Goal: Task Accomplishment & Management: Complete application form

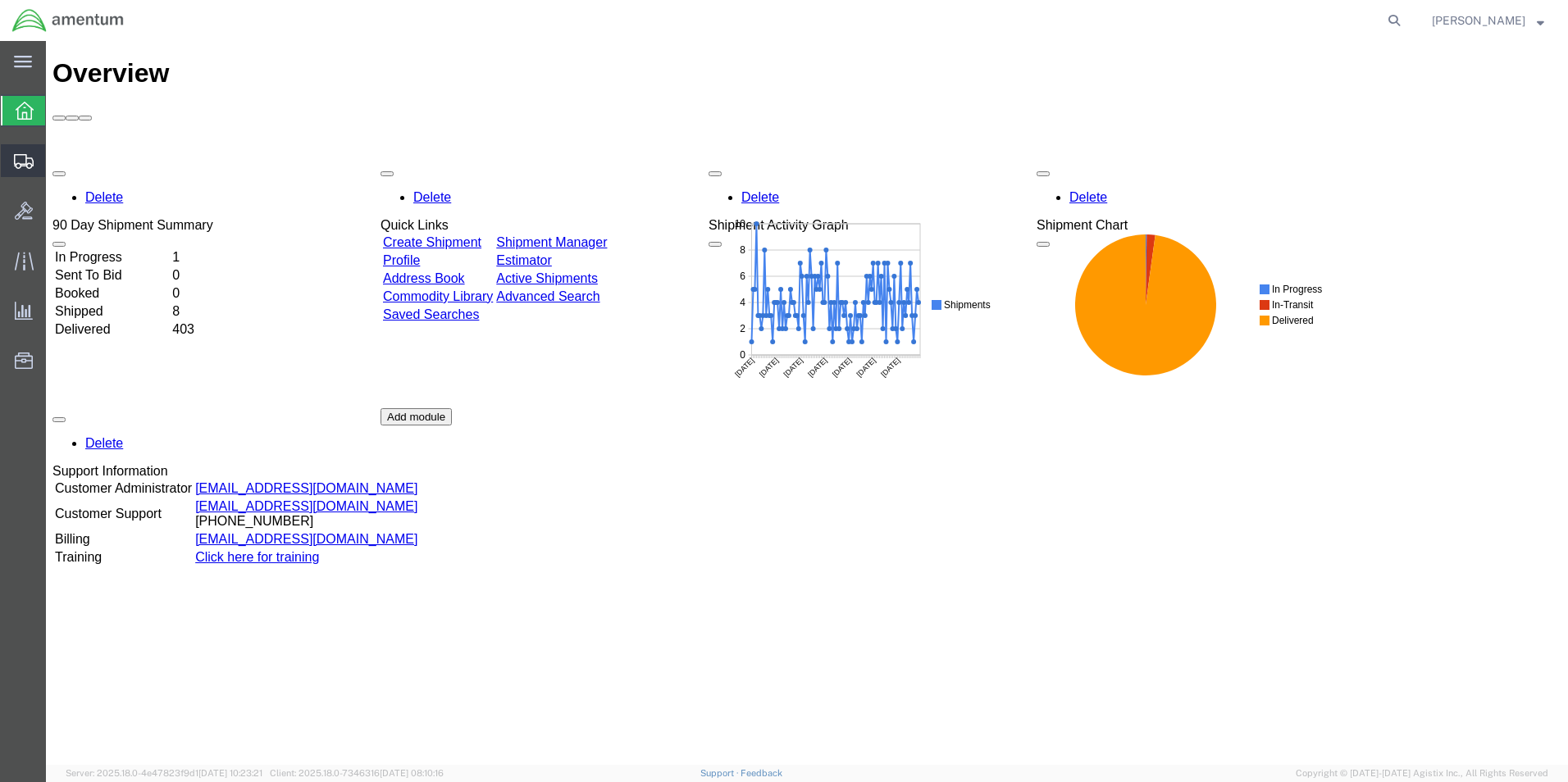
click at [0, 0] on span "Create Shipment" at bounding box center [0, 0] width 0 height 0
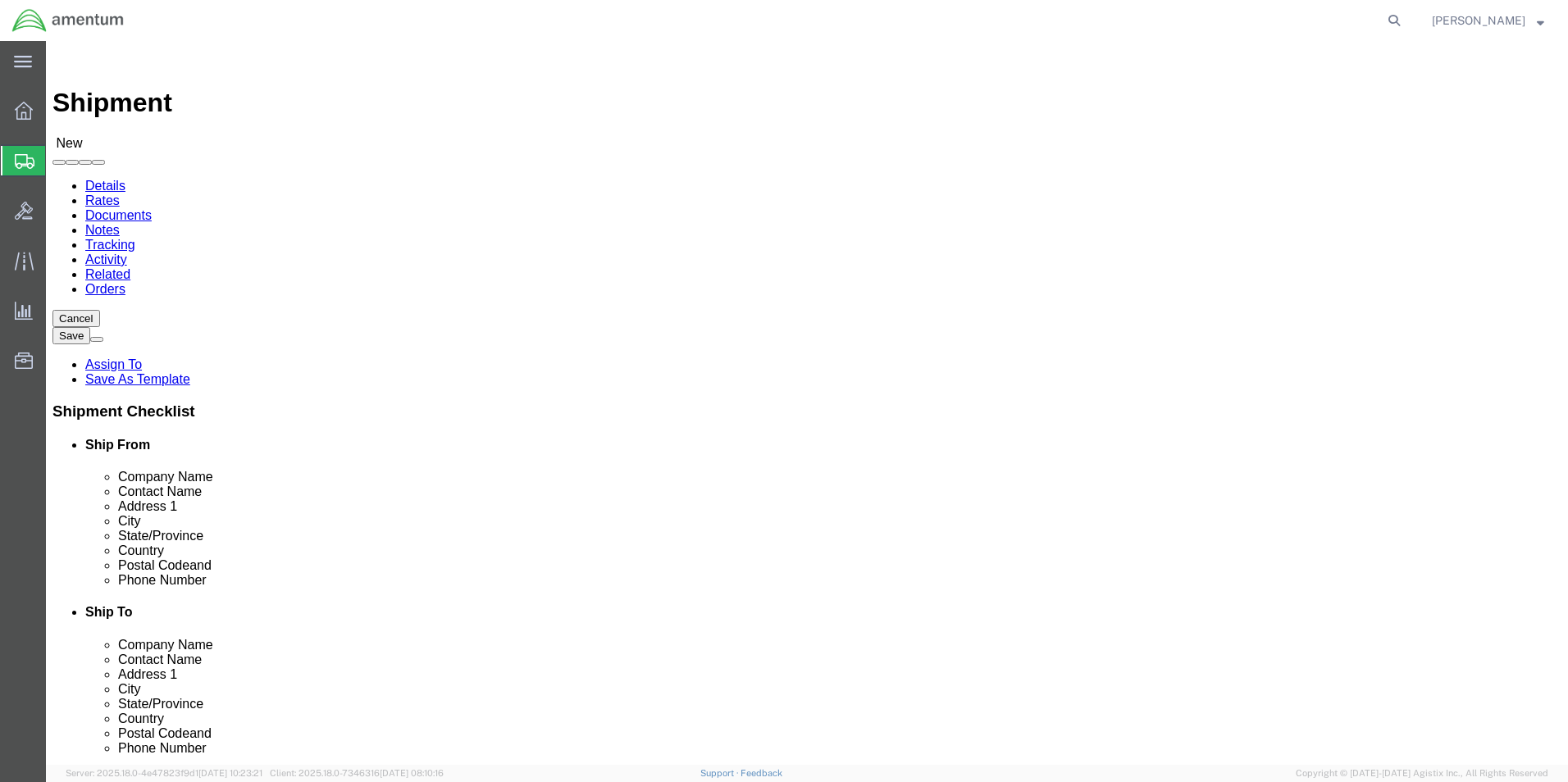
select select
type input "eho"
select select "49929"
select select "[GEOGRAPHIC_DATA]"
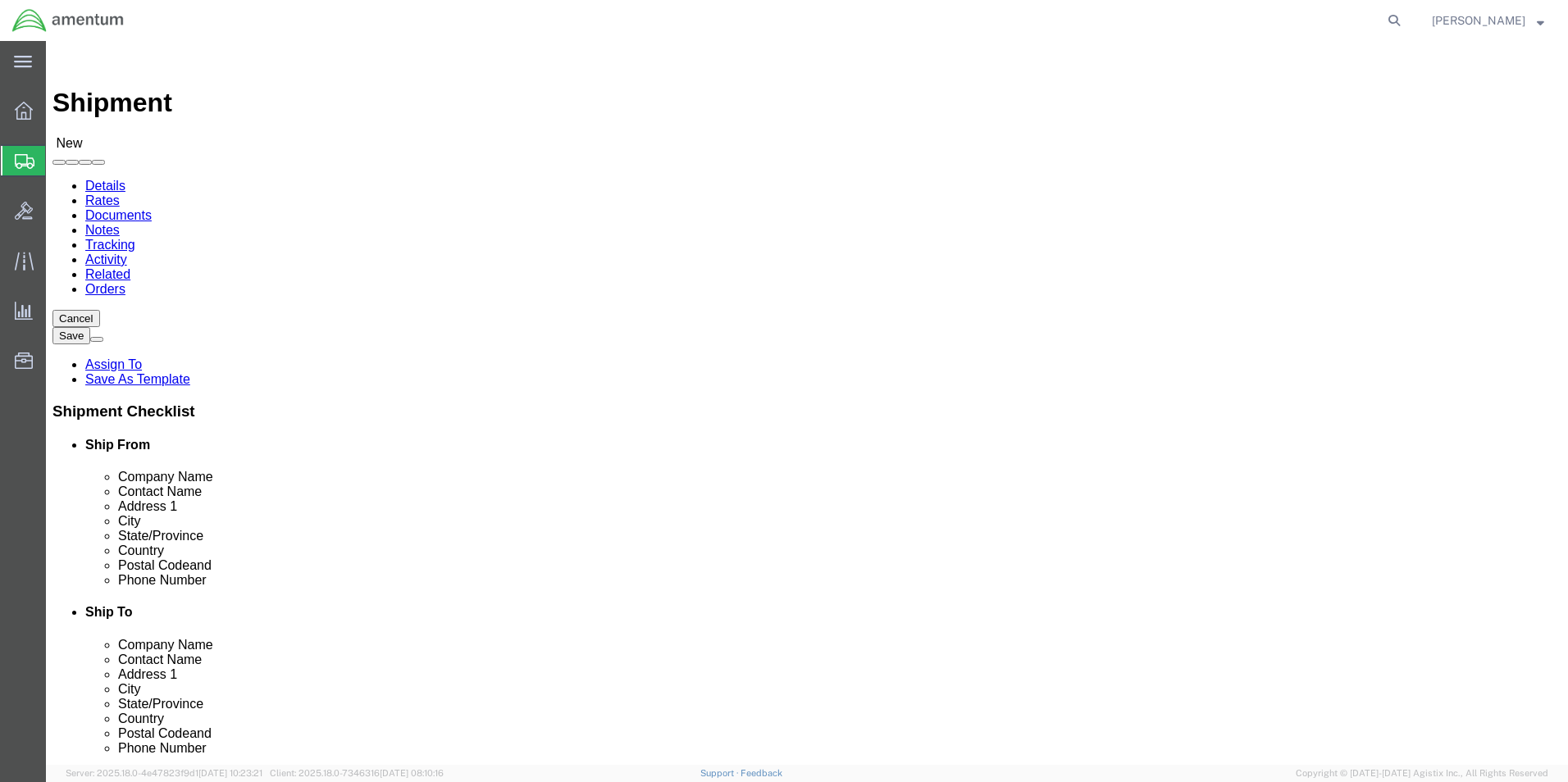
click input "text"
type input "[PERSON_NAME][EMAIL_ADDRESS][PERSON_NAME][DOMAIN_NAME]"
drag, startPoint x: 233, startPoint y: 617, endPoint x: 225, endPoint y: 618, distance: 8.1
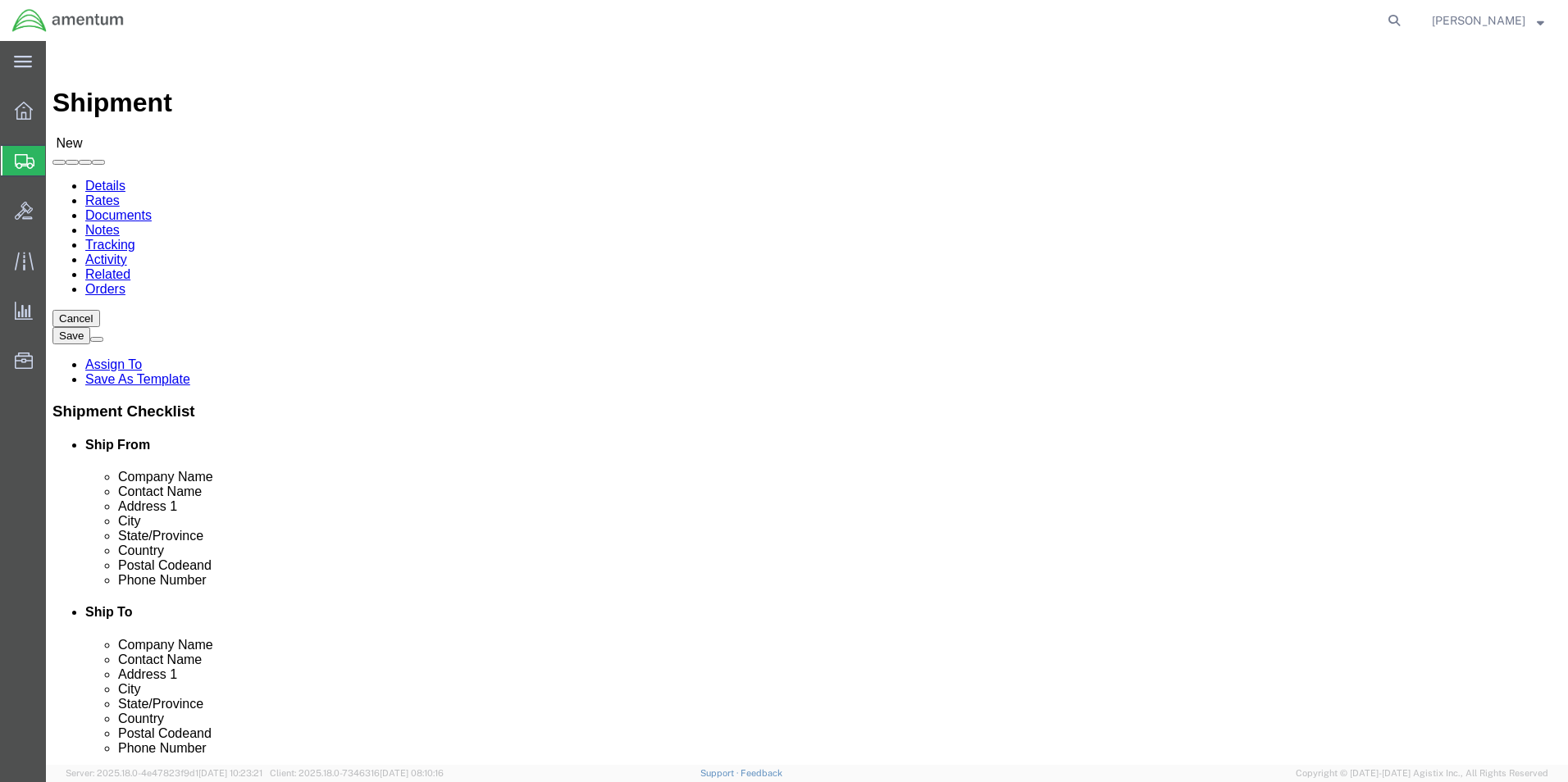
click label
type input "EJA"
select select "49930"
select select "FL"
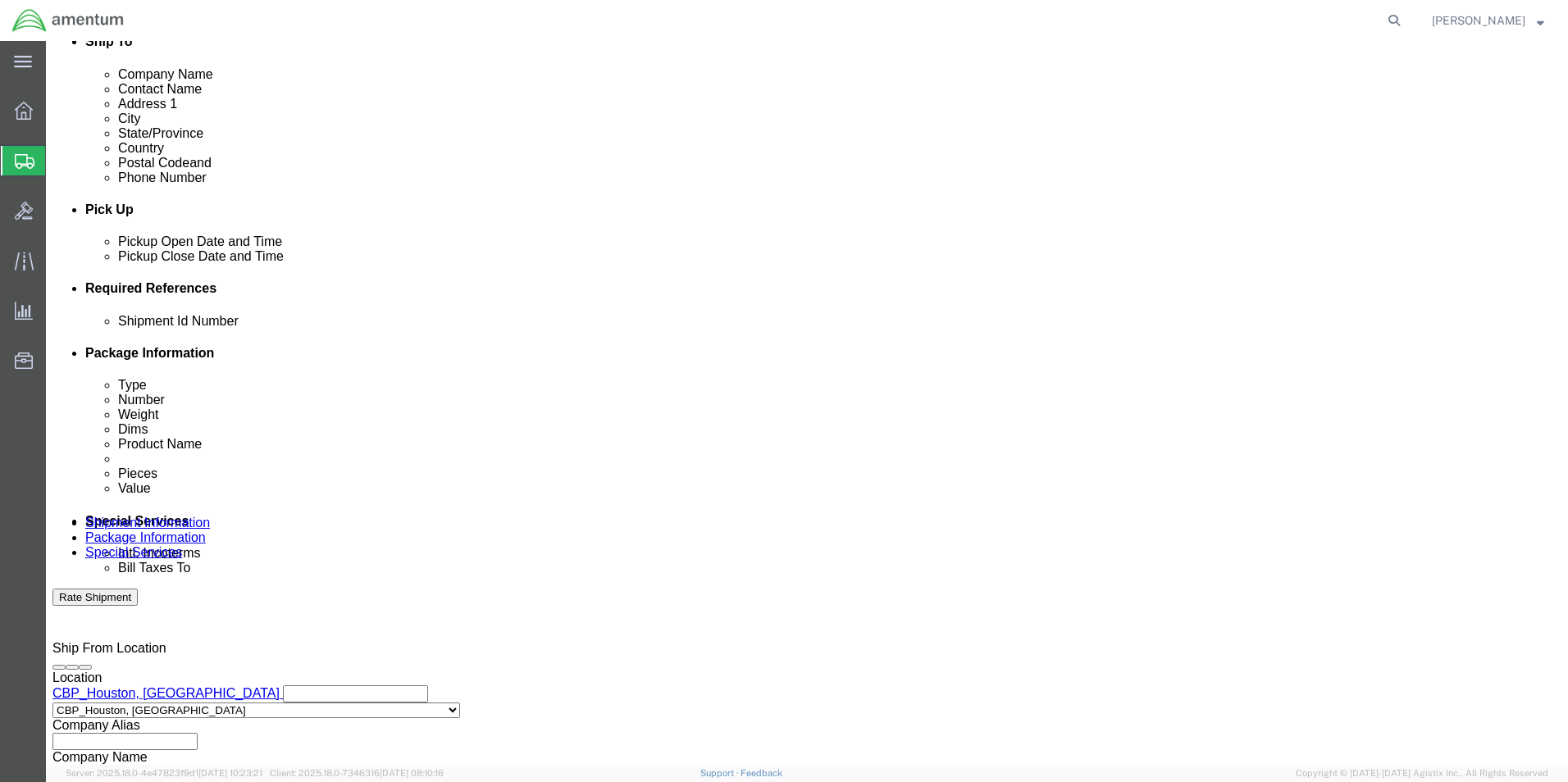
scroll to position [574, 0]
click button "Add reference"
click input "text"
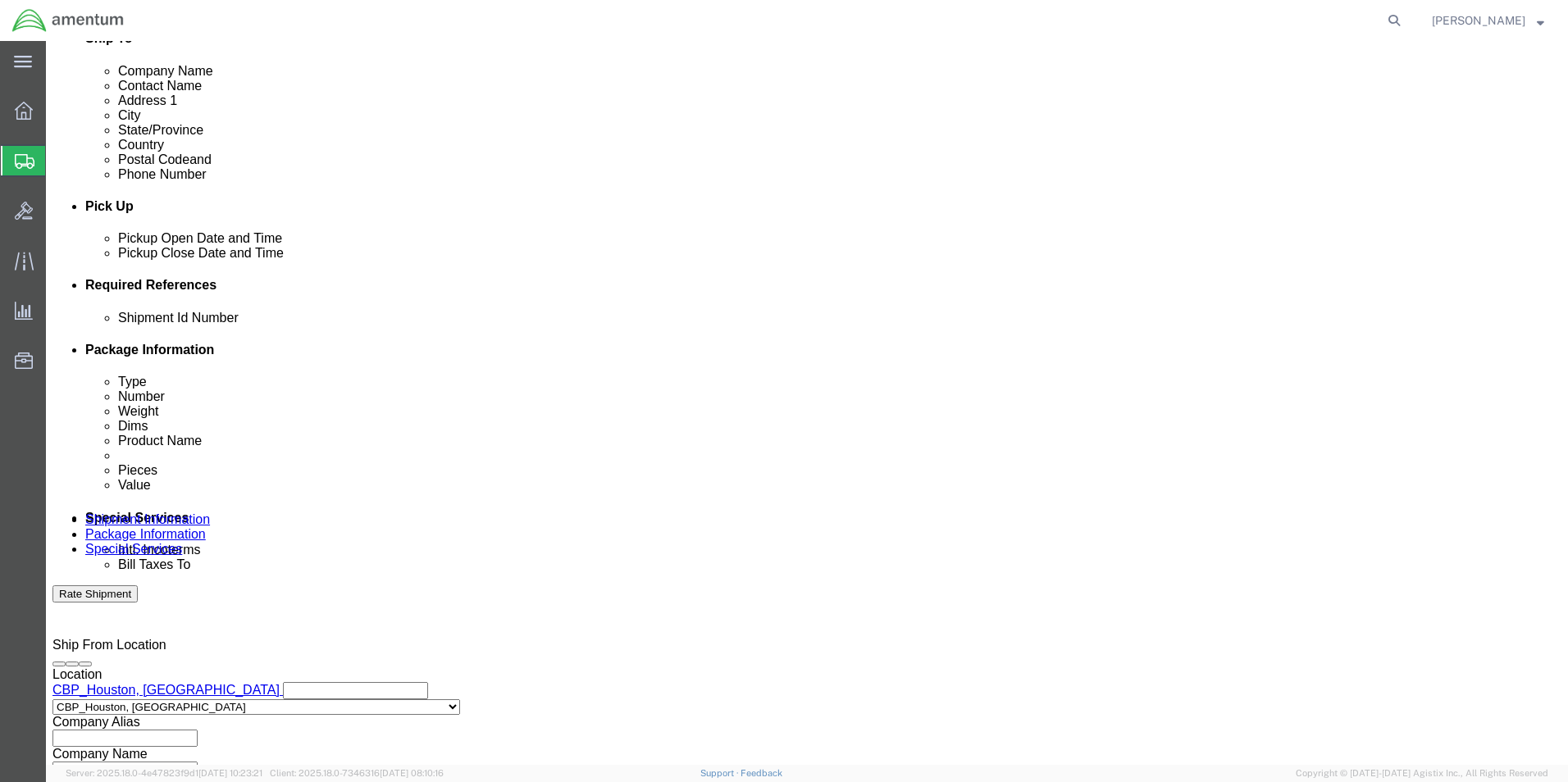
type input "9/2/25"
click select "Select Account Type Activity ID Airline Appointment Number ASN Batch Request # …"
select select "CUSTREF"
click select "Select Account Type Activity ID Airline Appointment Number ASN Batch Request # …"
click input "text"
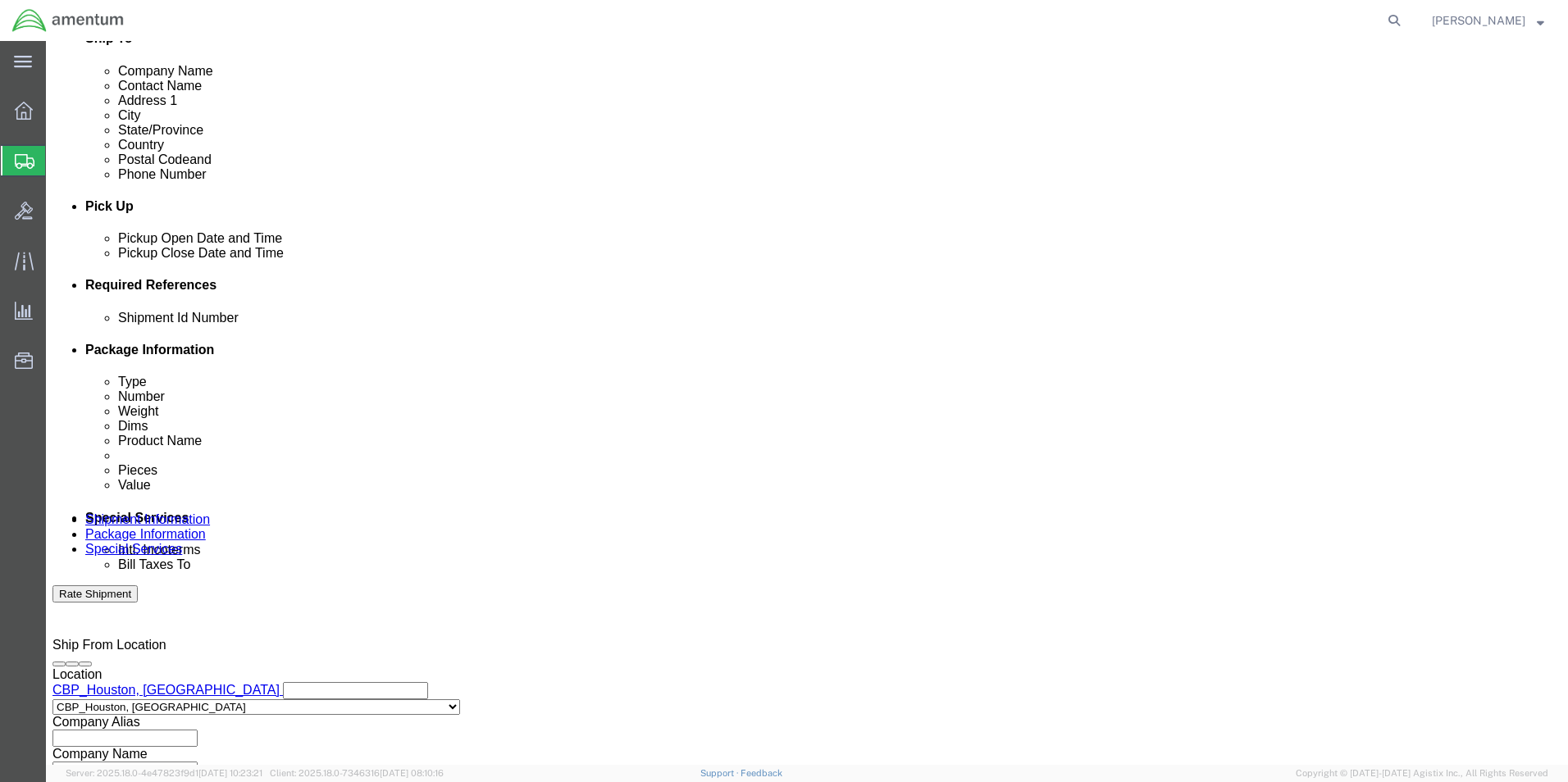
type input "USAGE 328340"
click select "Select Account Type Activity ID Airline Appointment Number ASN Batch Request # …"
select select "PROJNUM"
click select "Select Account Type Activity ID Airline Appointment Number ASN Batch Request # …"
click input "text"
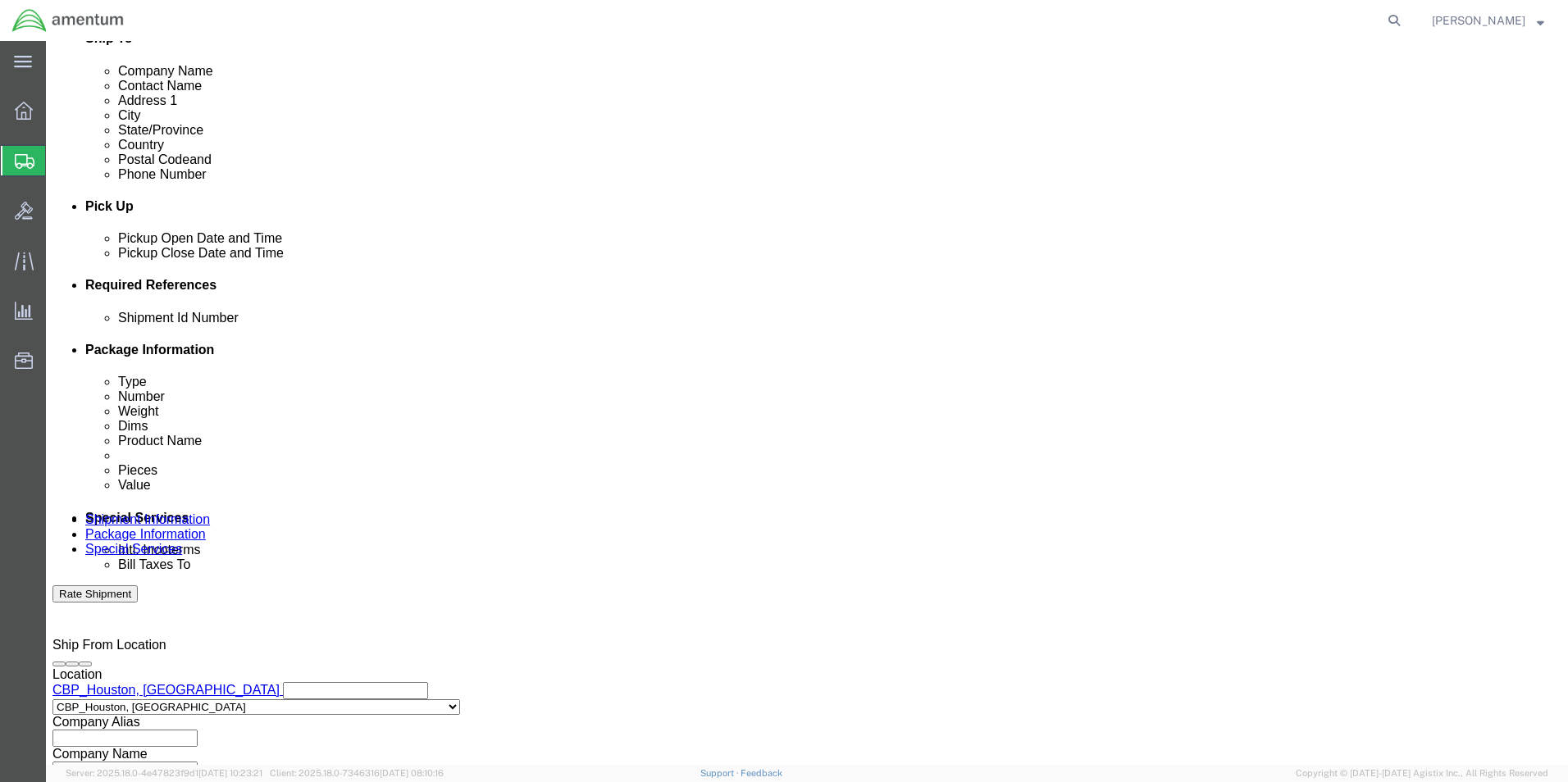
scroll to position [0, 29]
type input "6118.03.03.2219.000.EHO.0000"
click select "Select Account Type Activity ID Airline Appointment Number ASN Batch Request # …"
select select "DEPT"
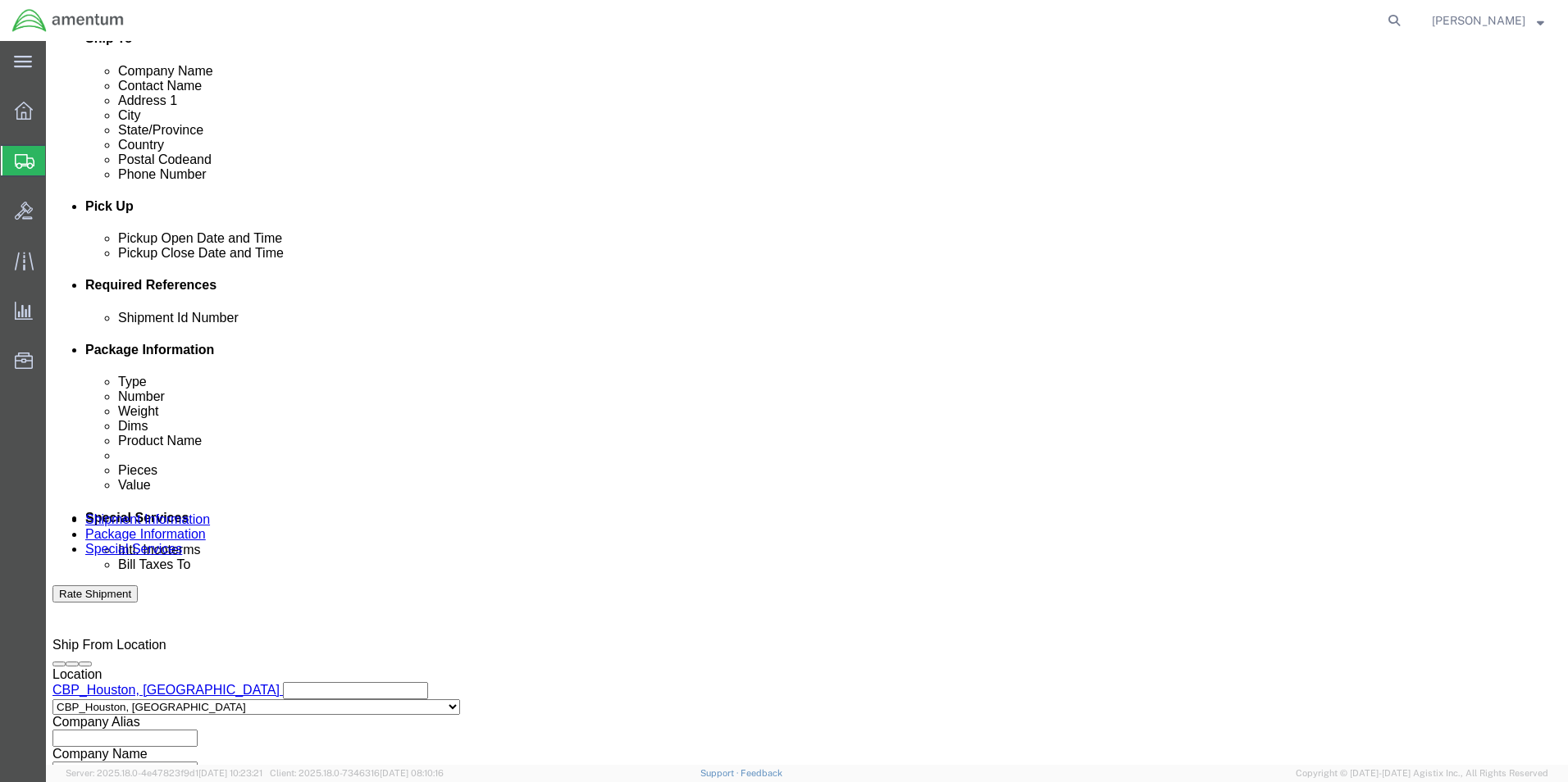
click select "Select Account Type Activity ID Airline Appointment Number ASN Batch Request # …"
click input "text"
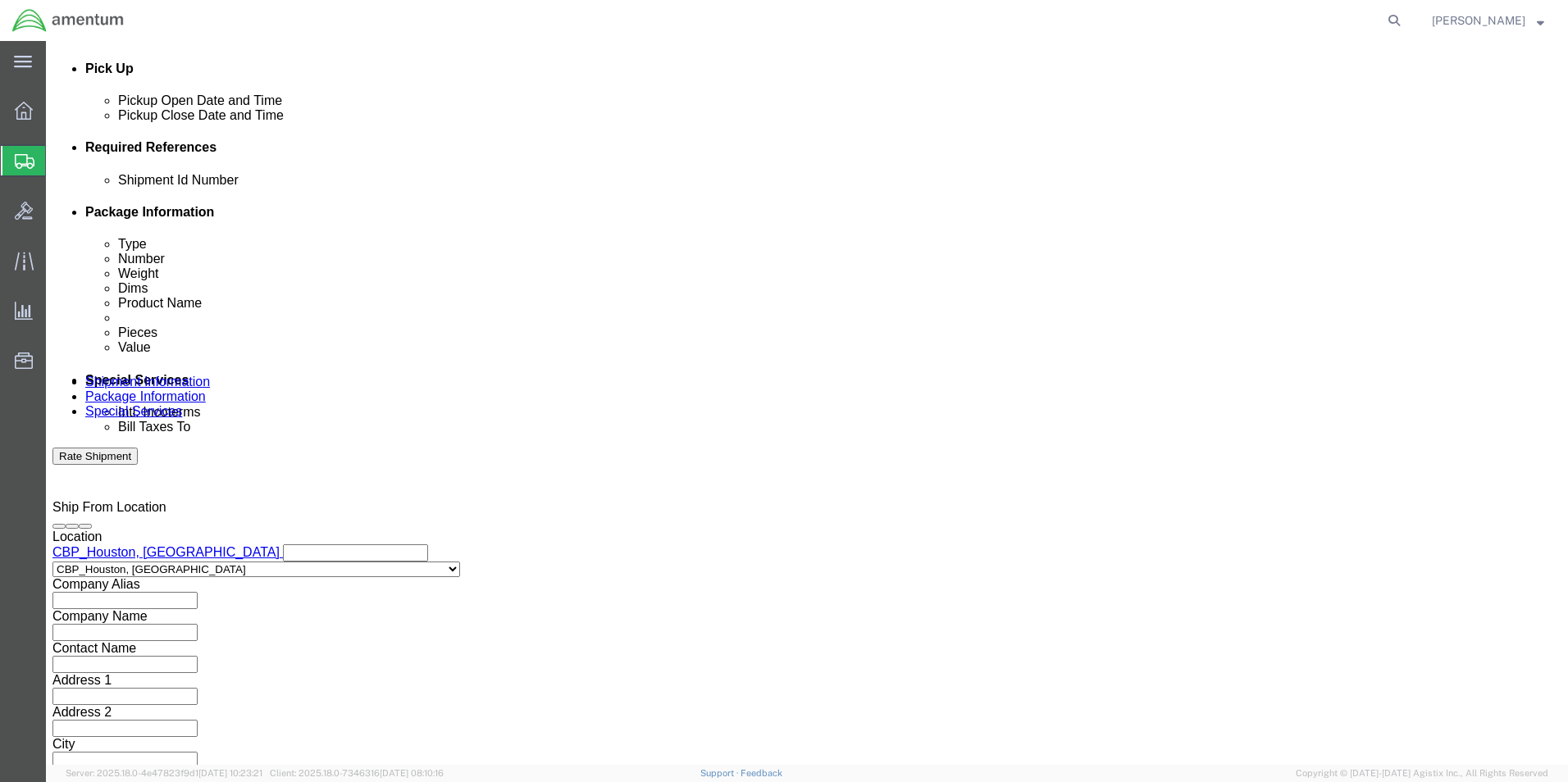
scroll to position [715, 0]
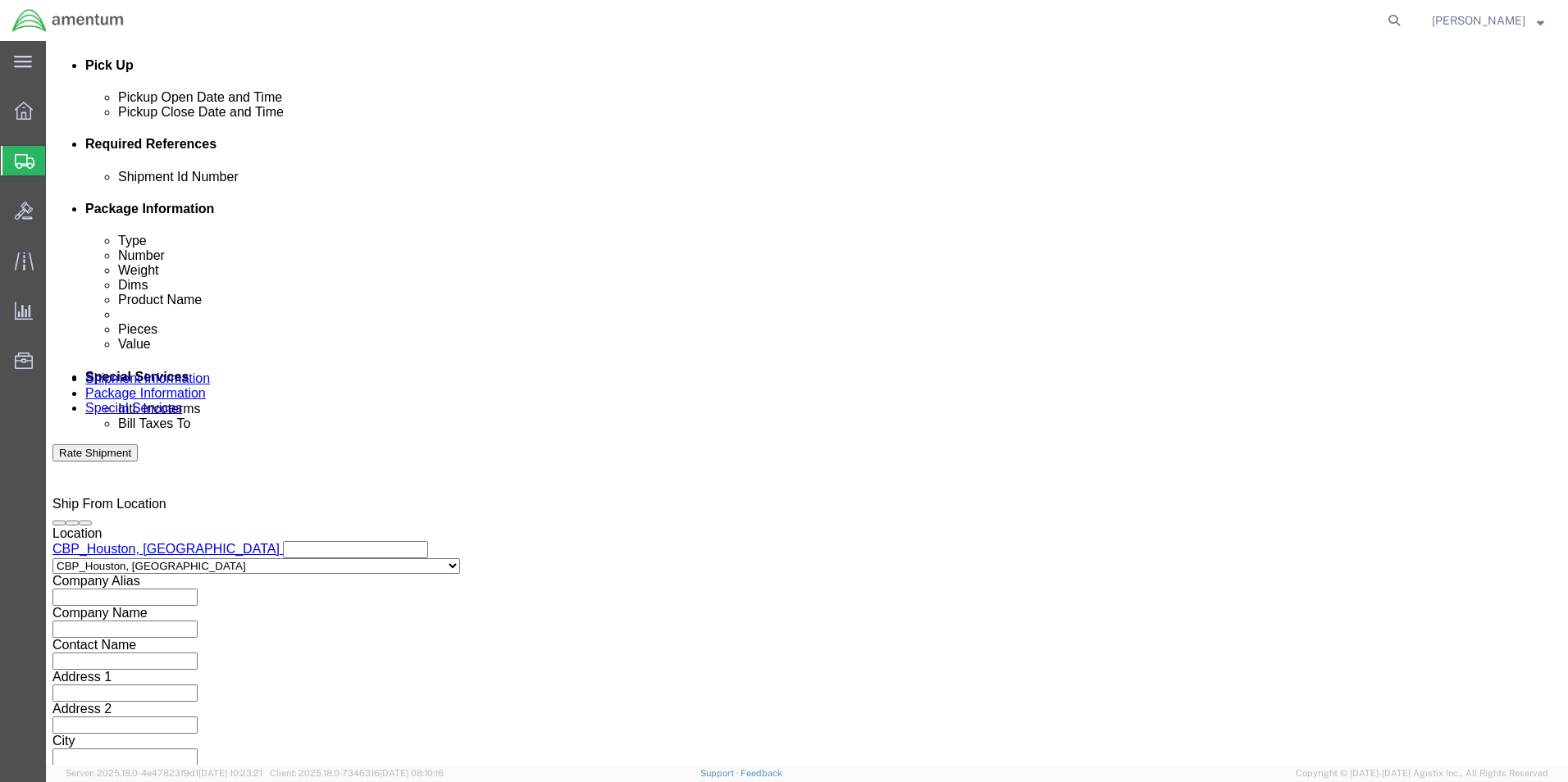
type input "CBP"
click button "Continue"
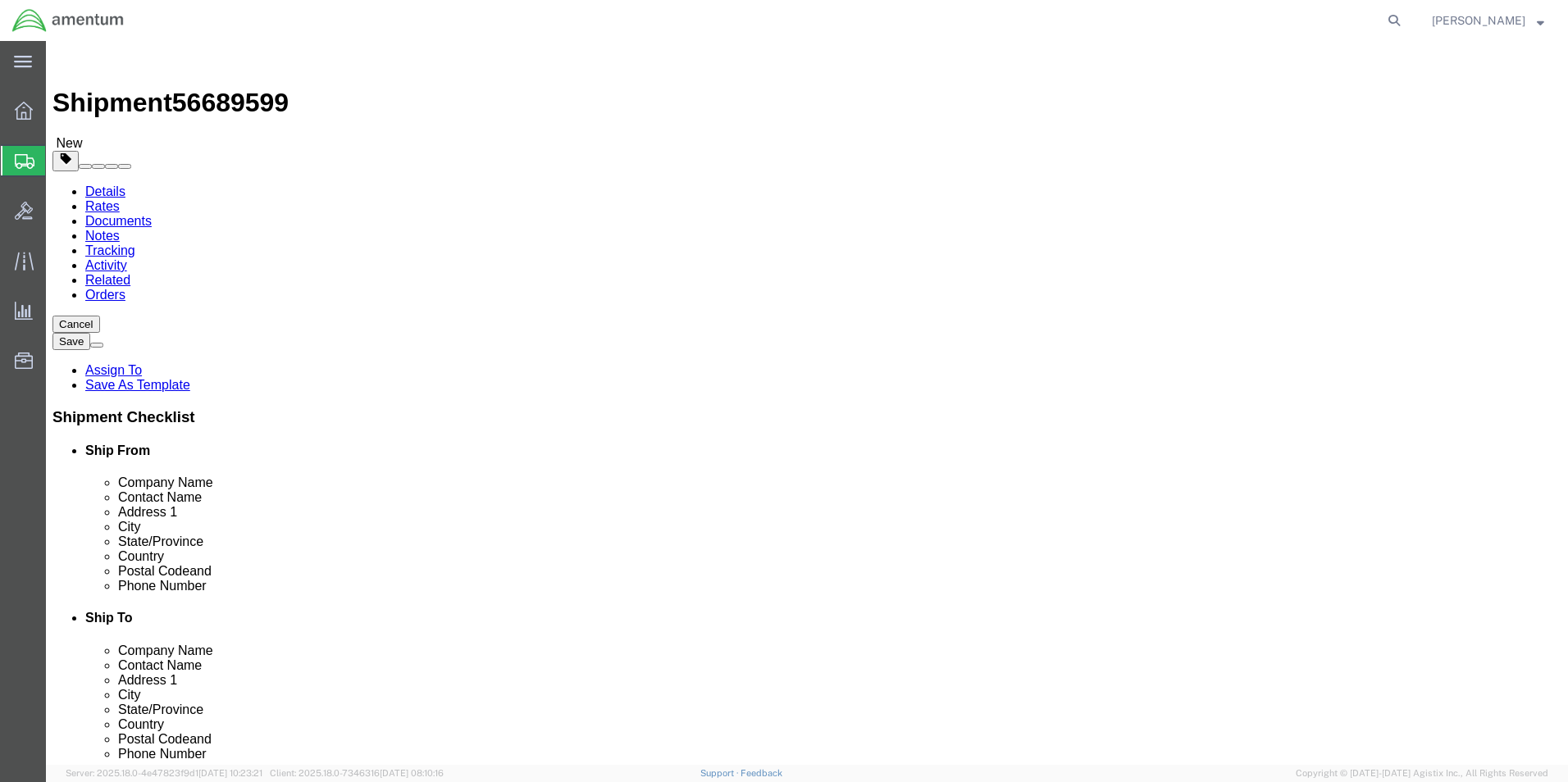
click select "Select BCK Boxes Bale(s) Basket(s) Bolt(s) Bottle(s) Buckets Bulk Bundle(s) Can…"
select select "SBX"
click select "Select BCK Boxes Bale(s) Basket(s) Bolt(s) Bottle(s) Buckets Bulk Bundle(s) Can…"
type input "12.25"
type input "11.00"
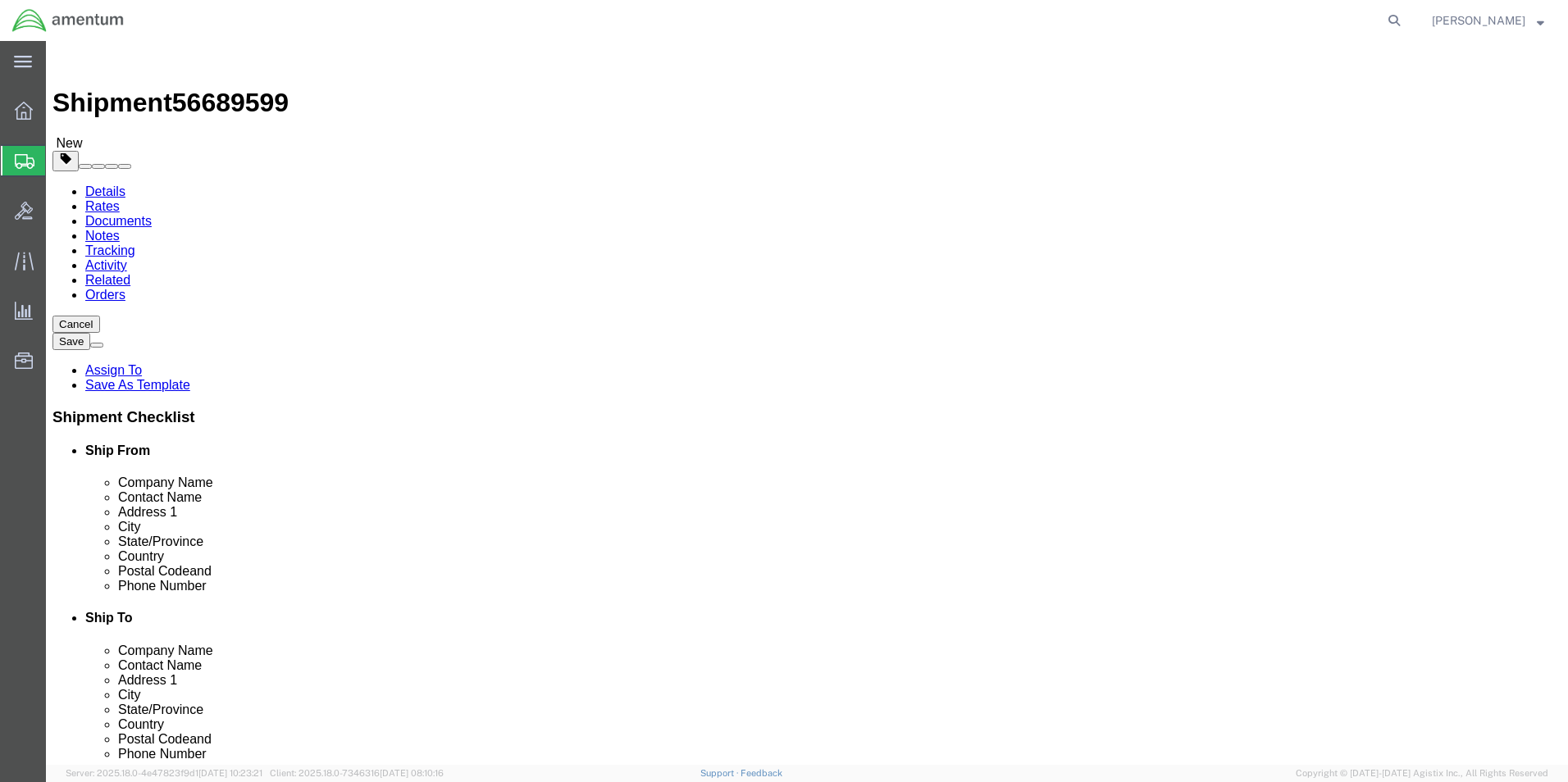
type input "1.50"
click input "0.00"
type input "1.00"
click link "Add Content"
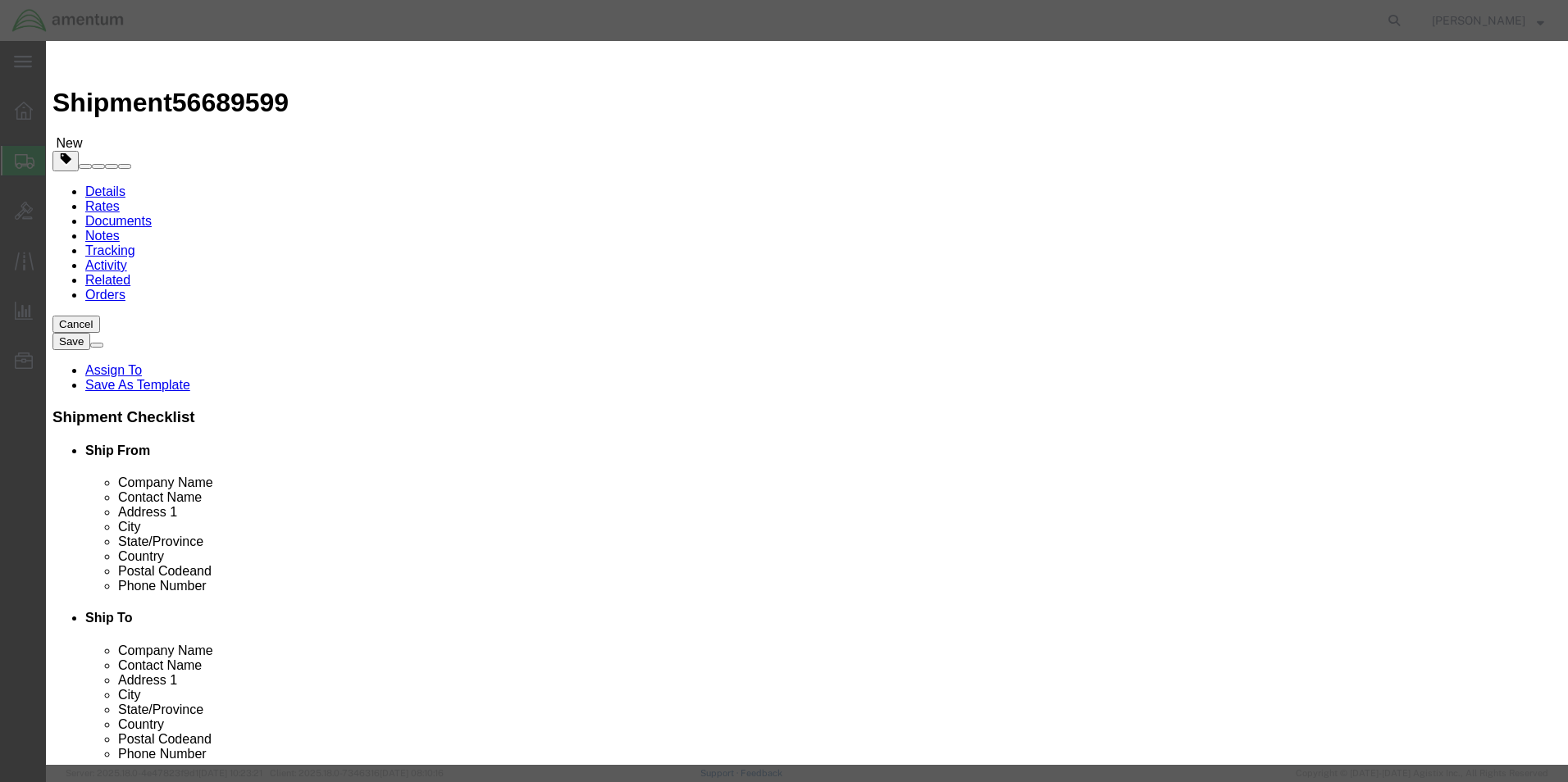
click input "text"
type input "NUT"
click input "0"
type input "1"
type input "100.00"
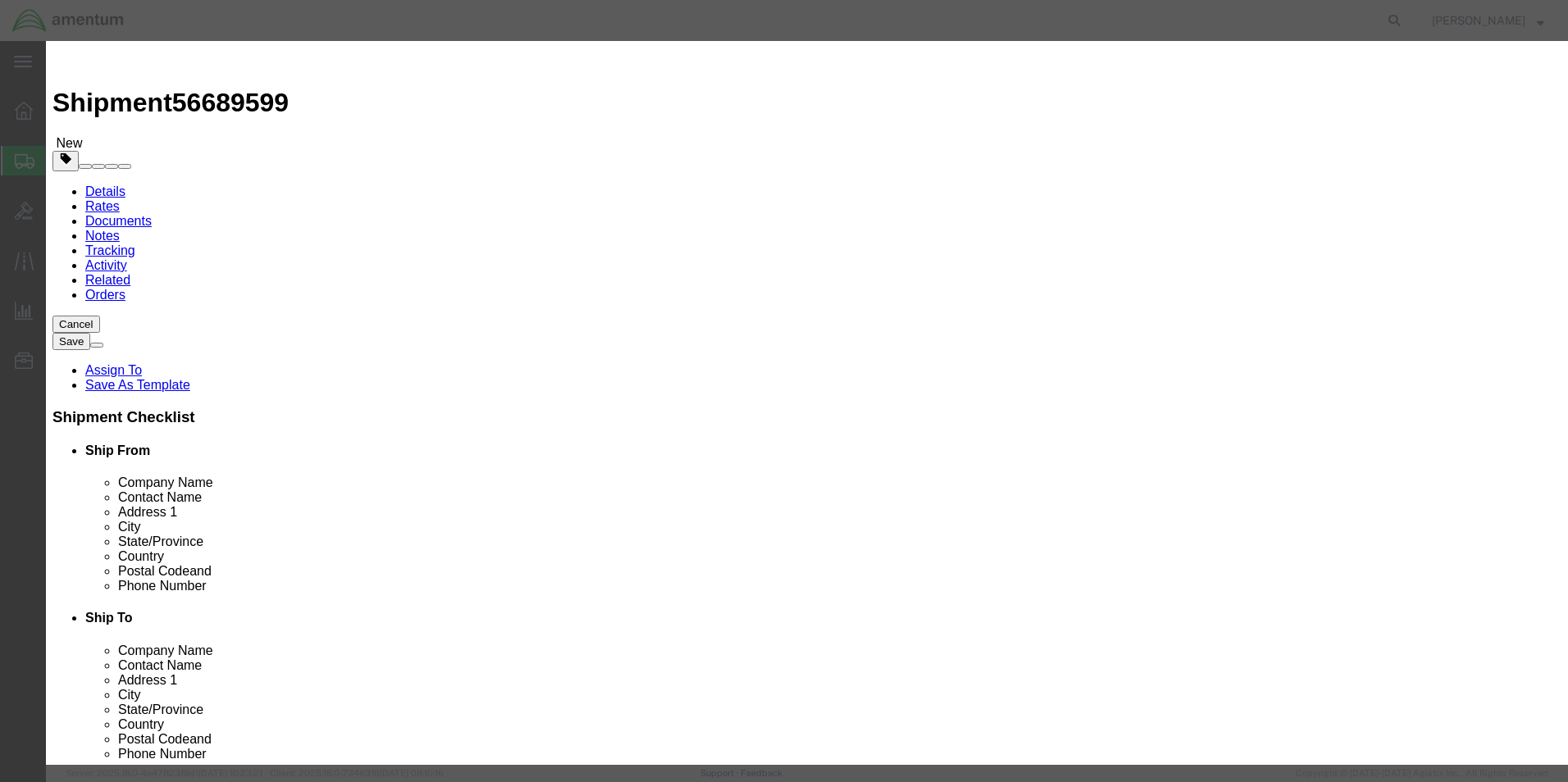
click button "Save & Close"
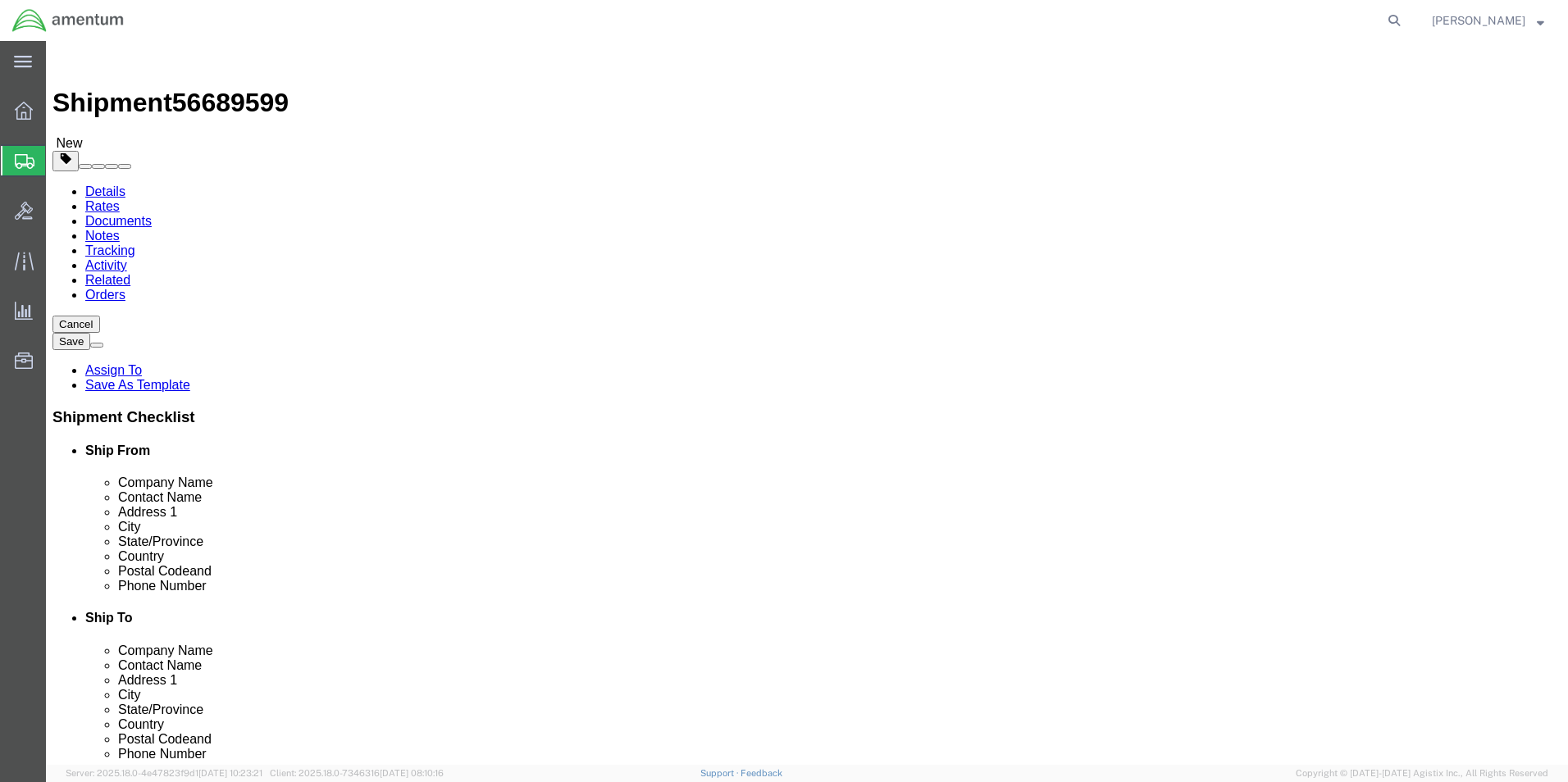
click button "Rate Shipment"
click link "Shipment Information"
click input "Ship To Location / Contact Name : This field is required."
type input "NORMA SCOTT"
drag, startPoint x: 1293, startPoint y: 688, endPoint x: 155, endPoint y: 273, distance: 1211.3
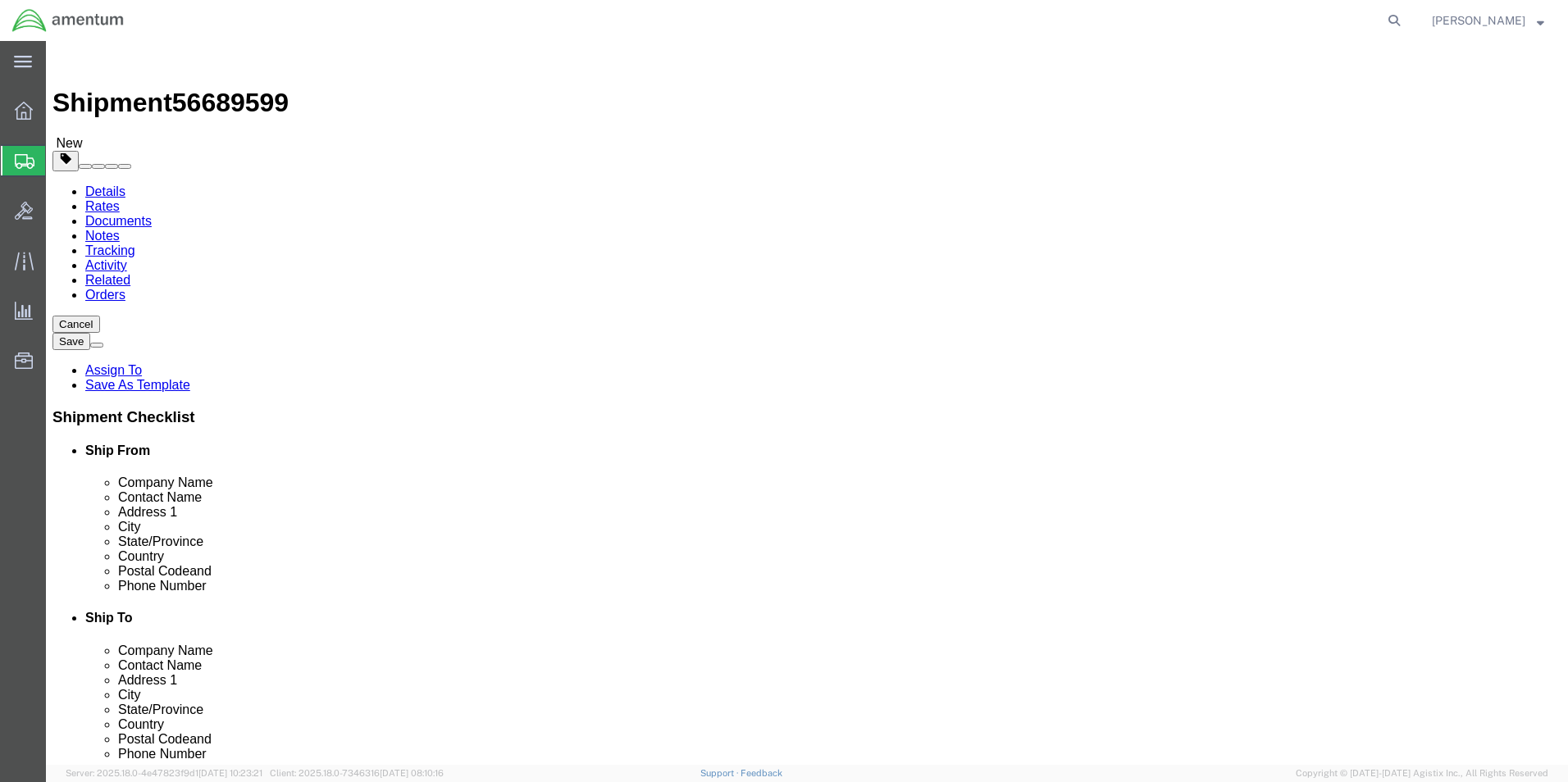
click button "Rate Shipment"
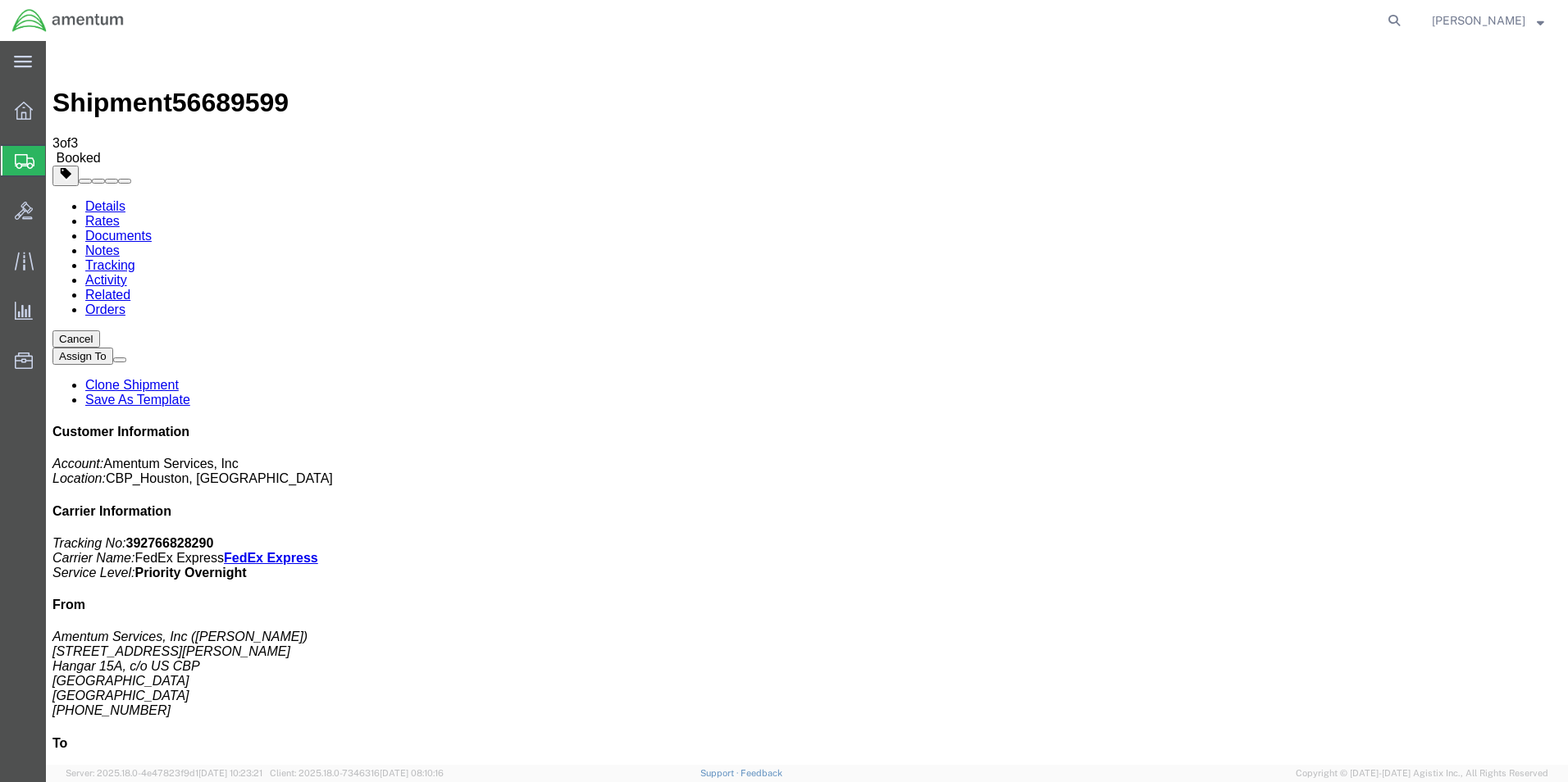
drag, startPoint x: 505, startPoint y: 294, endPoint x: 505, endPoint y: 303, distance: 9.0
select select "2"
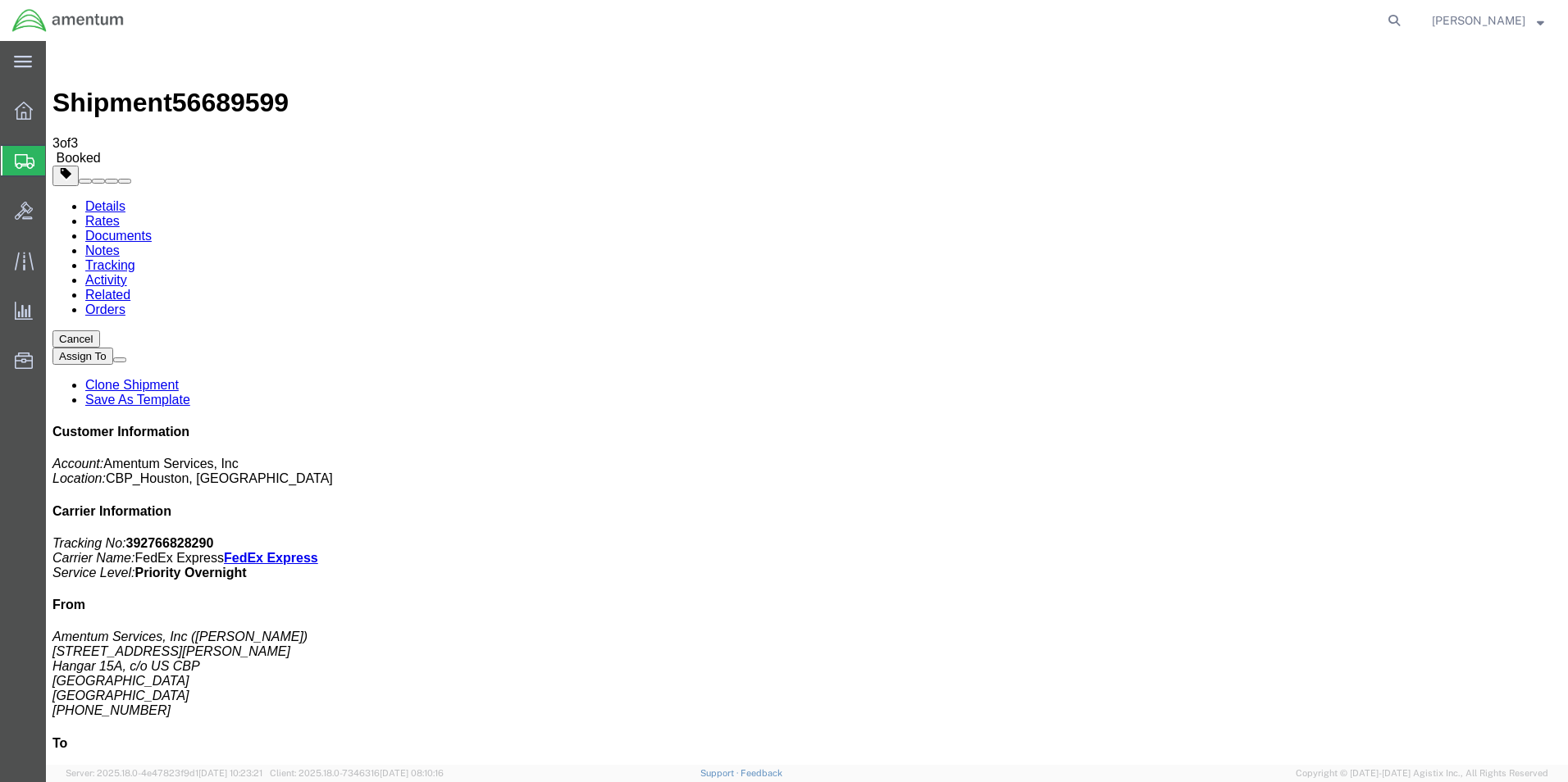
checkbox input "true"
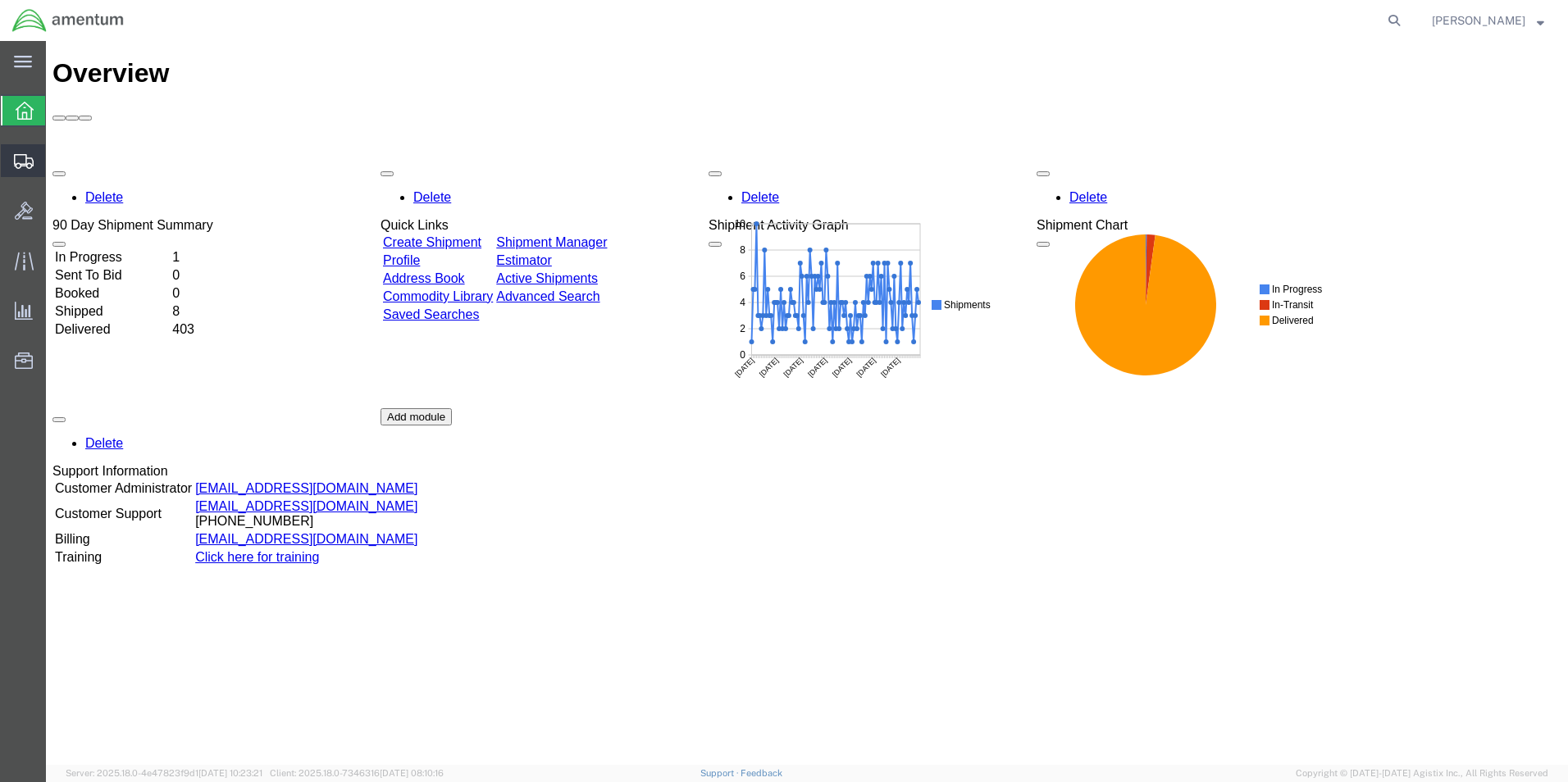
click at [0, 0] on span "Create Shipment" at bounding box center [0, 0] width 0 height 0
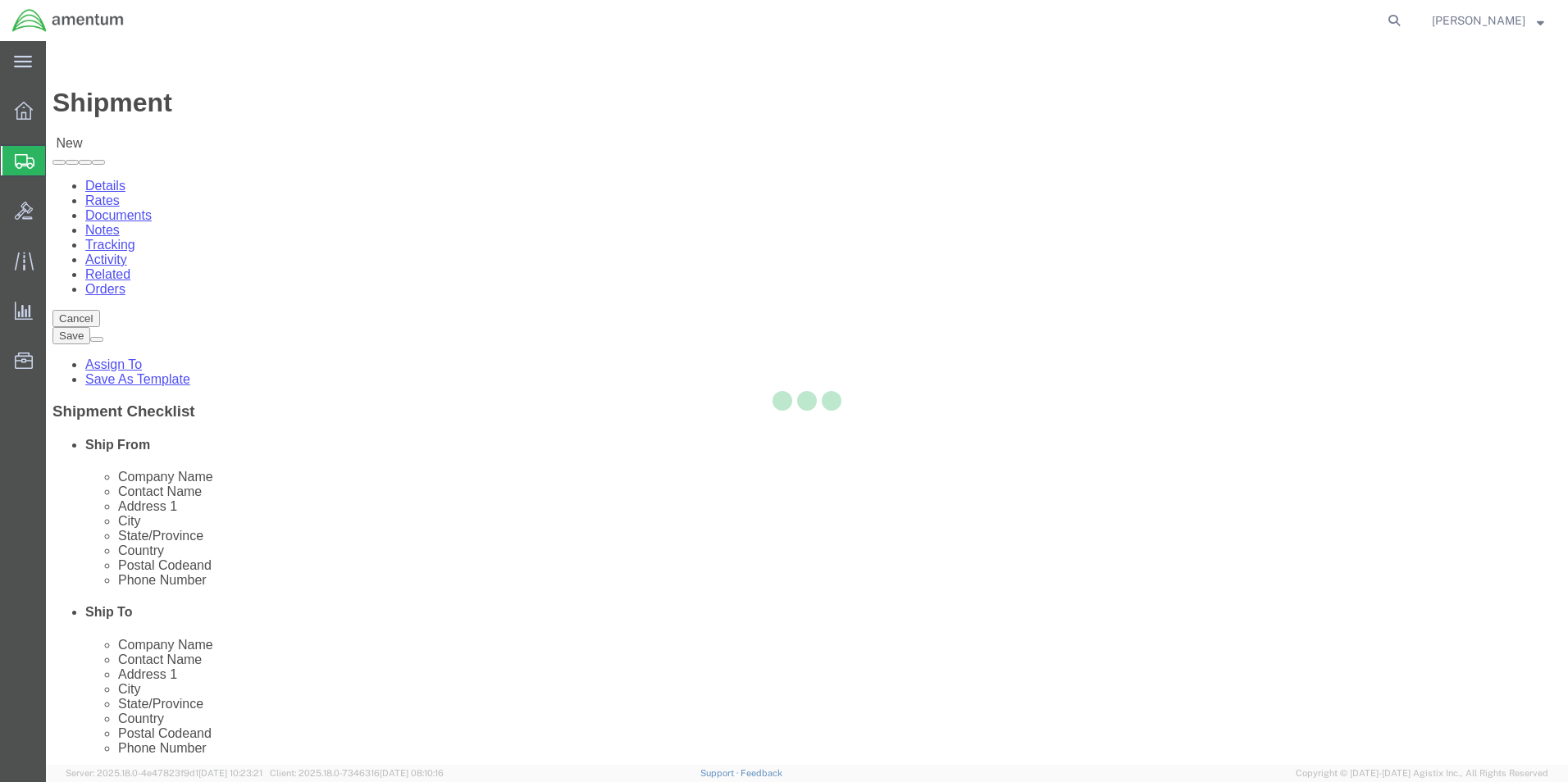
select select
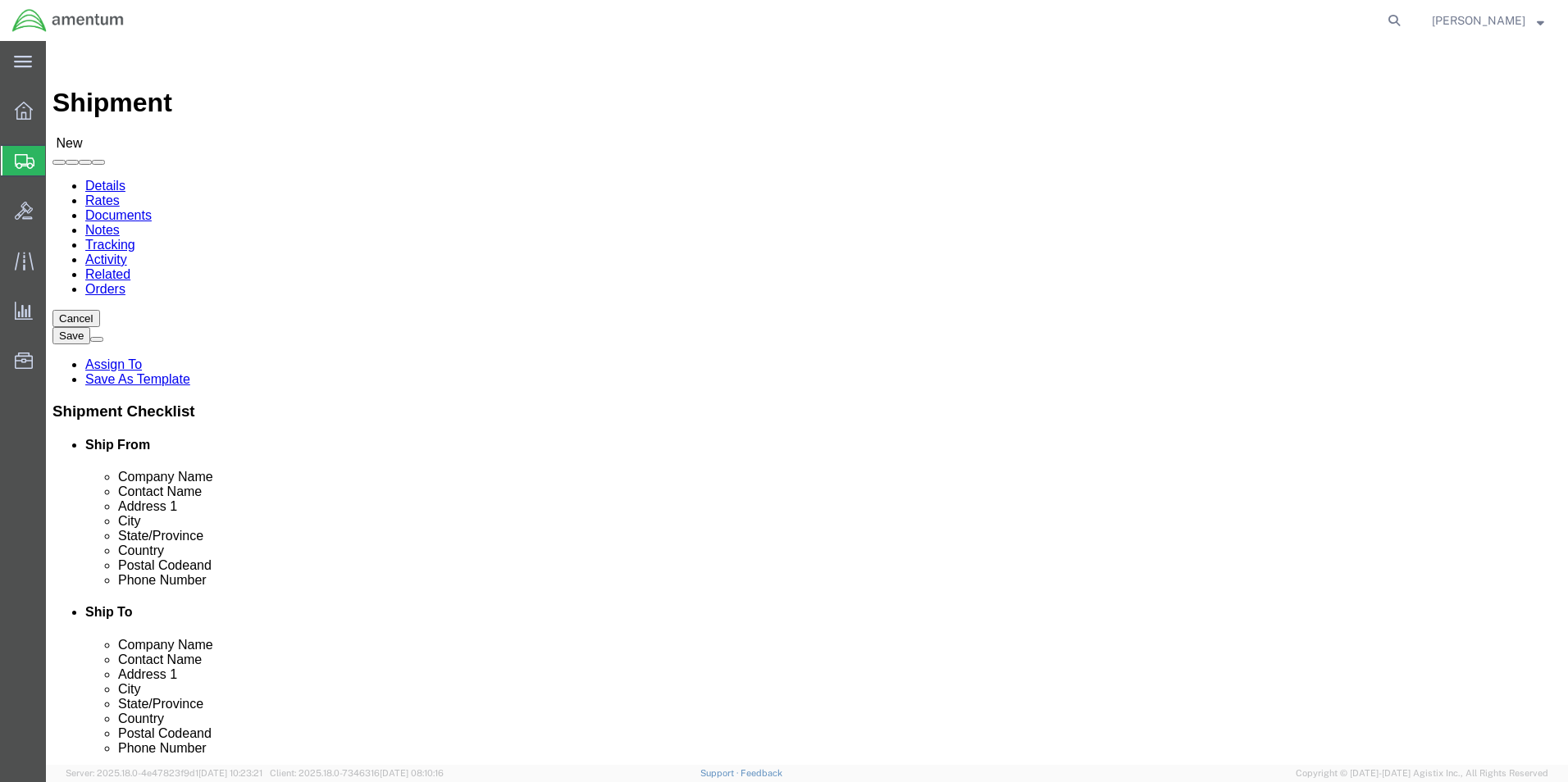
click input "text"
type input "sci"
click p "- Scientific Research Corporation (SRC) - ([PERSON_NAME]) [STREET_ADDRESS]"
select select "FL"
type input "Scientific Research Corporation (SRC)"
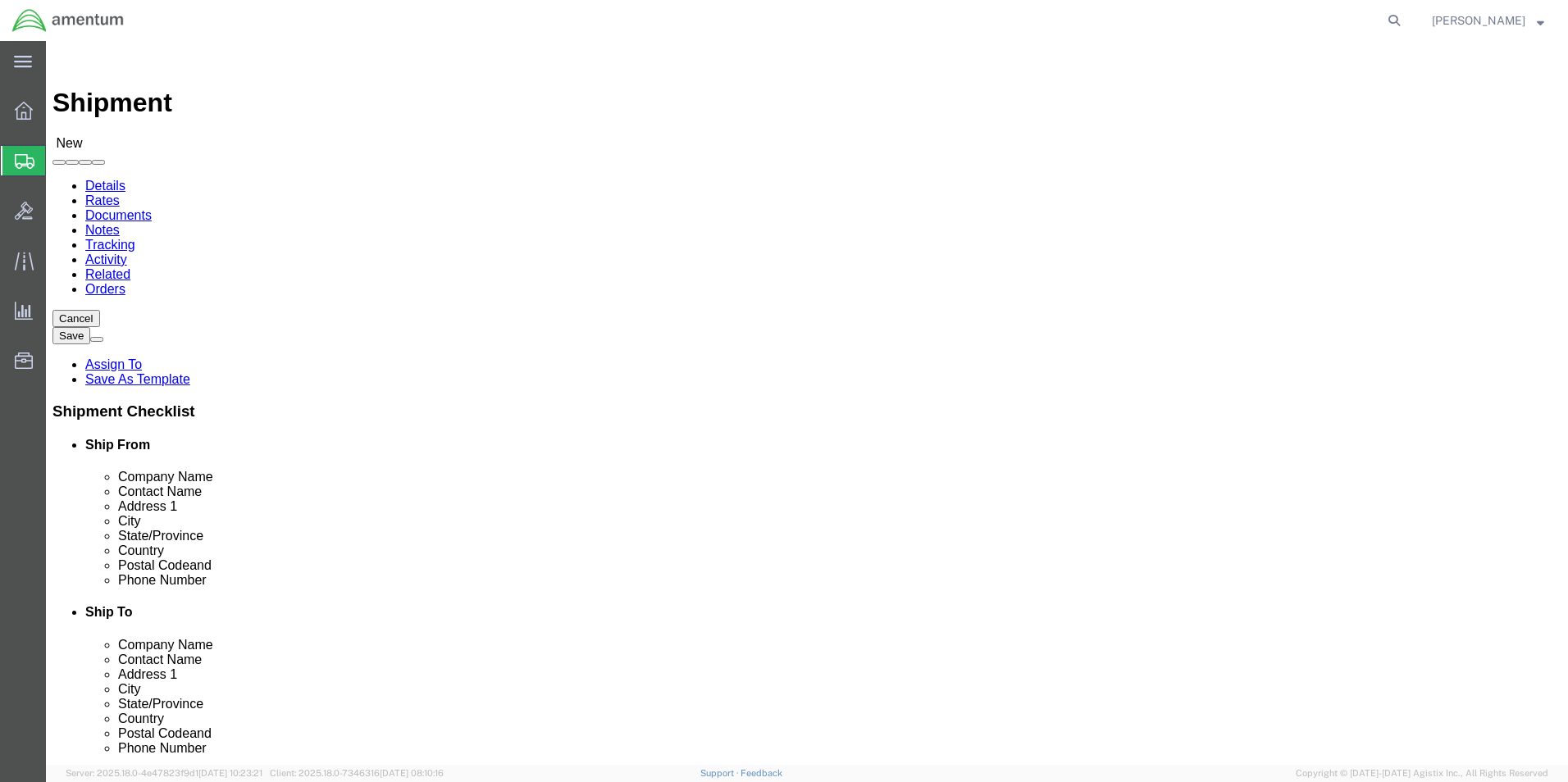
type input "eho"
select select "49929"
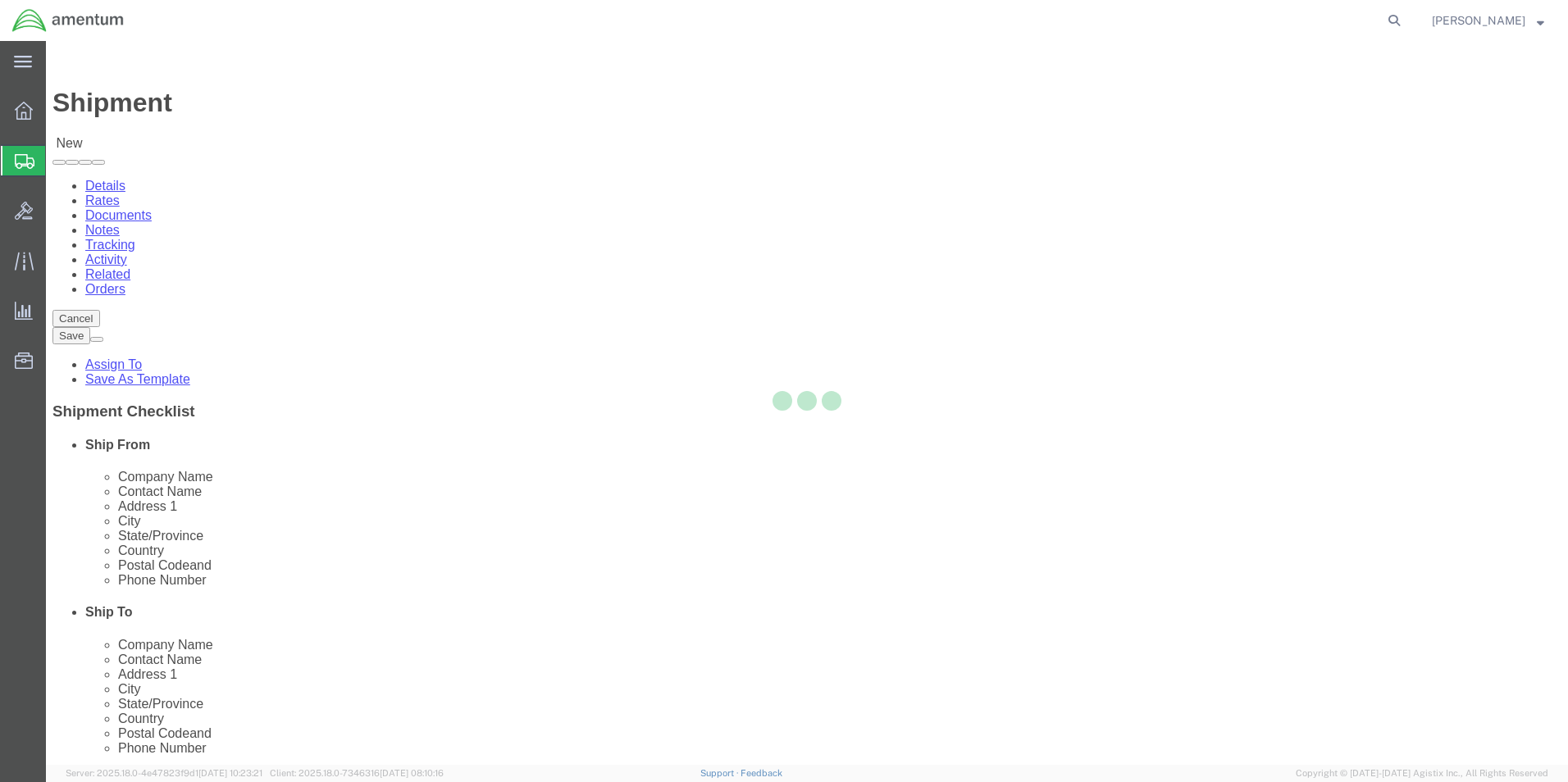
select select "[GEOGRAPHIC_DATA]"
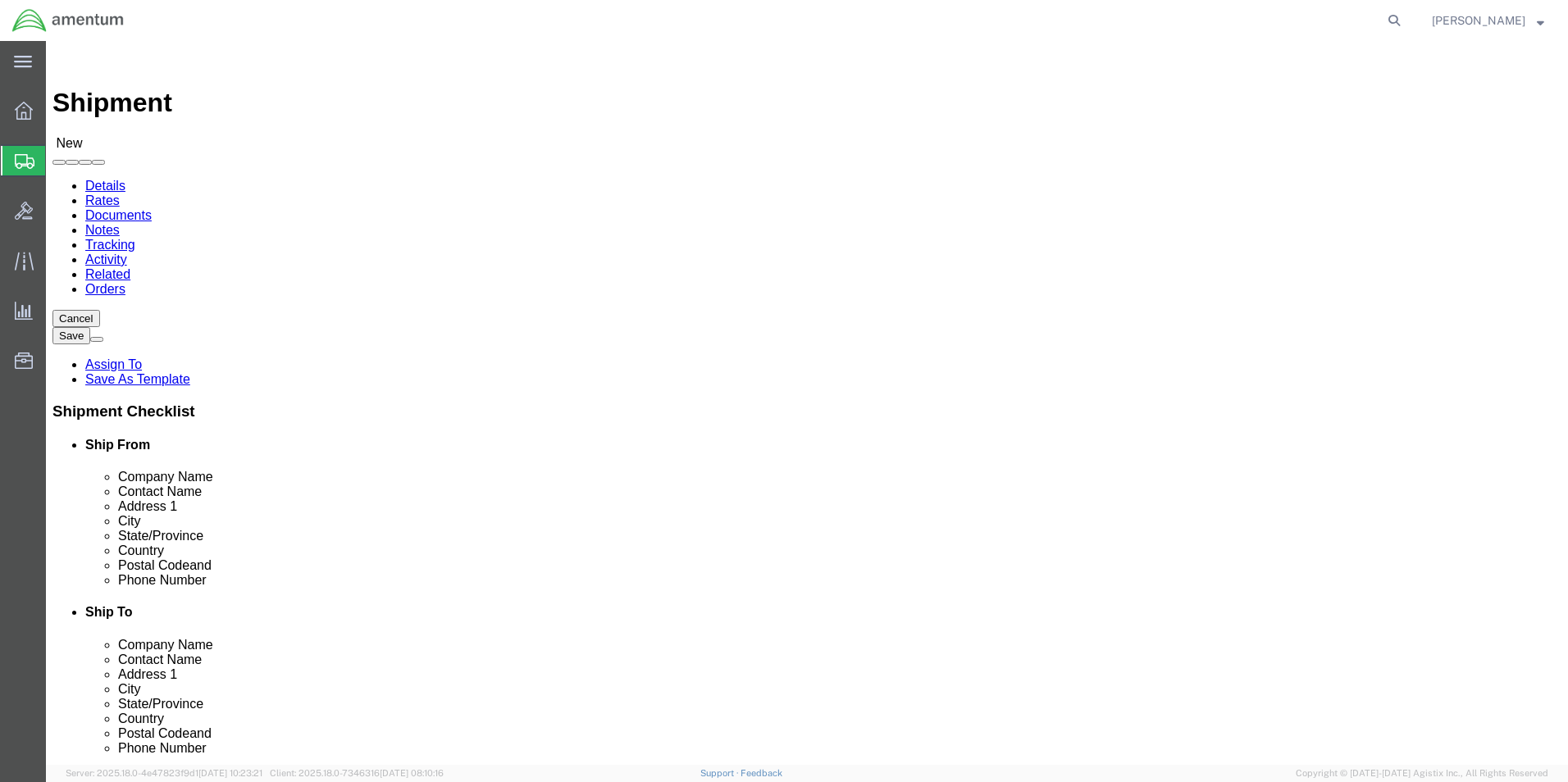
click input "text"
type input "[PERSON_NAME][EMAIL_ADDRESS][PERSON_NAME][DOMAIN_NAME]"
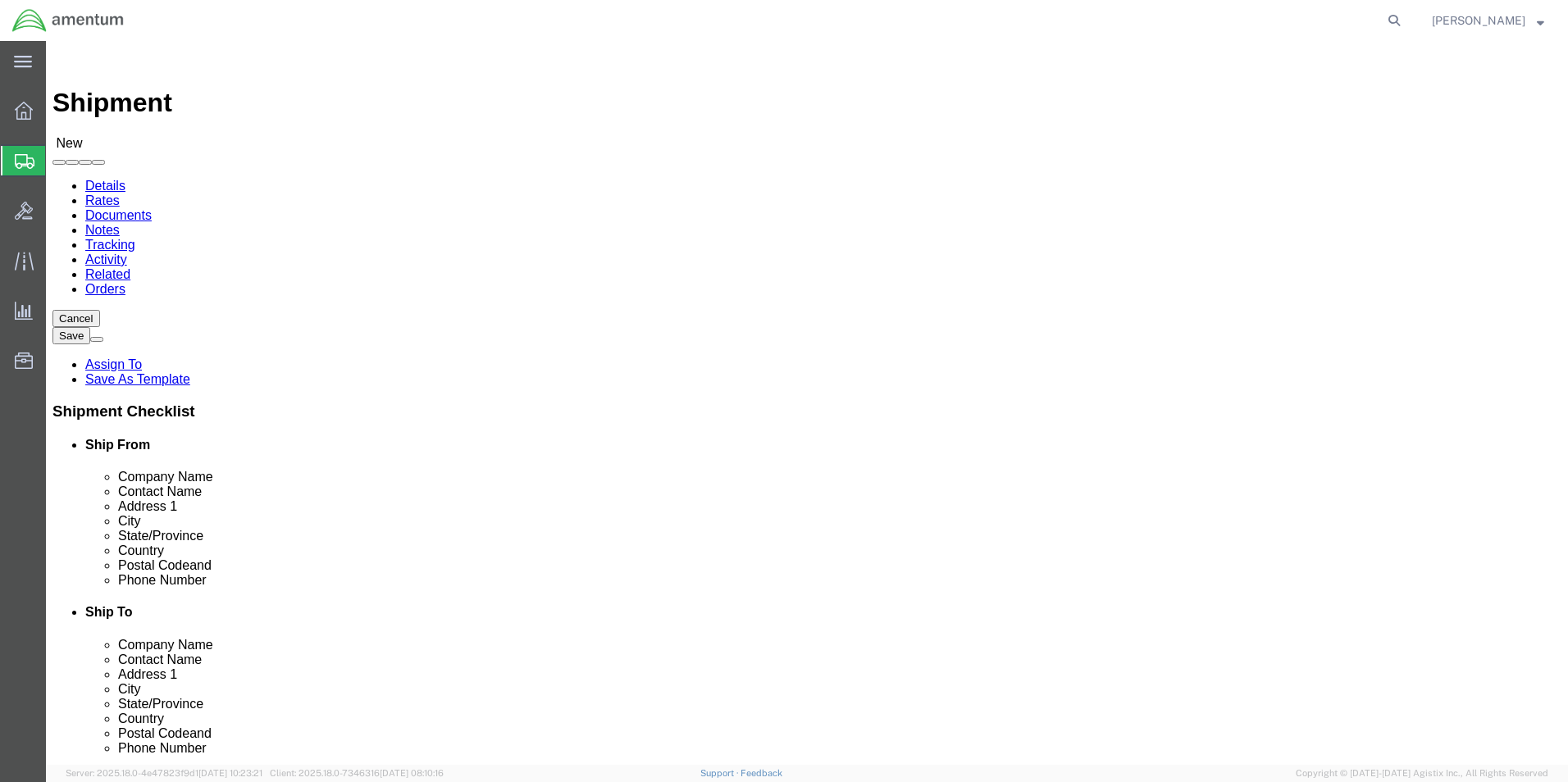
click input "checkbox"
checkbox input "false"
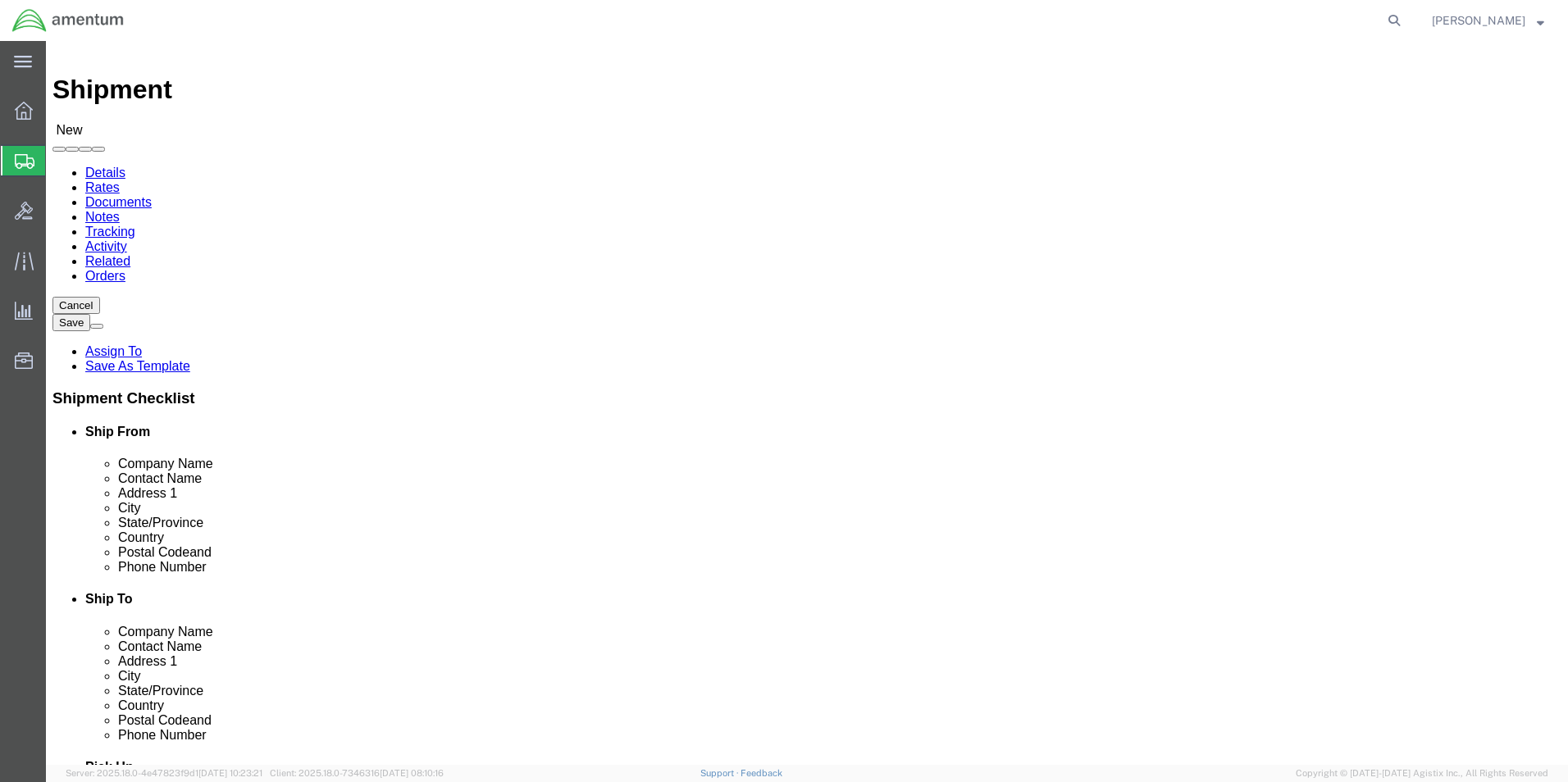
scroll to position [574, 0]
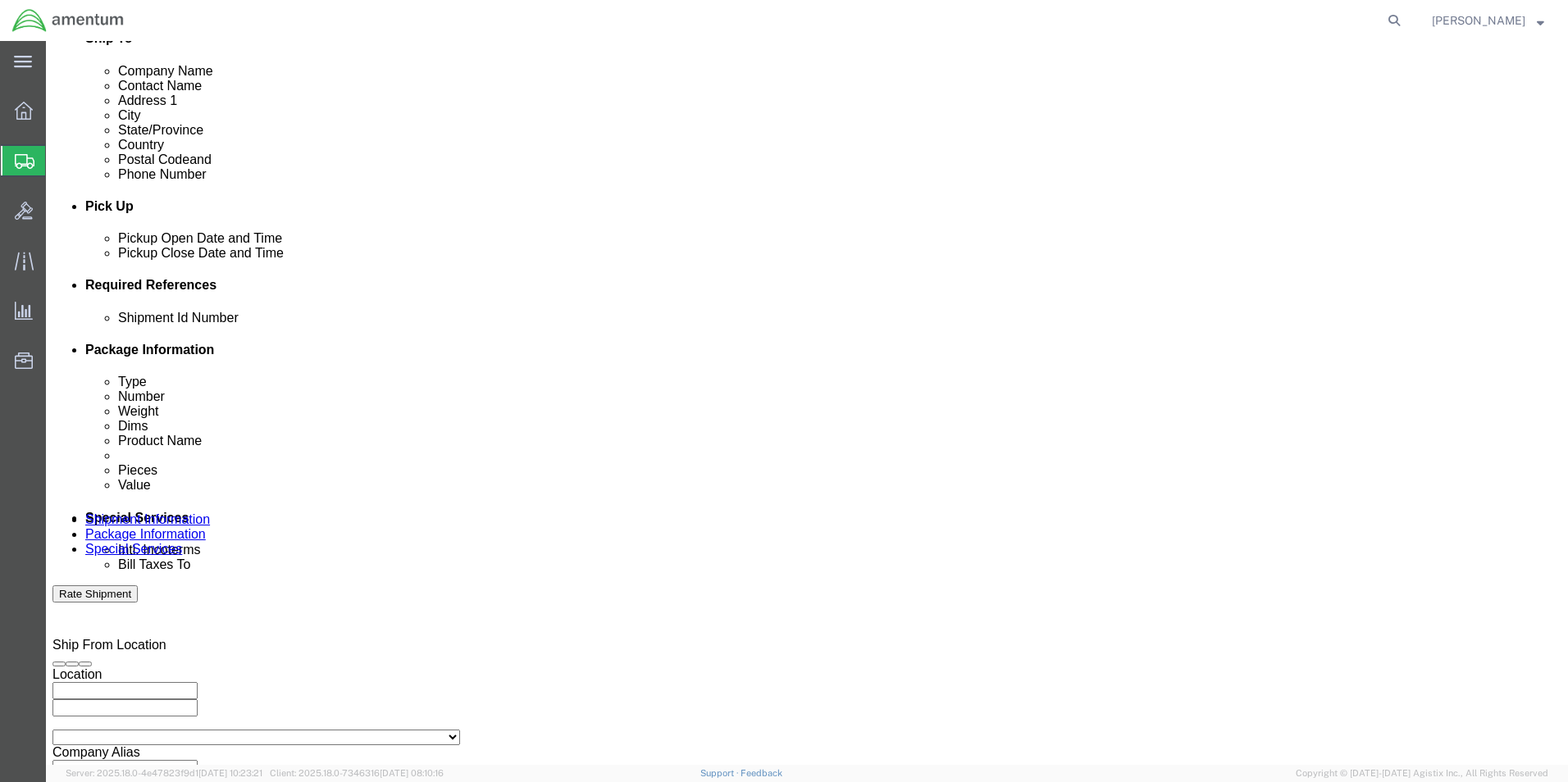
click div "[DATE] 2:00 PM"
click button "Apply"
click button "Add reference"
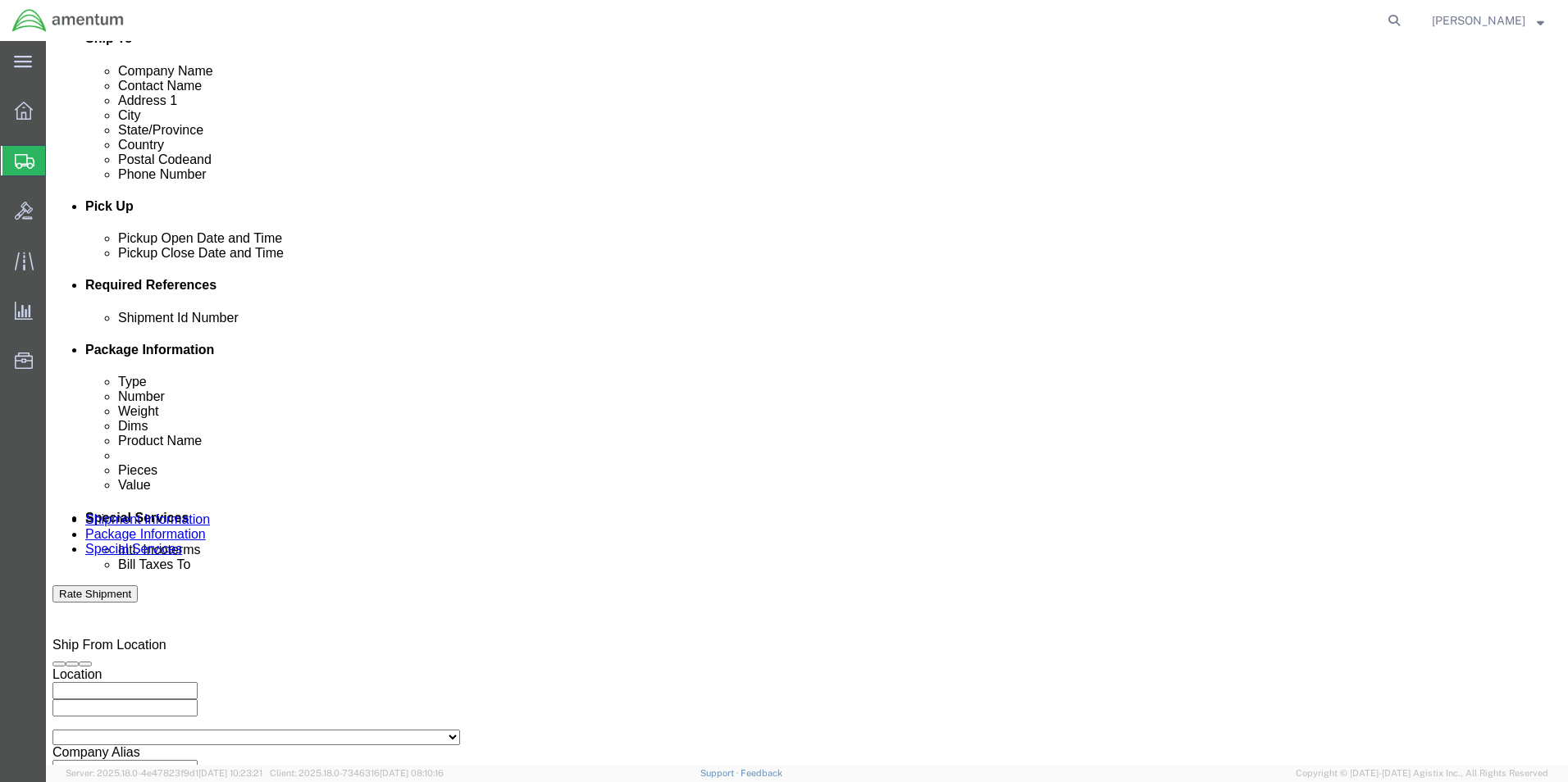
click input "text"
type input "[DATE]"
click select "Select Account Type Activity ID Airline Appointment Number ASN Batch Request # …"
select select "CUSTREF"
click select "Select Account Type Activity ID Airline Appointment Number ASN Batch Request # …"
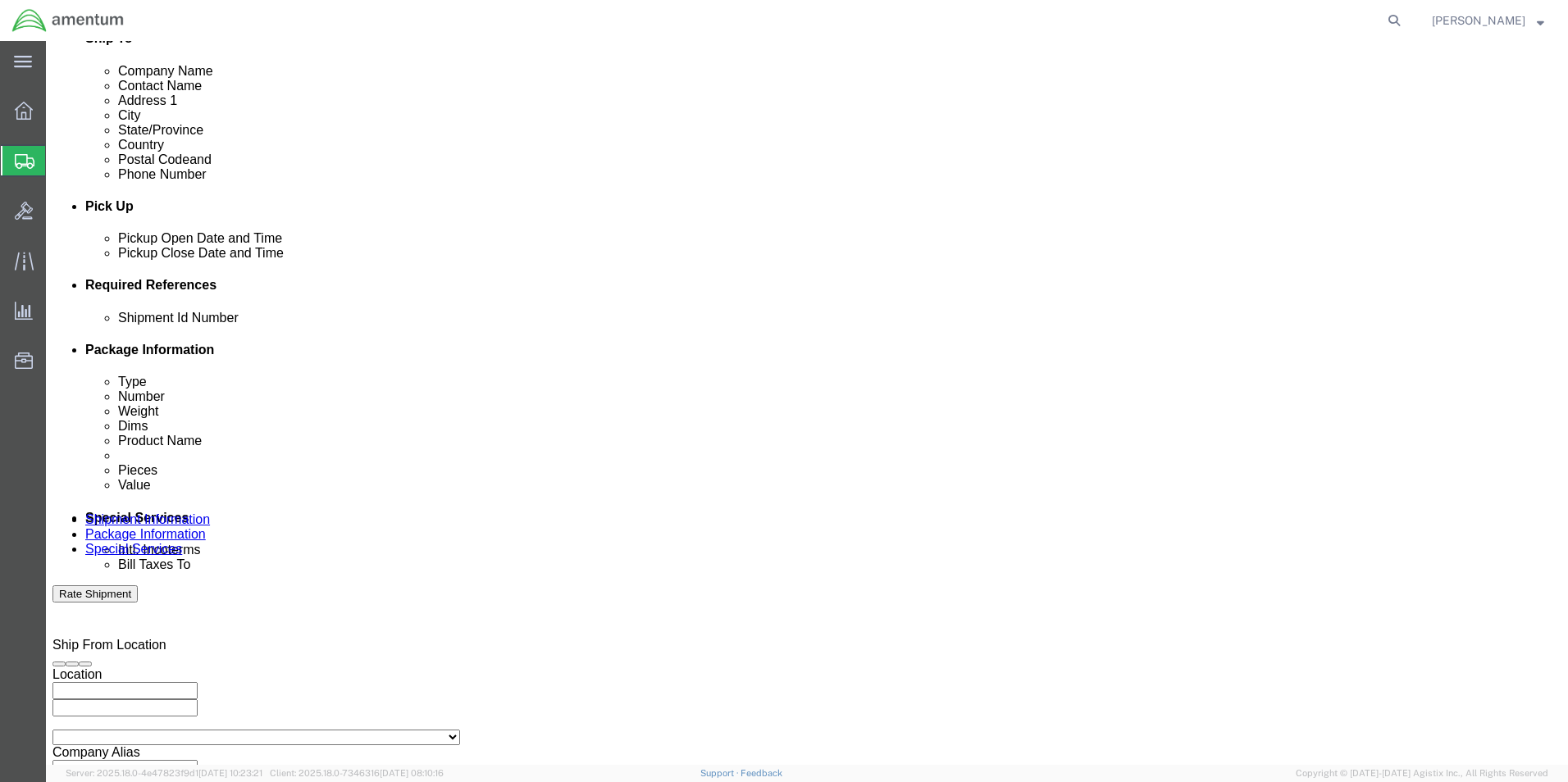
click input "text"
type input "3"
type input "4 EA. [GEOGRAPHIC_DATA]"
click select "Select Account Type Activity ID Airline Appointment Number ASN Batch Request # …"
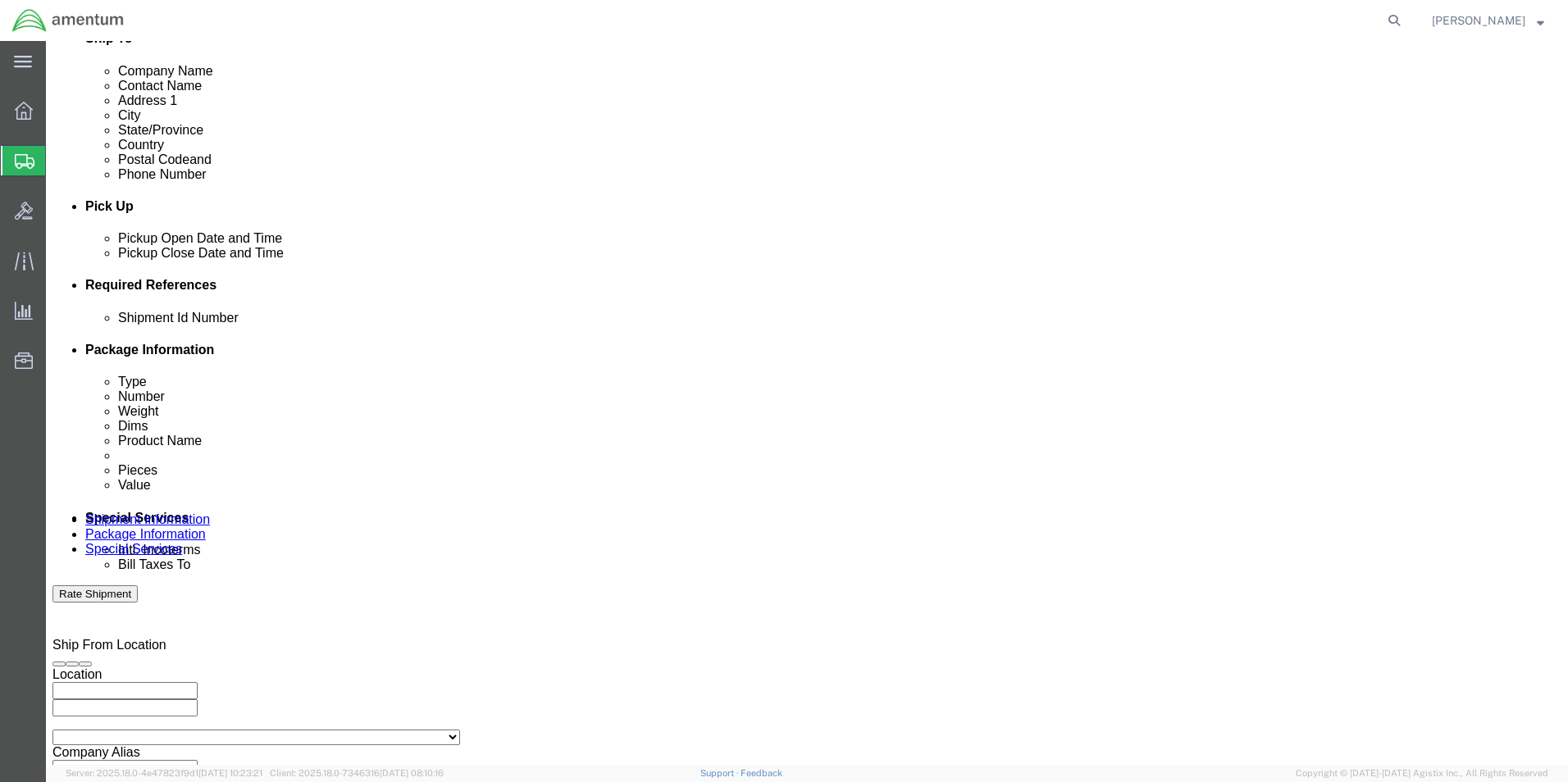
click select "Select Account Type Activity ID Airline Appointment Number ASN Batch Request # …"
select select "PROJNUM"
click select "Select Account Type Activity ID Airline Appointment Number ASN Batch Request # …"
click input "text"
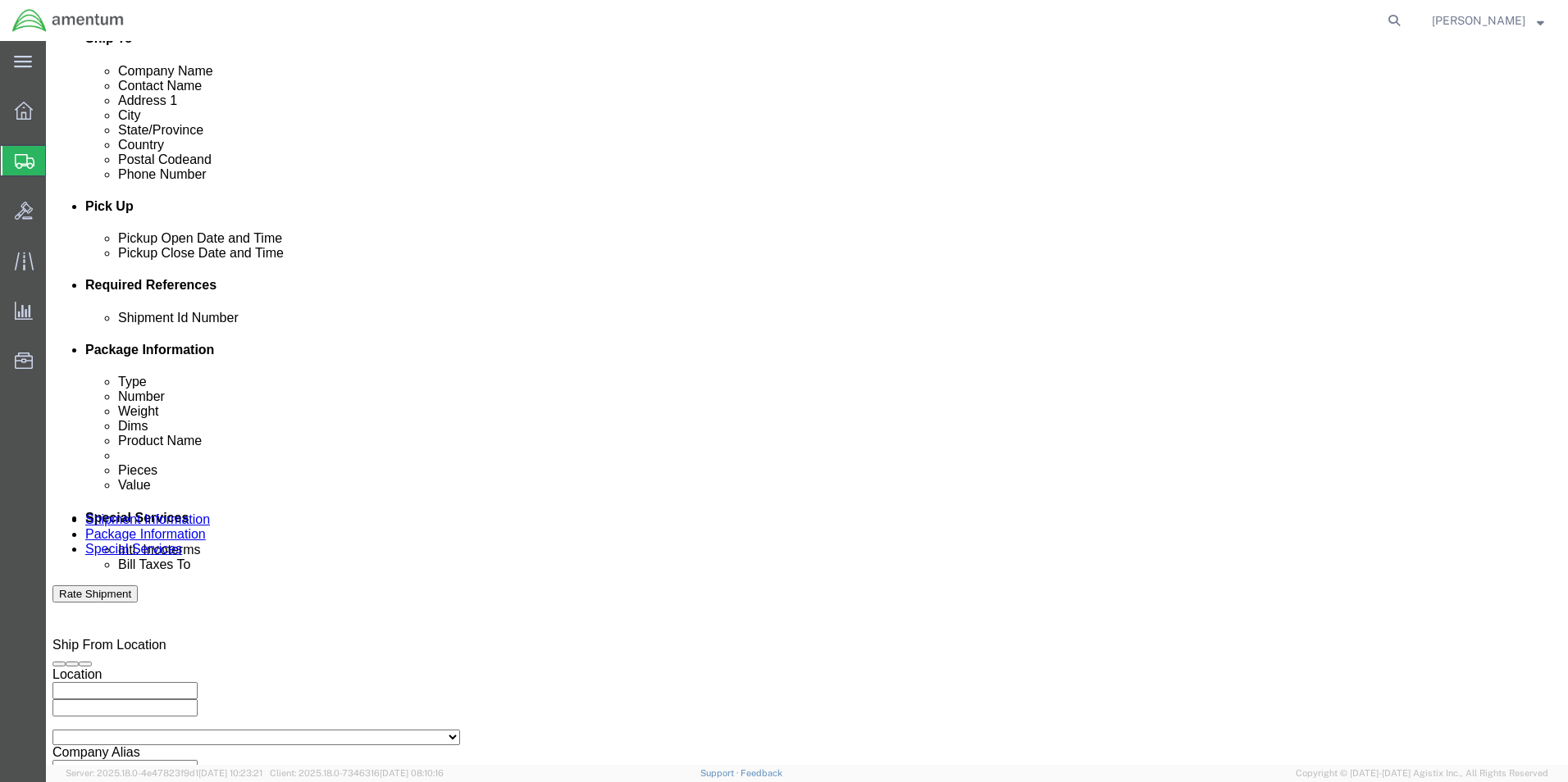
type input "6118.03.03.2219.000.EHO.0000"
click select "Select Account Type Activity ID Airline Appointment Number ASN Batch Request # …"
select select "DEPT"
click select "Select Account Type Activity ID Airline Appointment Number ASN Batch Request # …"
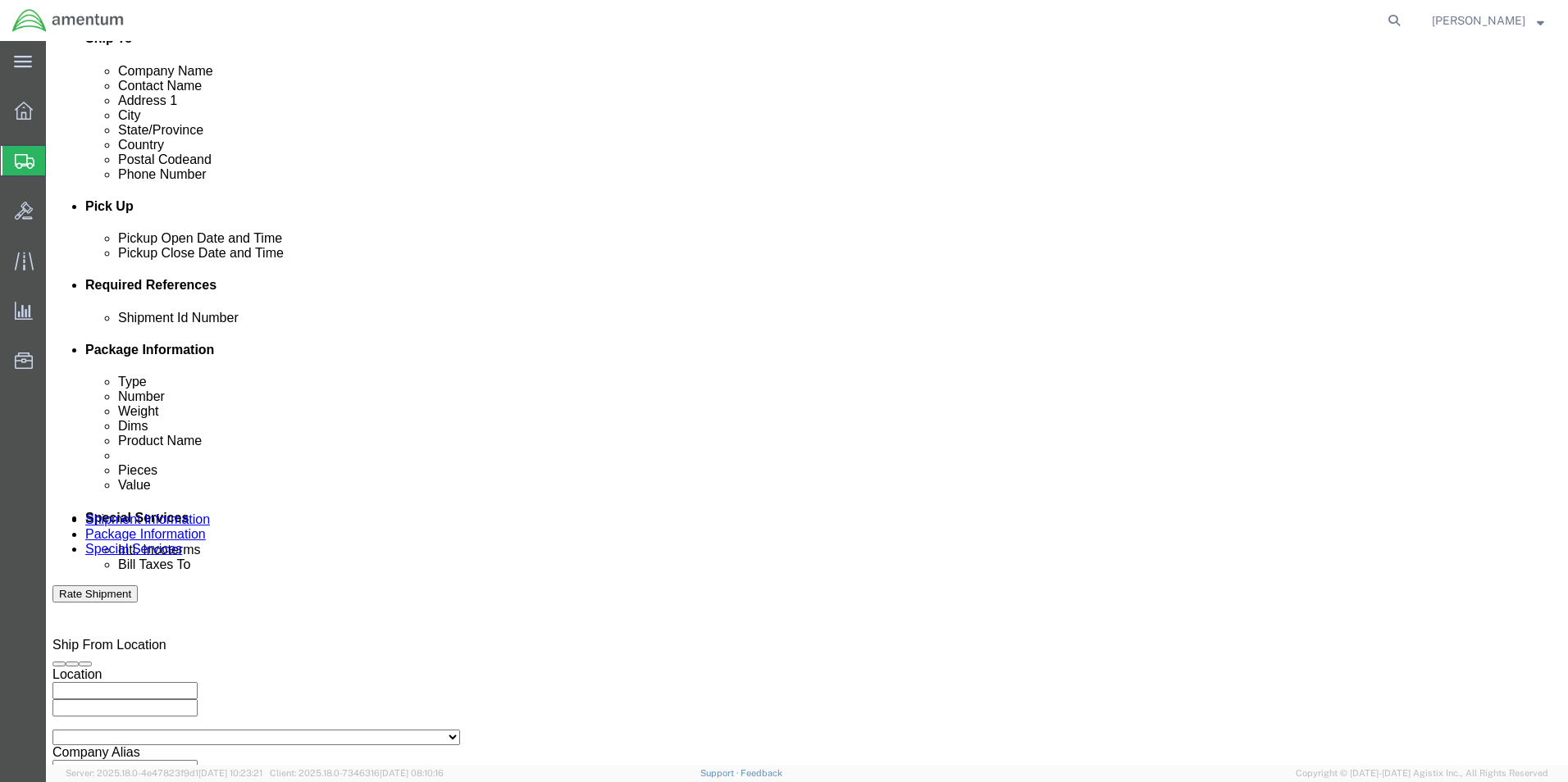
click input "text"
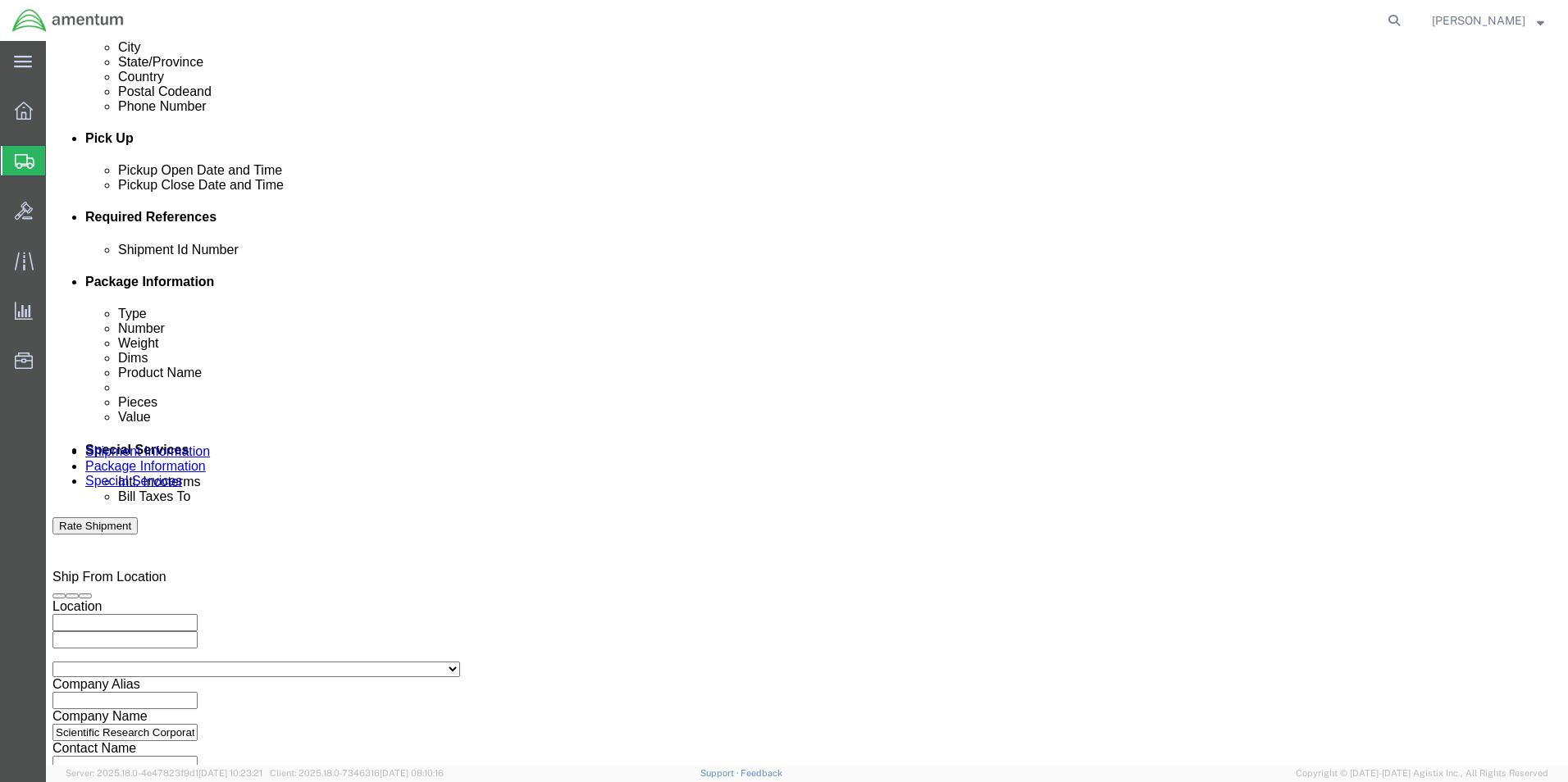
scroll to position [715, 0]
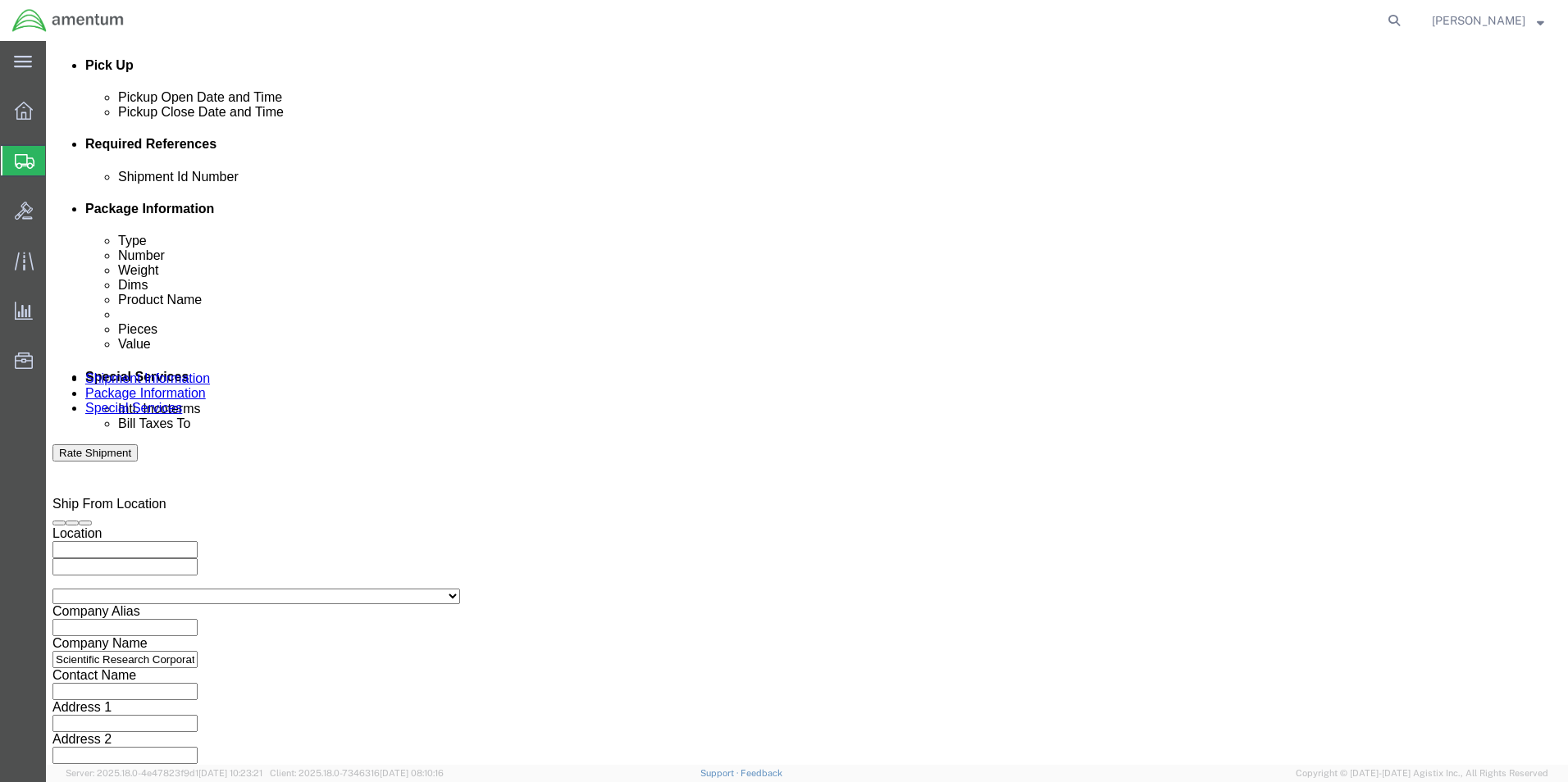
type input "CBP"
click button "Continue"
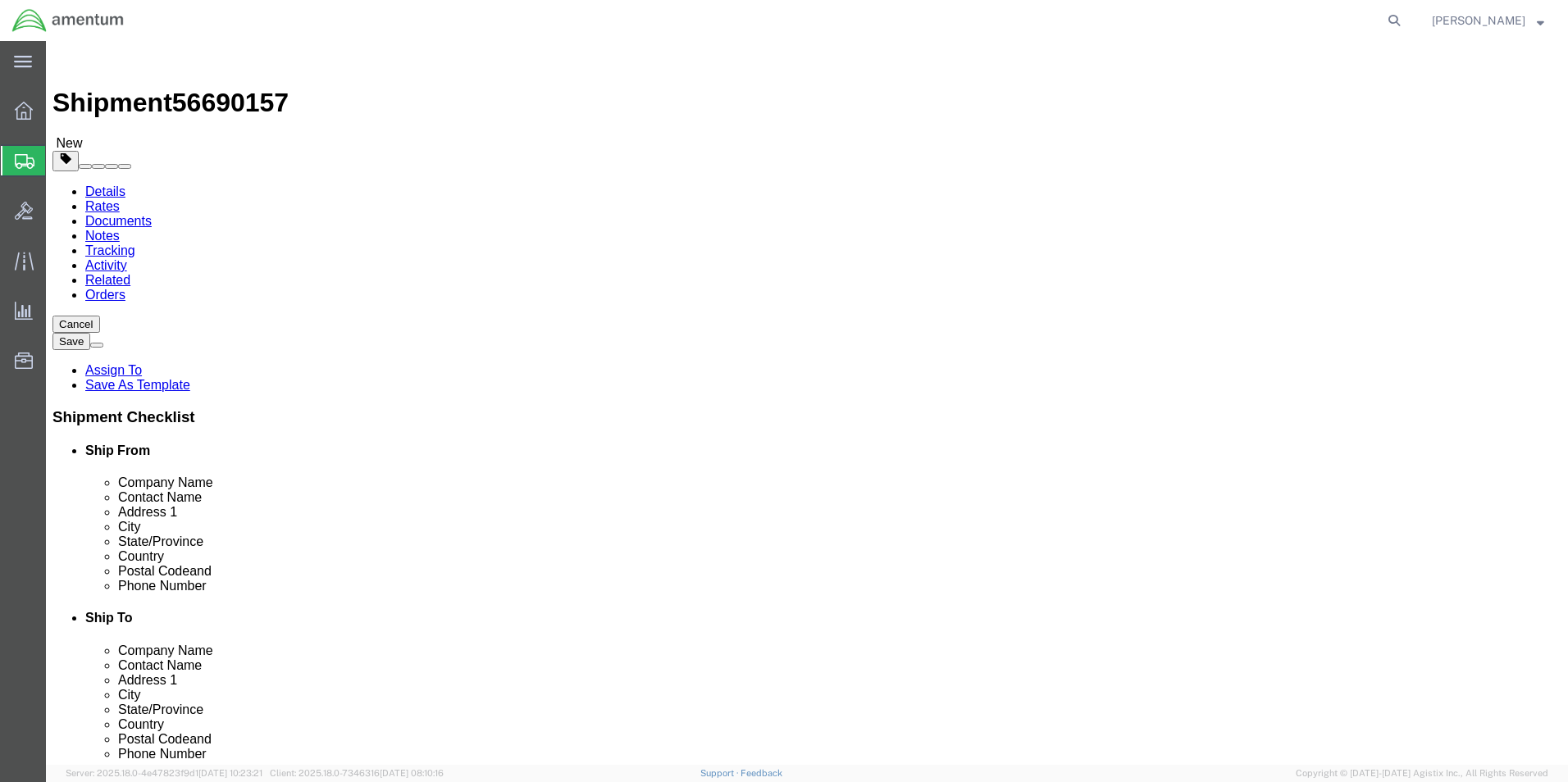
click select "Select BCK Boxes Bale(s) Basket(s) Bolt(s) Bottle(s) Buckets Bulk Bundle(s) Can…"
select select "YRPK"
click select "Select BCK Boxes Bale(s) Basket(s) Bolt(s) Bottle(s) Buckets Bulk Bundle(s) Can…"
click input "text"
type input "50"
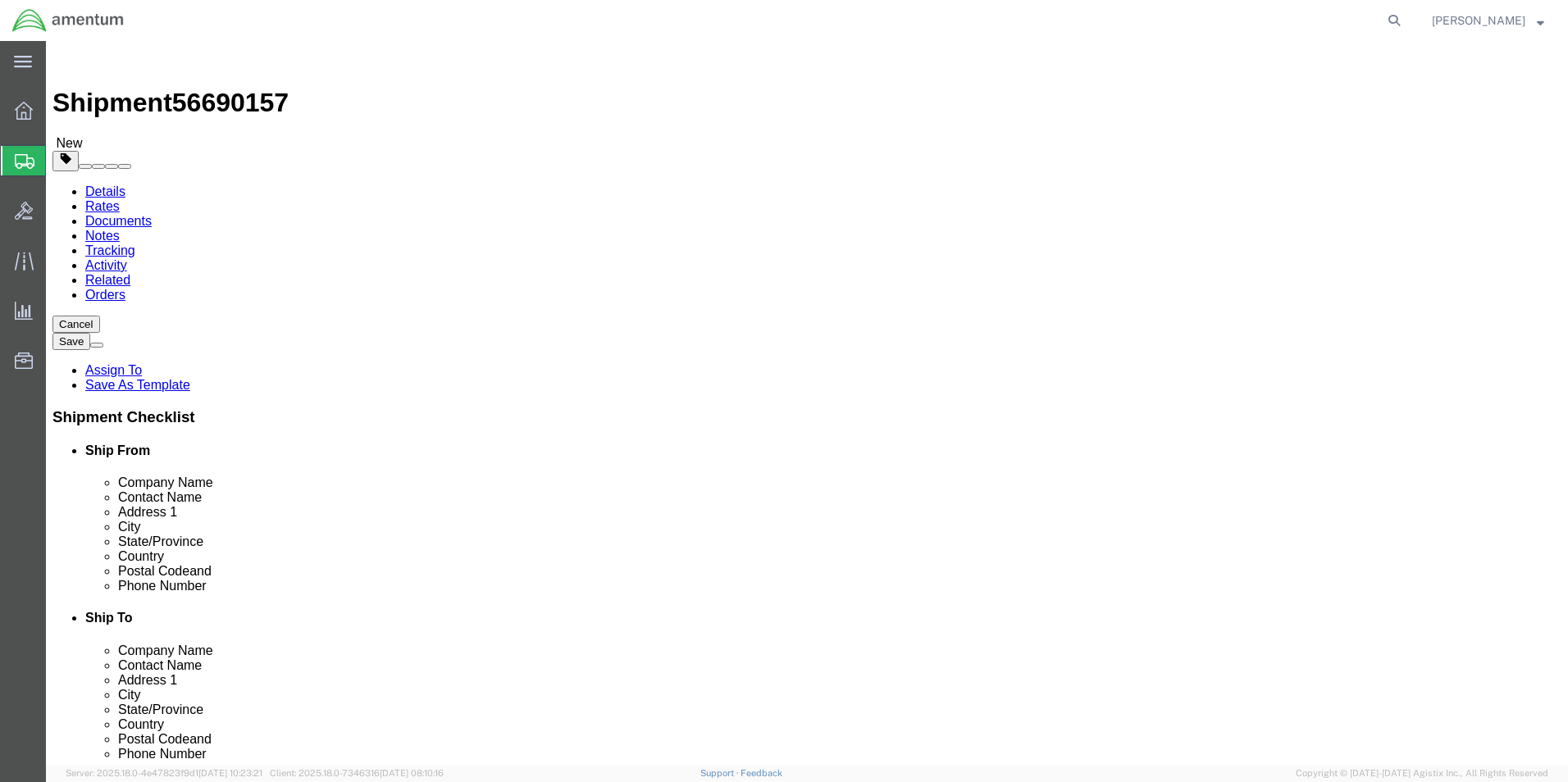
type input "39"
type input "278"
click div "Package Content # 1 1 x Your Packaging Package Type Select BCK Boxes Bale(s) Ba…"
click link "Add Content"
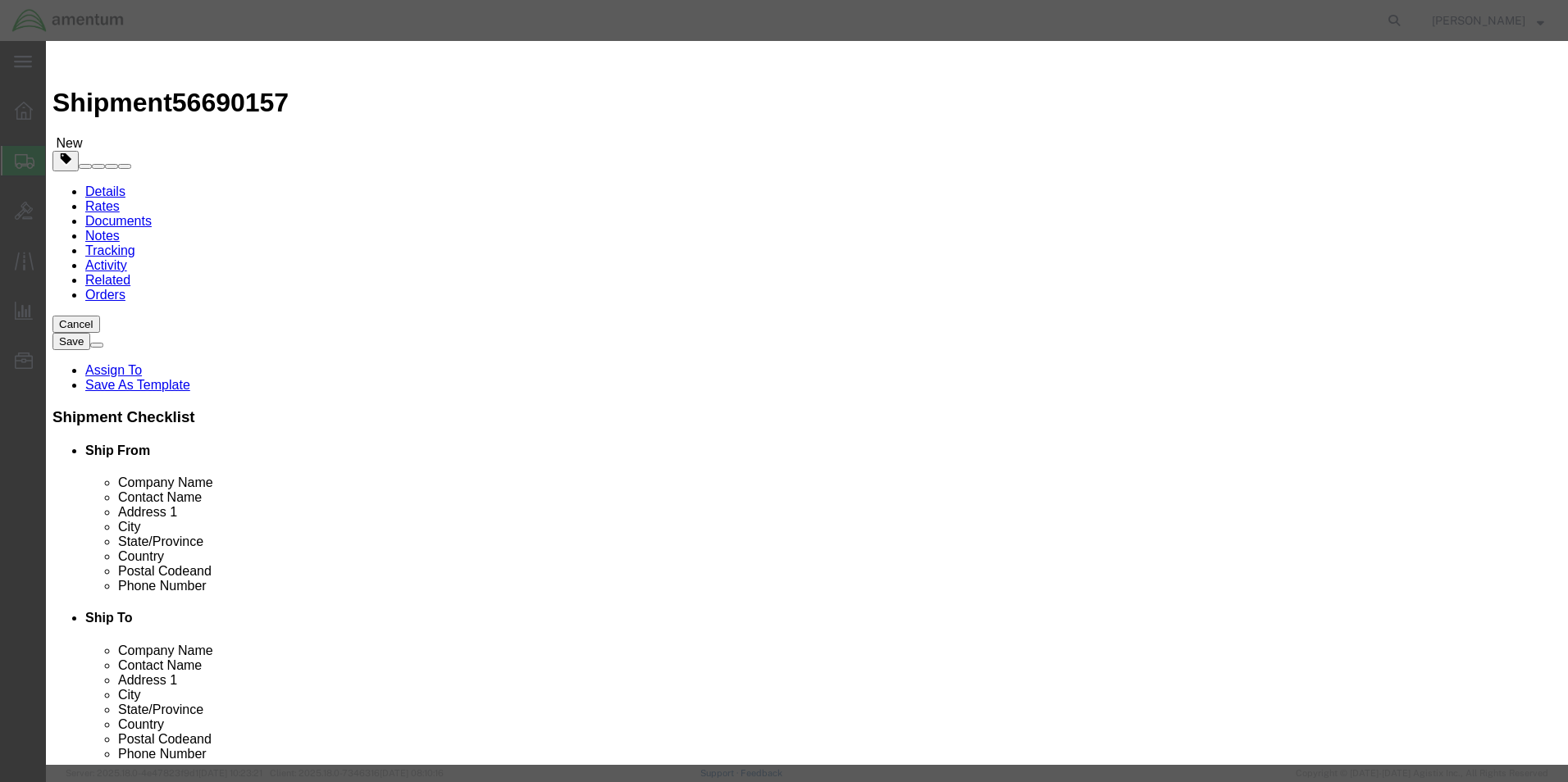
click input "text"
type input "MINOTAUR SN: 50013274-002"
type input "1"
type input "100000.00"
click select "Select 50 55 60 65 70 85 92.5 100 125 175 250 300 400"
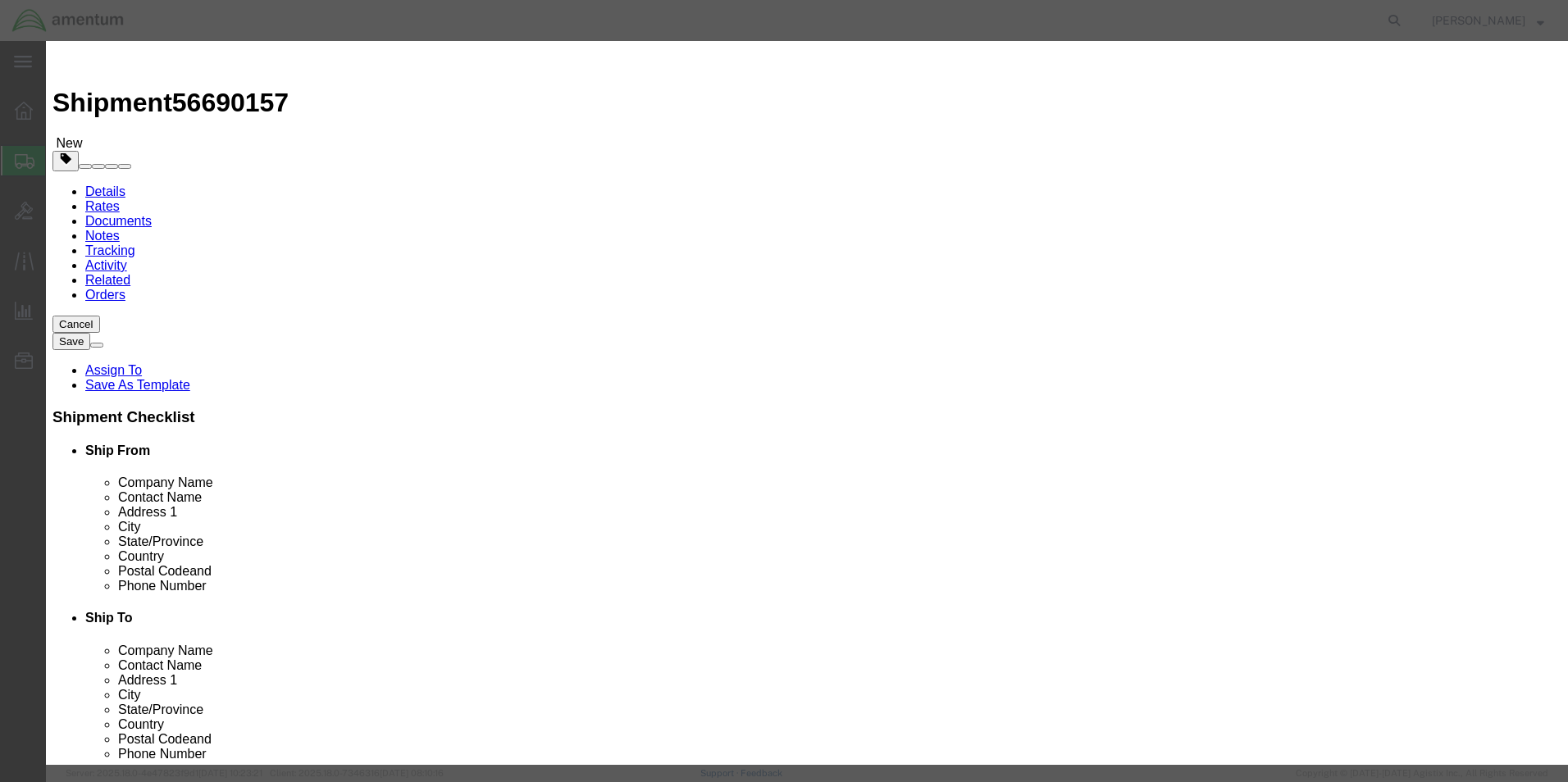
select select "125"
click select "Select 50 55 60 65 70 85 92.5 100 125 175 250 300 400"
click button "Save & Close"
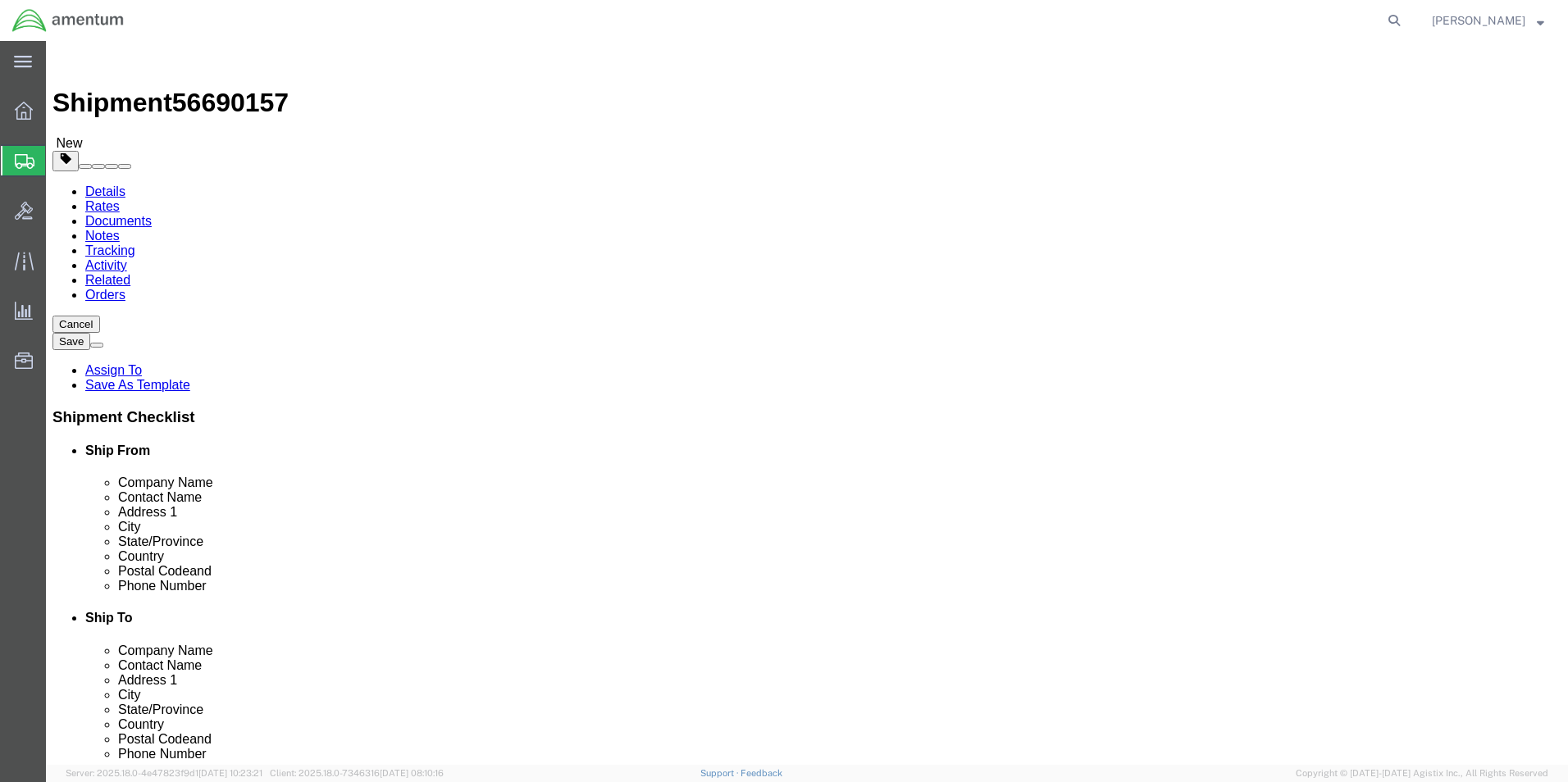
click link "Add Package"
click input "text"
drag, startPoint x: 940, startPoint y: 286, endPoint x: 944, endPoint y: 298, distance: 12.6
click select "Select BCK Boxes Bale(s) Basket(s) Bolt(s) Bottle(s) Buckets Bulk Bundle(s) Can…"
select select "YRPK"
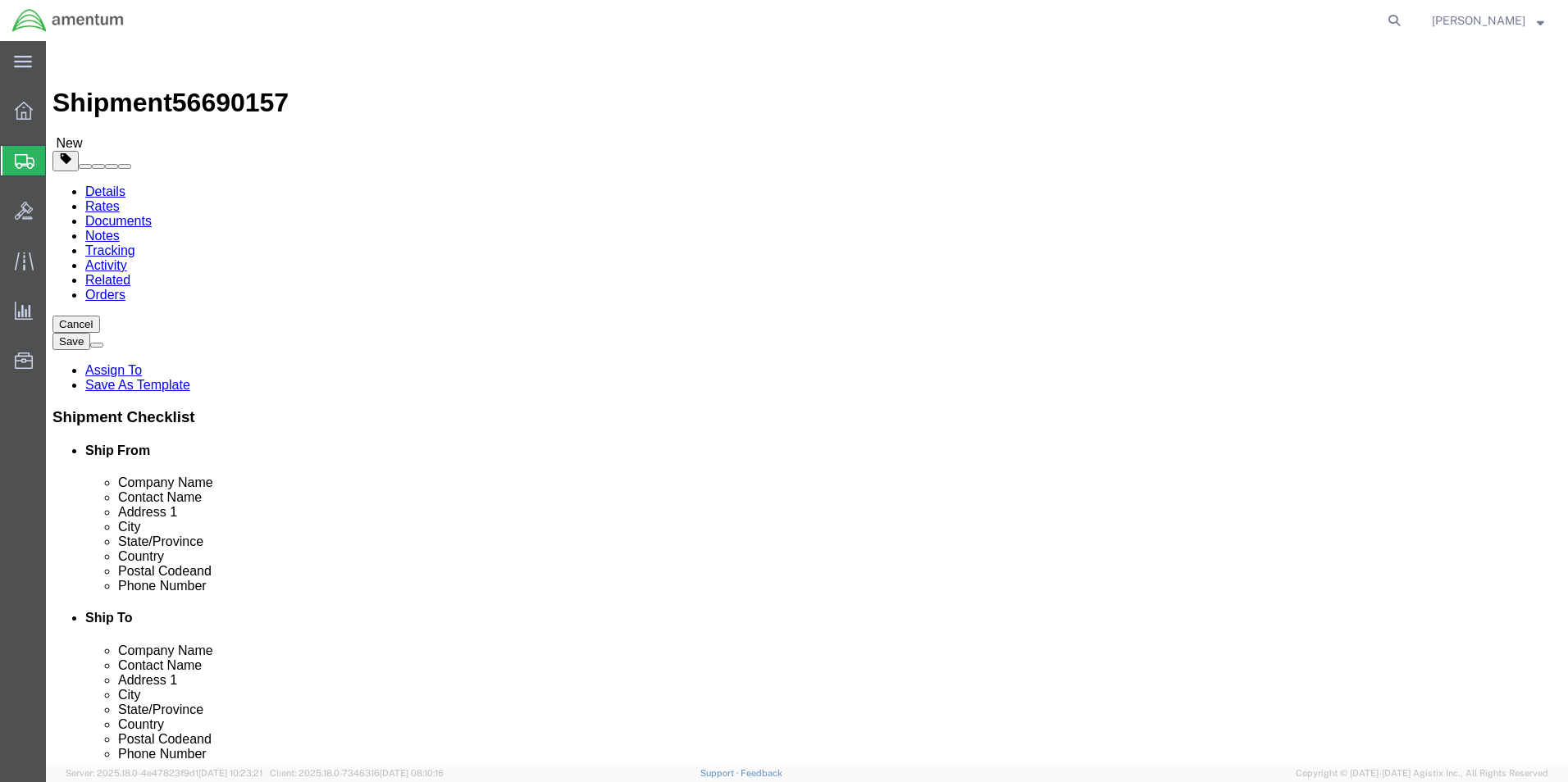
click select "Select BCK Boxes Bale(s) Basket(s) Bolt(s) Bottle(s) Buckets Bulk Bundle(s) Can…"
click input "text"
type input "50"
type input "39"
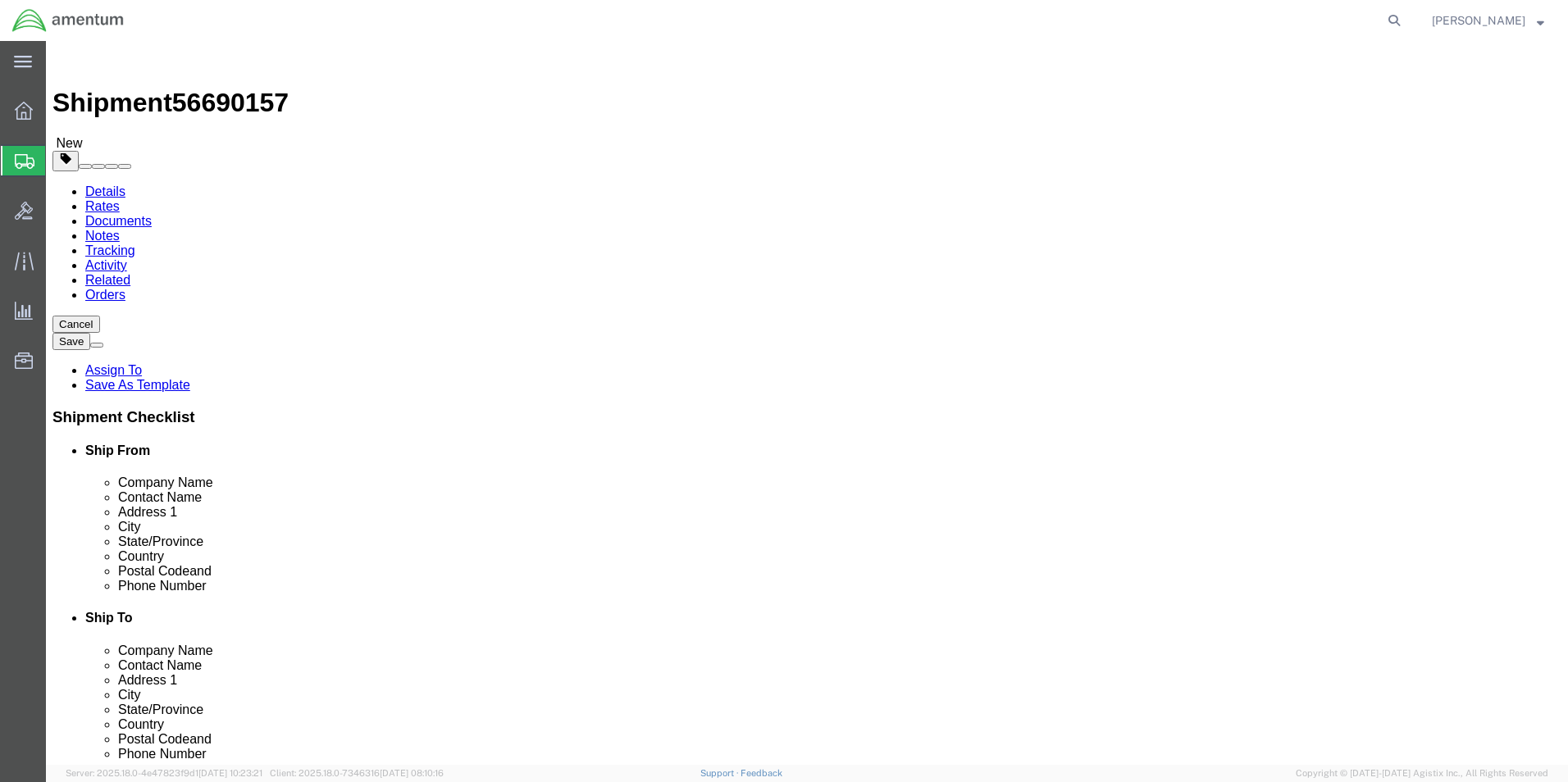
type input "278.0"
click link "Add Content"
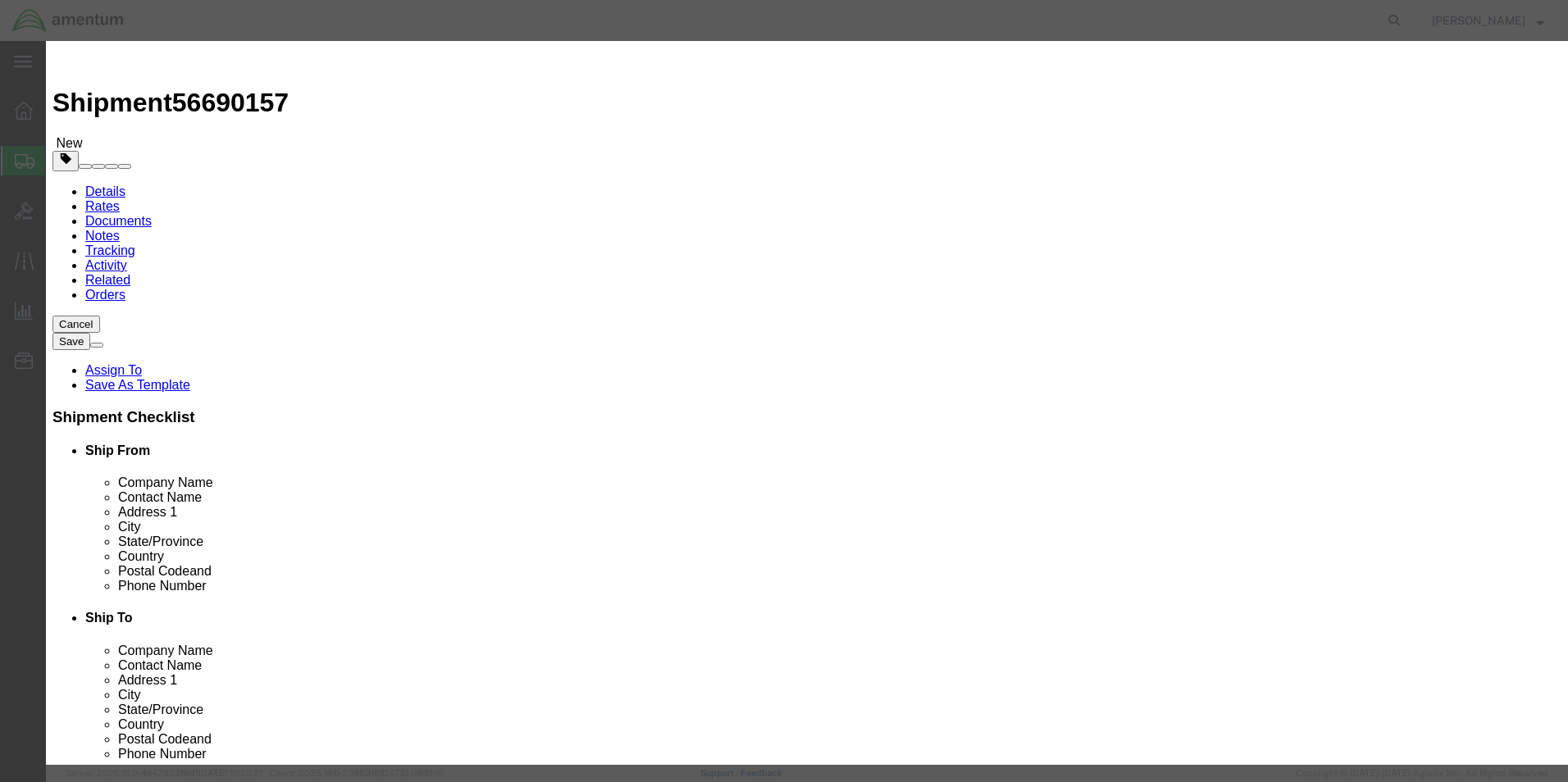
click input "text"
type input "MINOTAUR SN: 500024292-003"
type input "1"
type input "100000.00"
select select "USD"
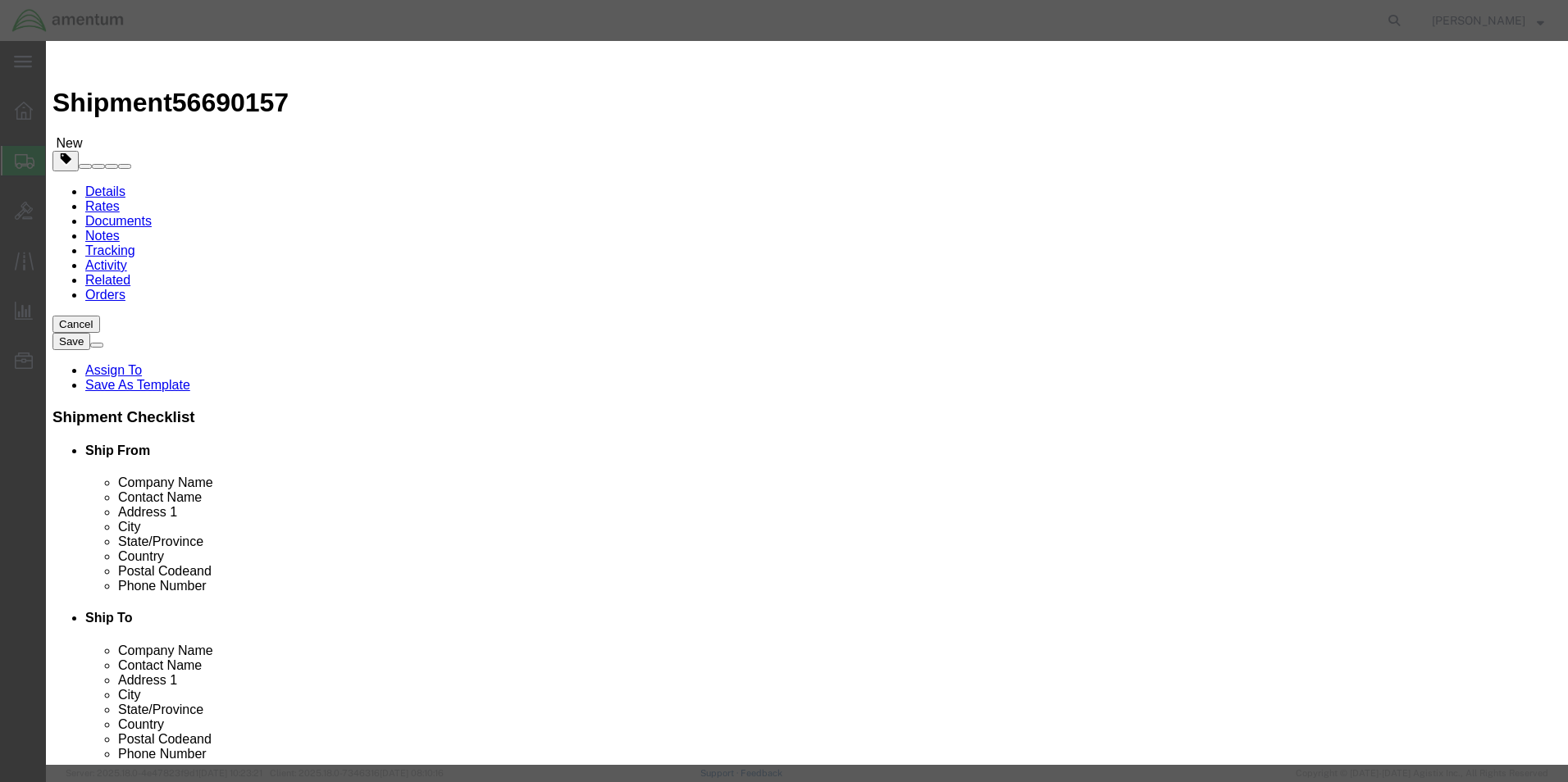
click select "Select 50 55 60 65 70 85 92.5 100 125 175 250 300 400"
select select "125"
click select "Select 50 55 60 65 70 85 92.5 100 125 175 250 300 400"
click button "Save & Close"
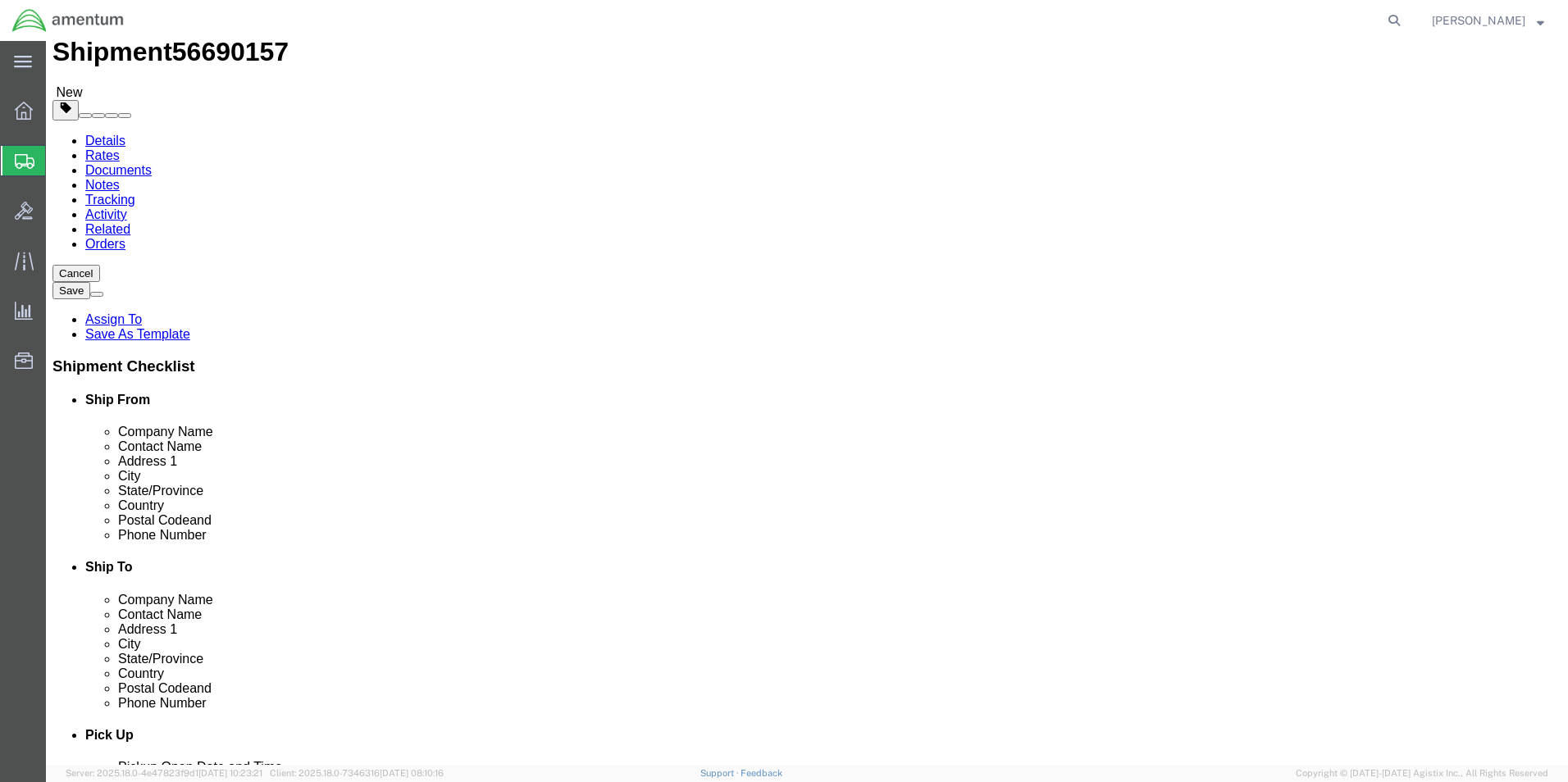
scroll to position [109, 0]
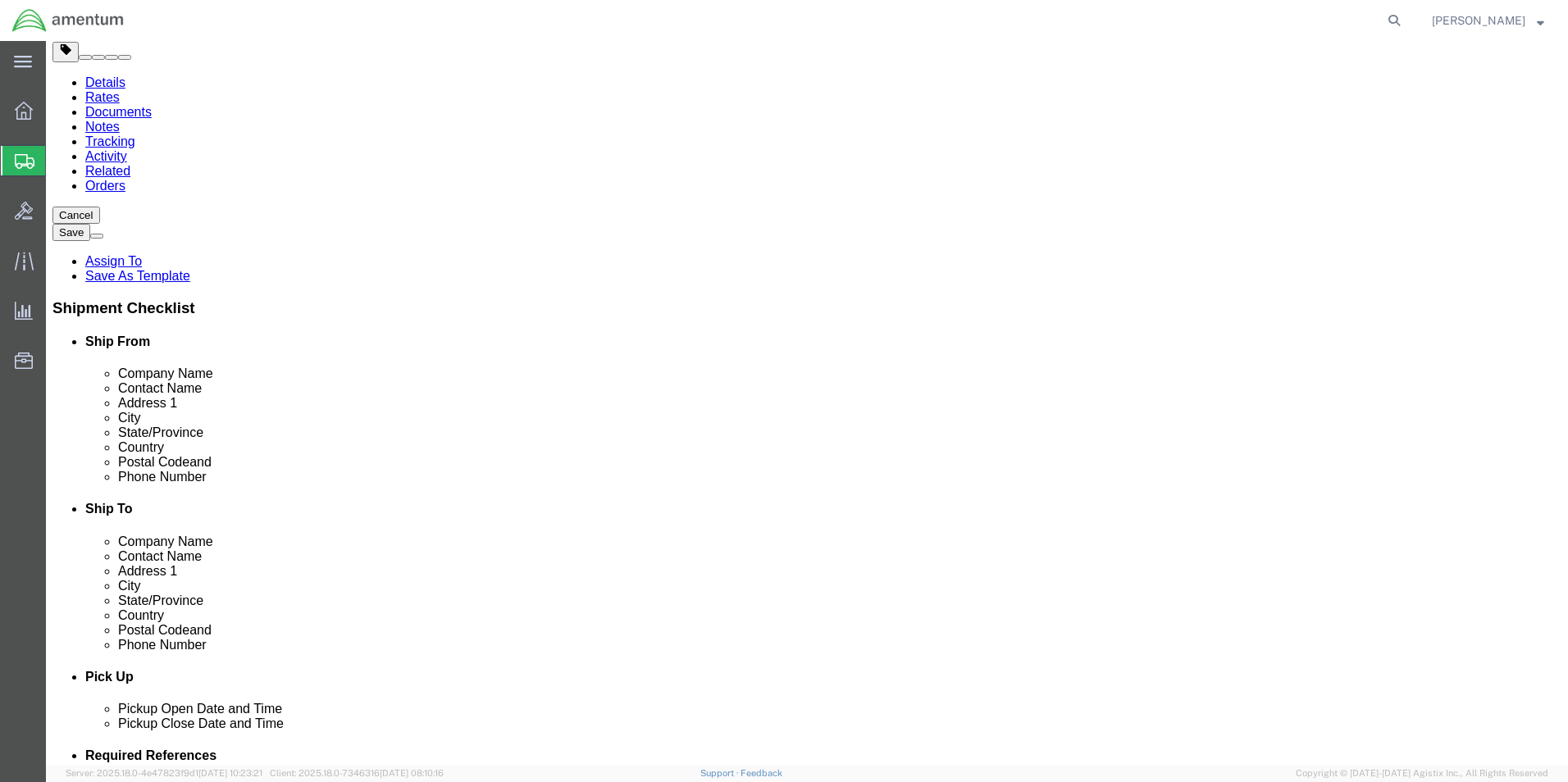
click link "Add Package"
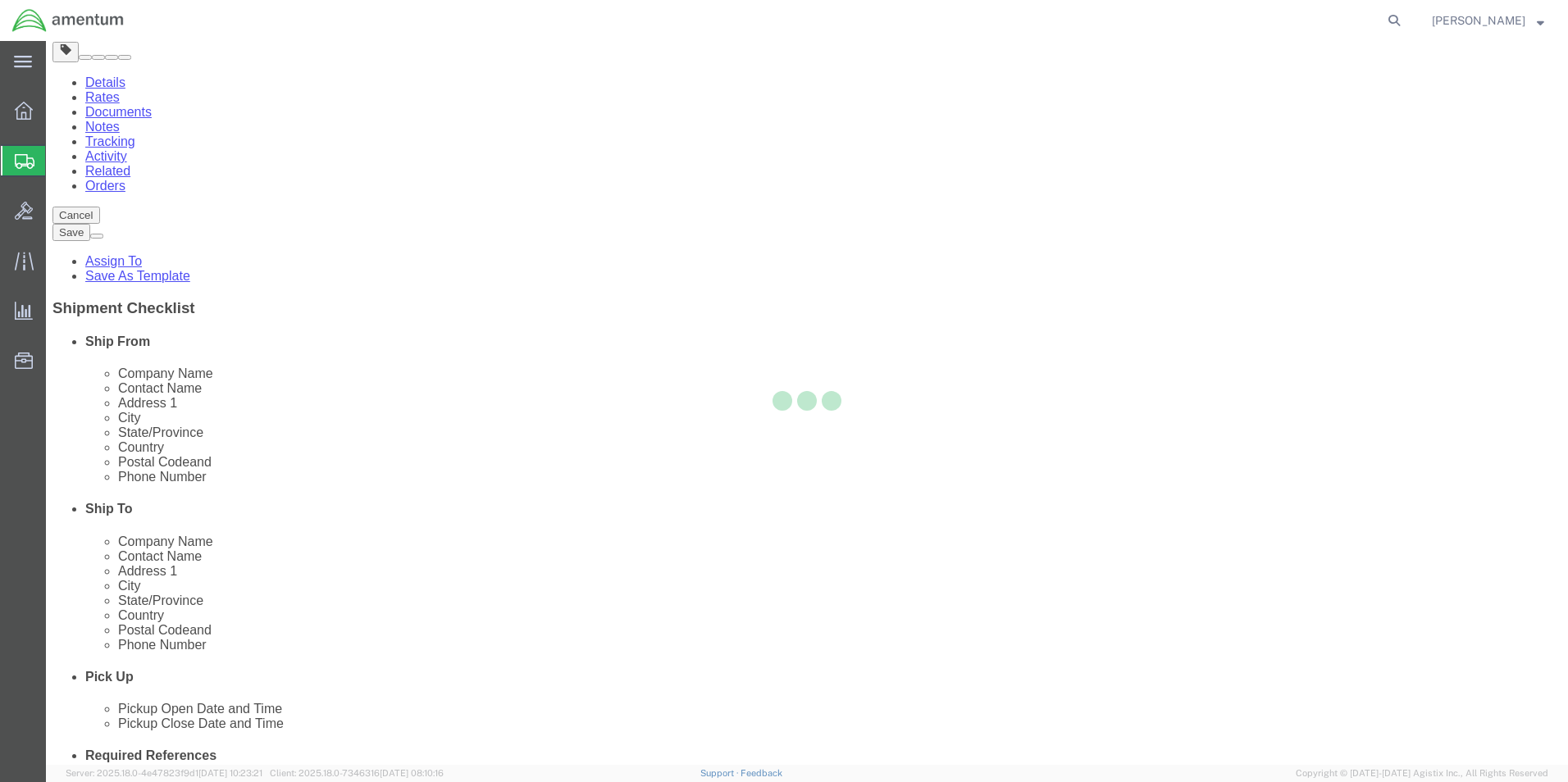
scroll to position [0, 0]
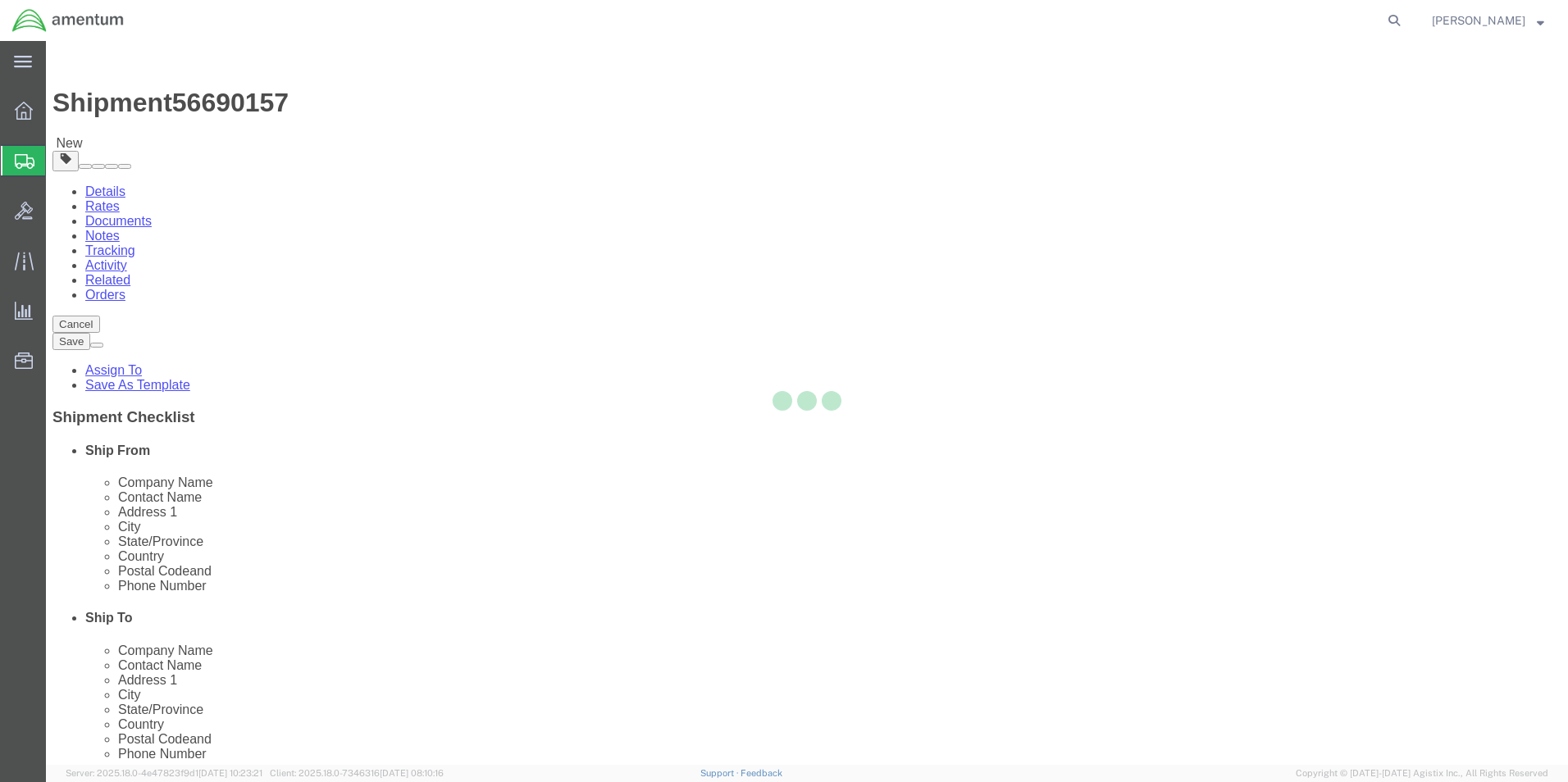
select select "CBOX"
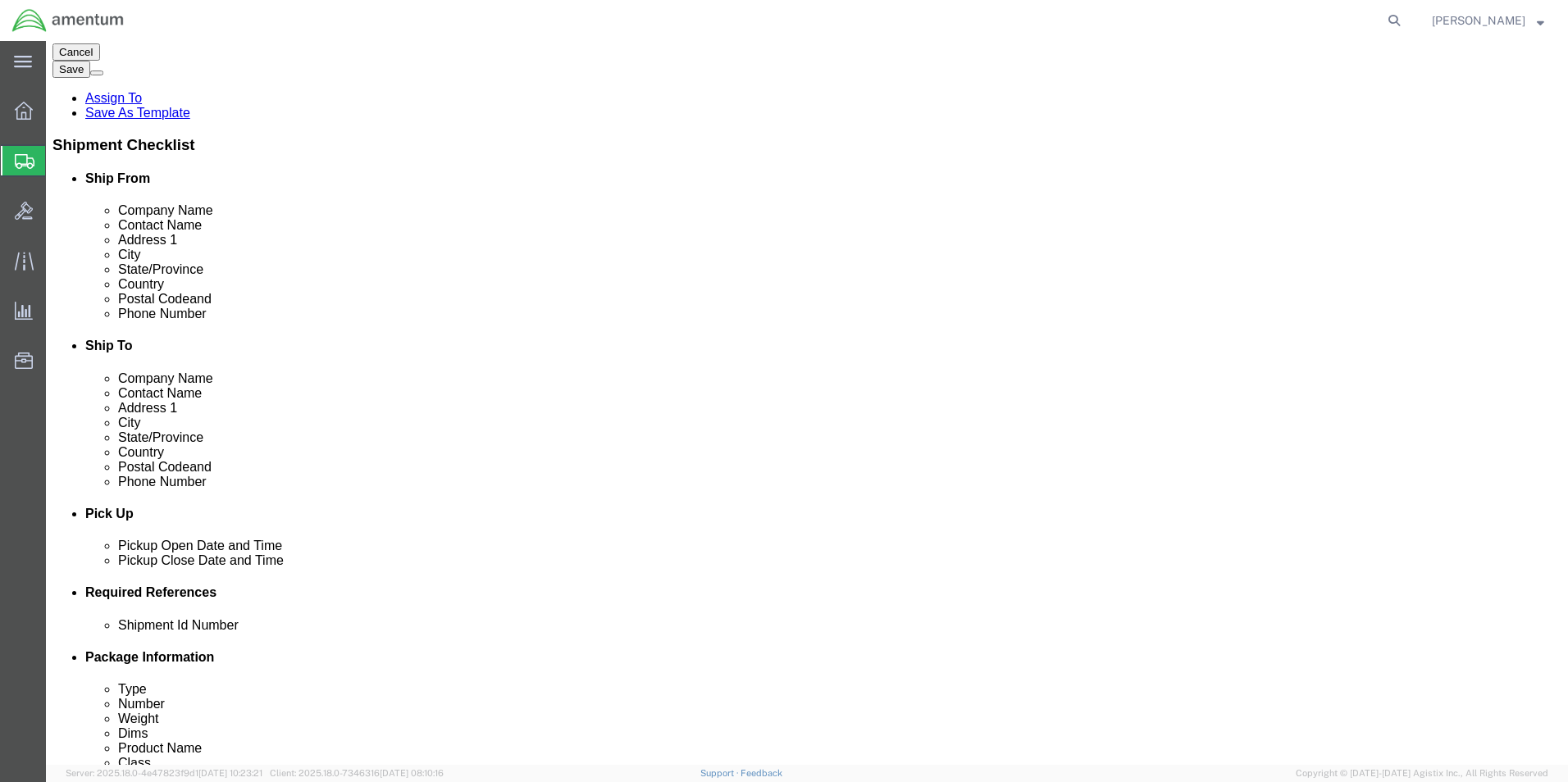
scroll to position [294, 0]
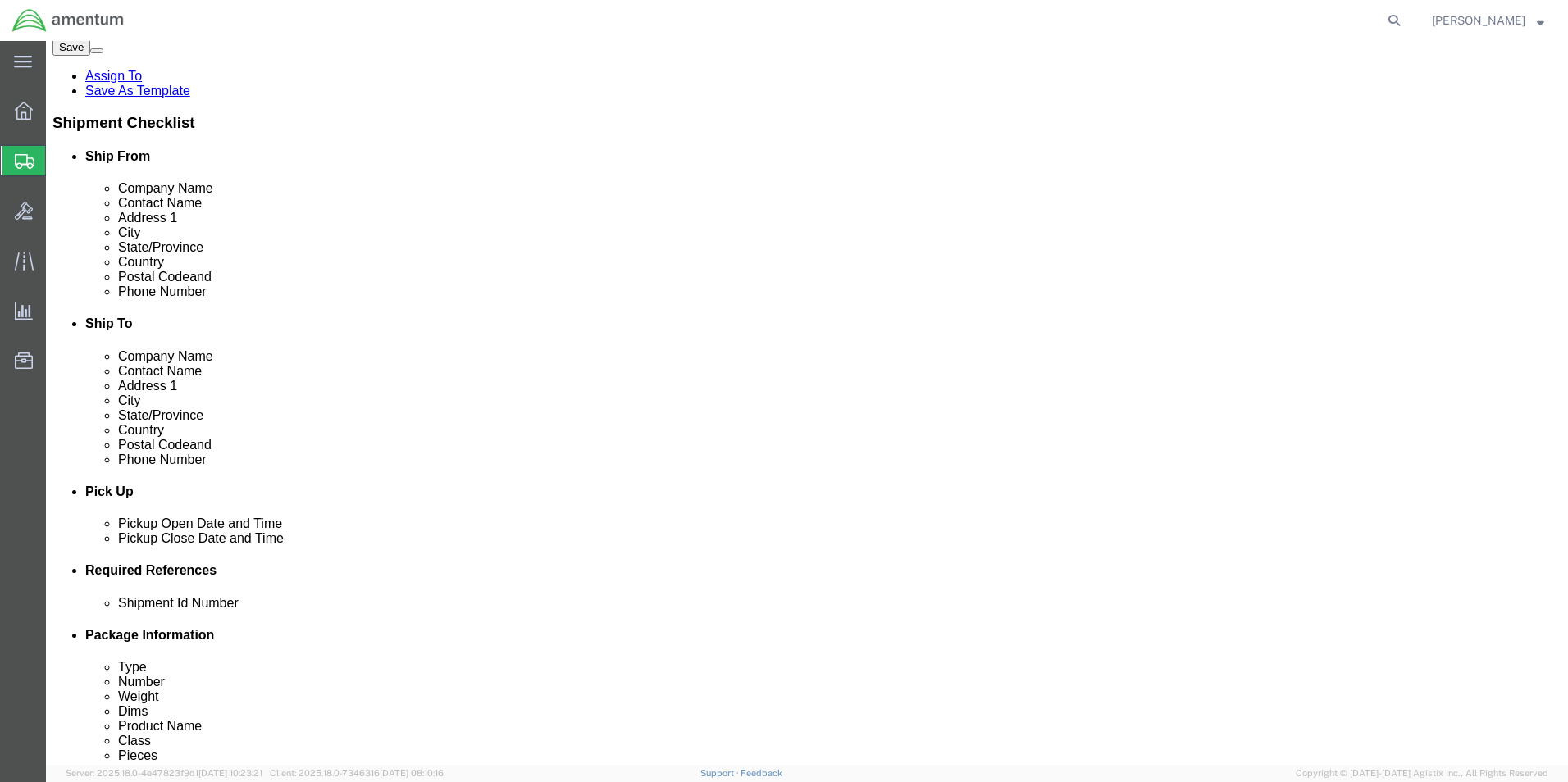
click input "text"
type input "50"
type input "39"
type input "1"
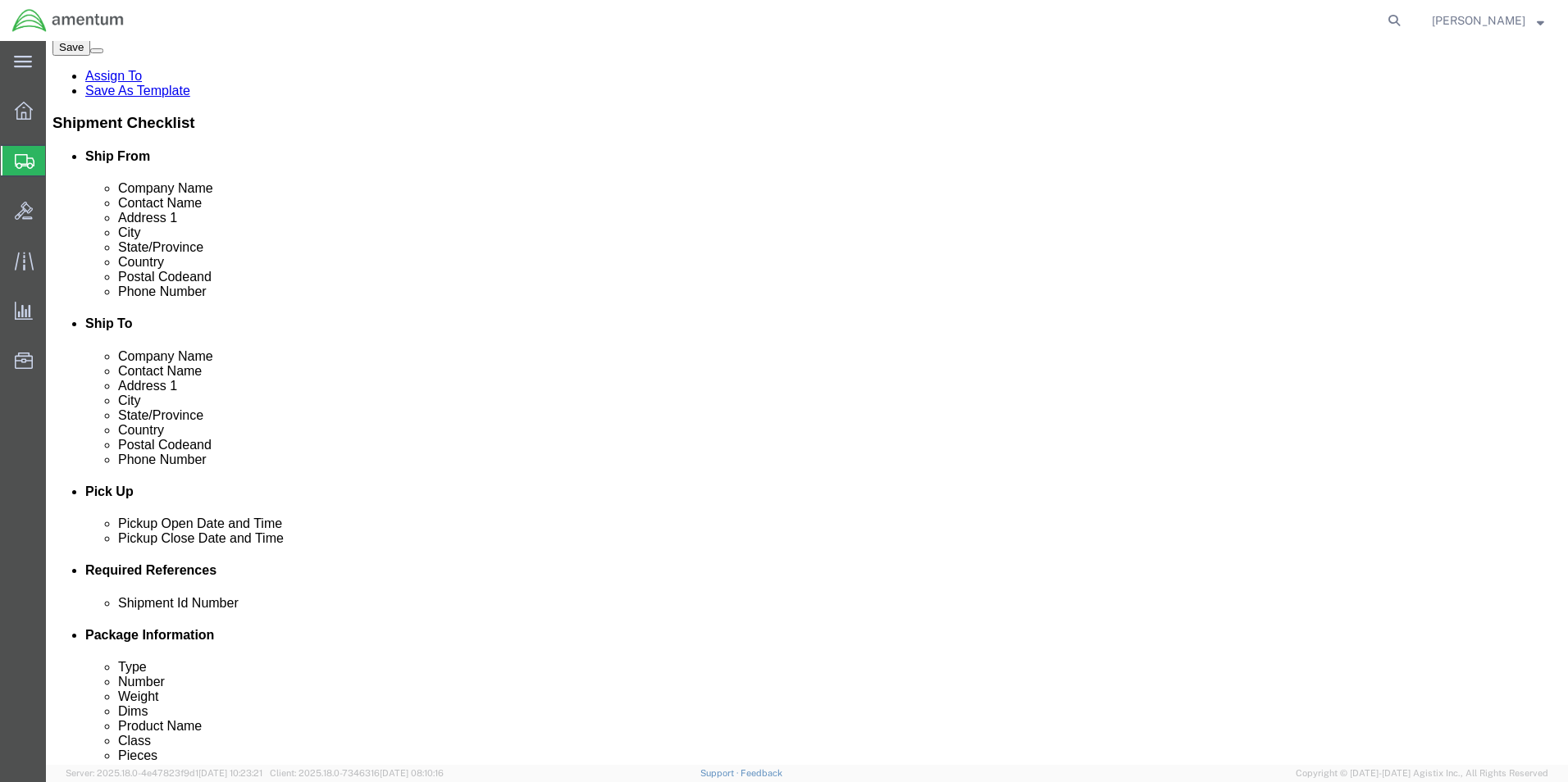
type input "278.0"
click link "Add Content"
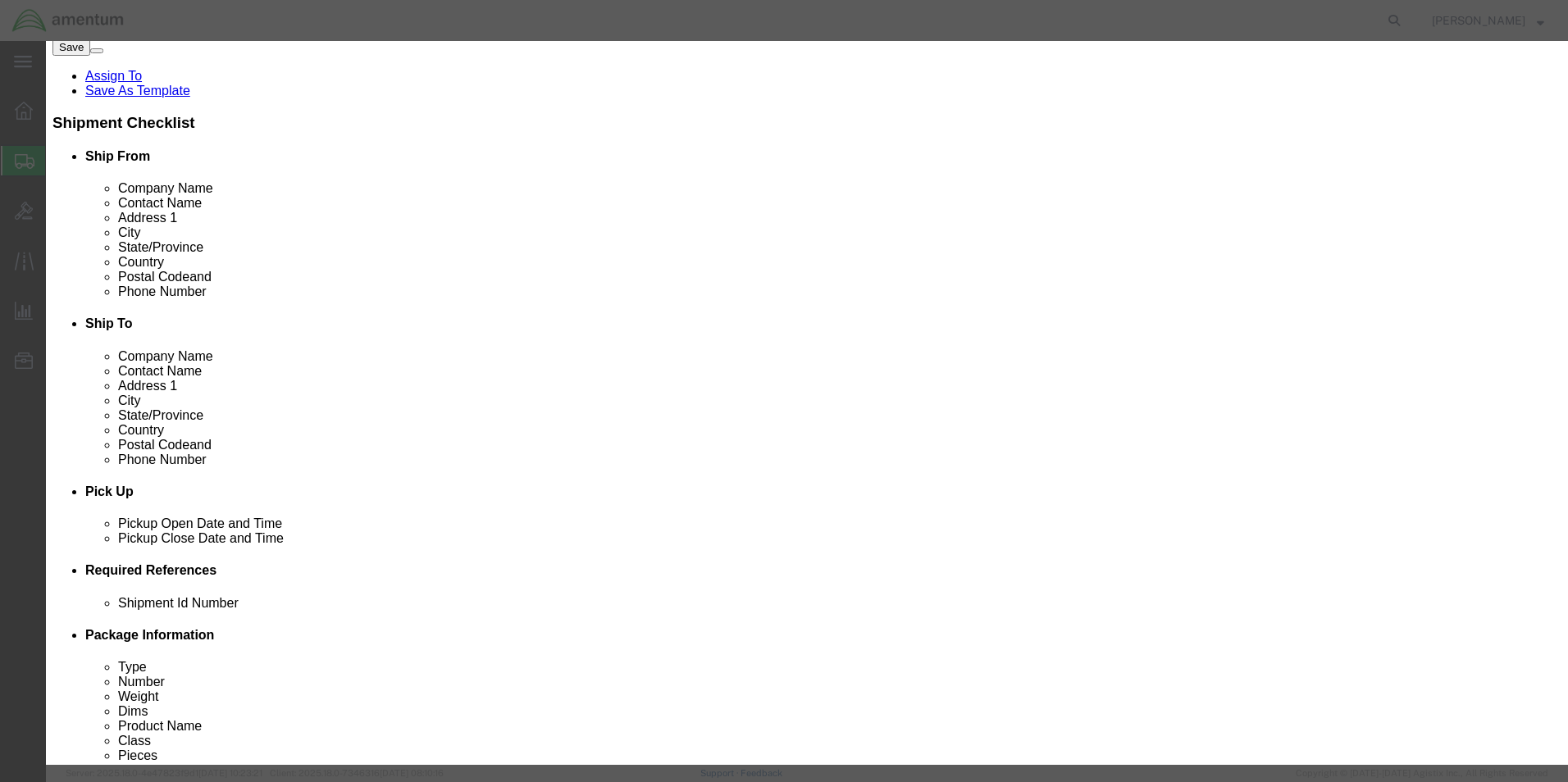
click input "text"
type input "MINOTAUR SN: 50024292-005"
type input "1"
type input "100000.00"
select select "USD"
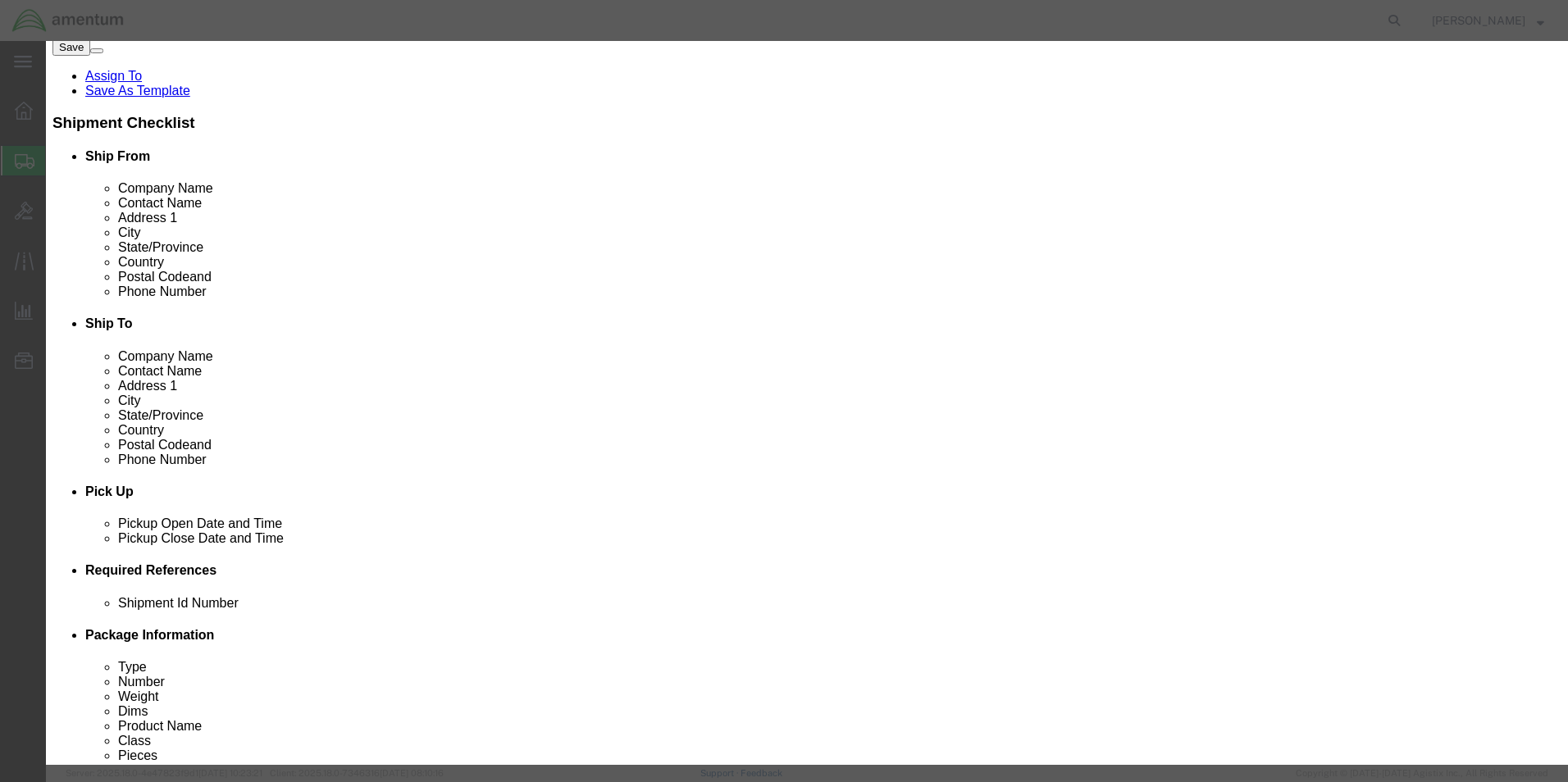
click select "Select 50 55 60 65 70 85 92.5 100 125 175 250 300 400"
select select "125"
click select "Select 50 55 60 65 70 85 92.5 100 125 175 250 300 400"
click button "Save & Close"
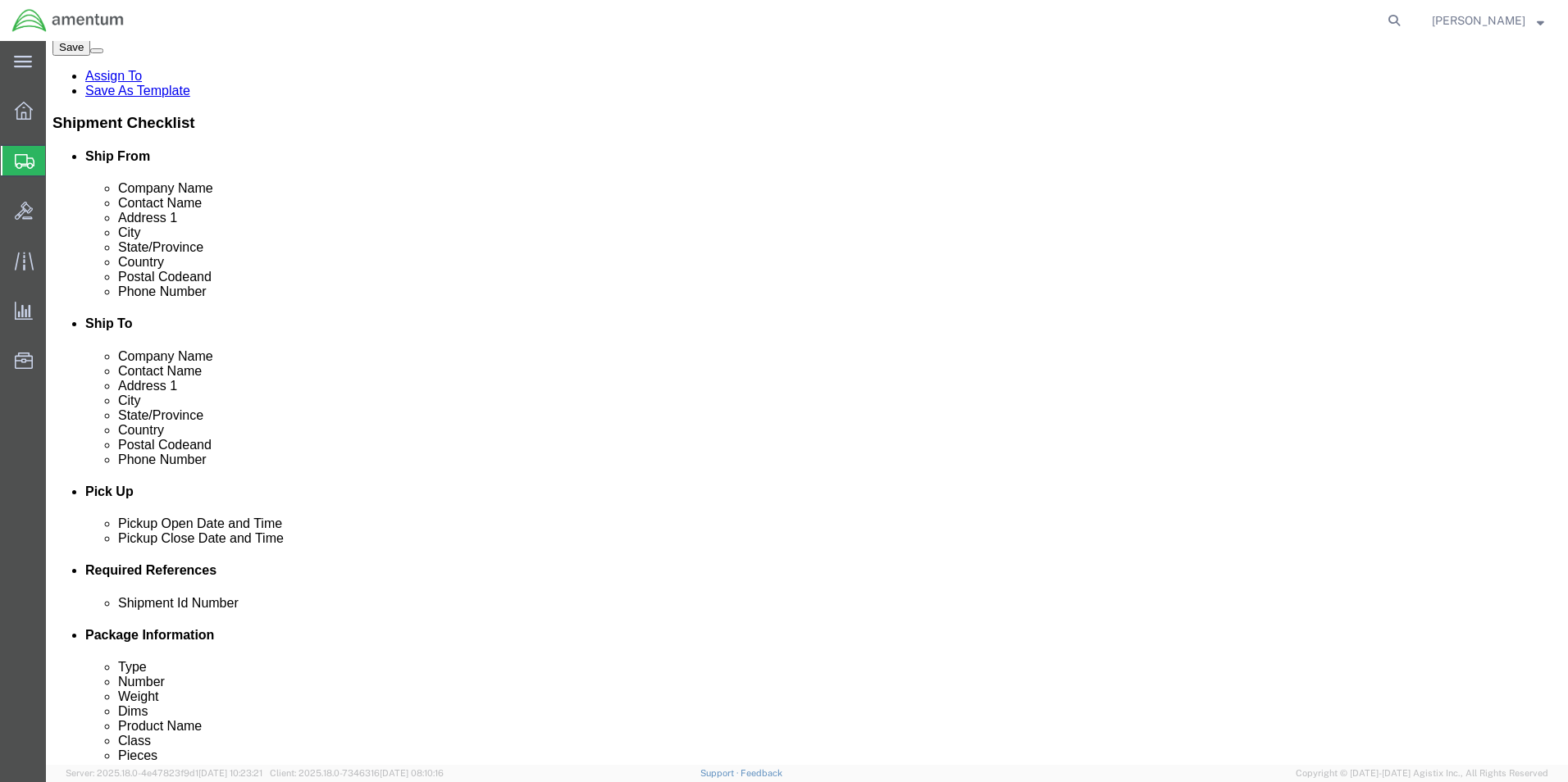
click link "Add Package"
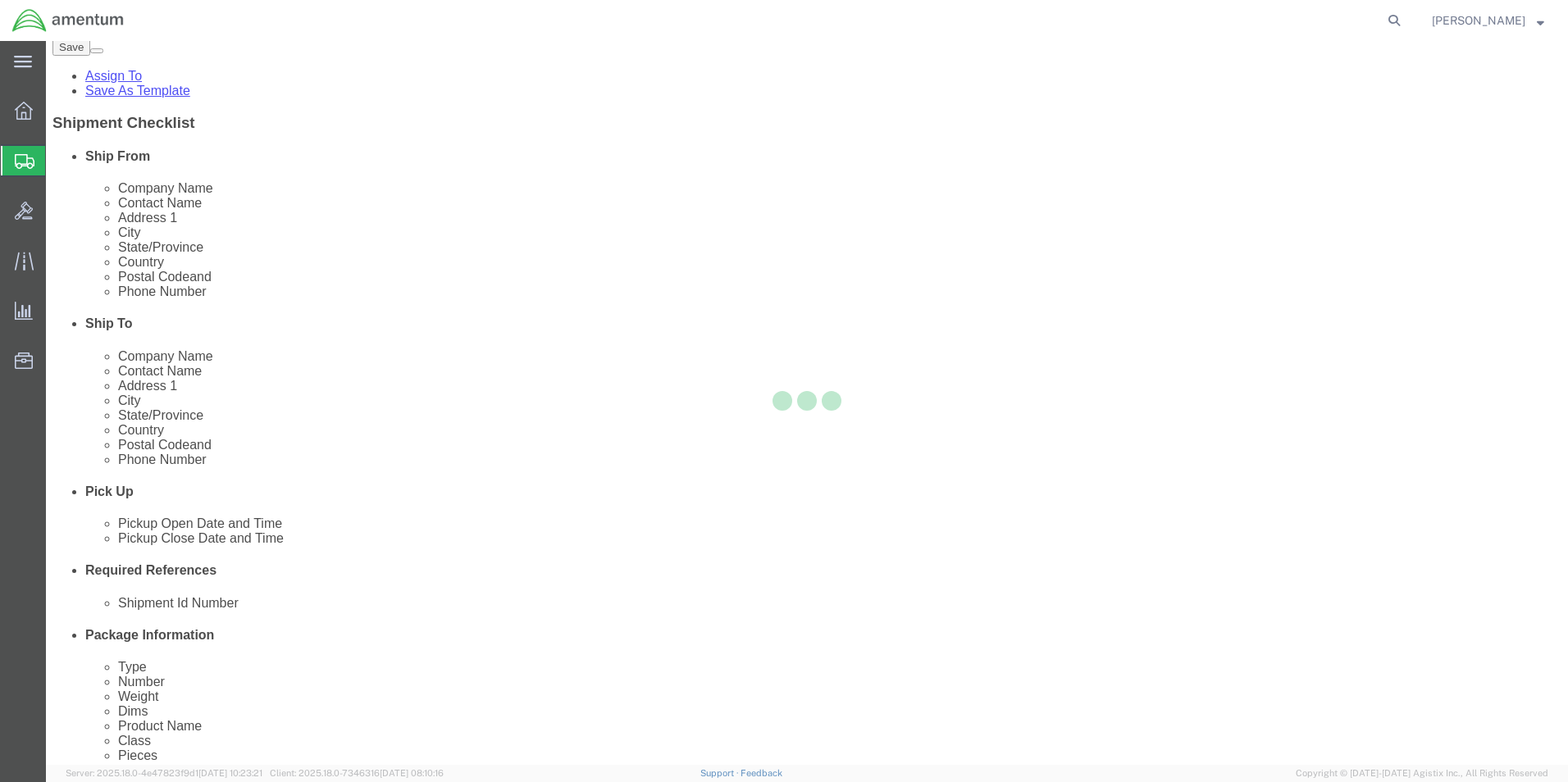
scroll to position [0, 0]
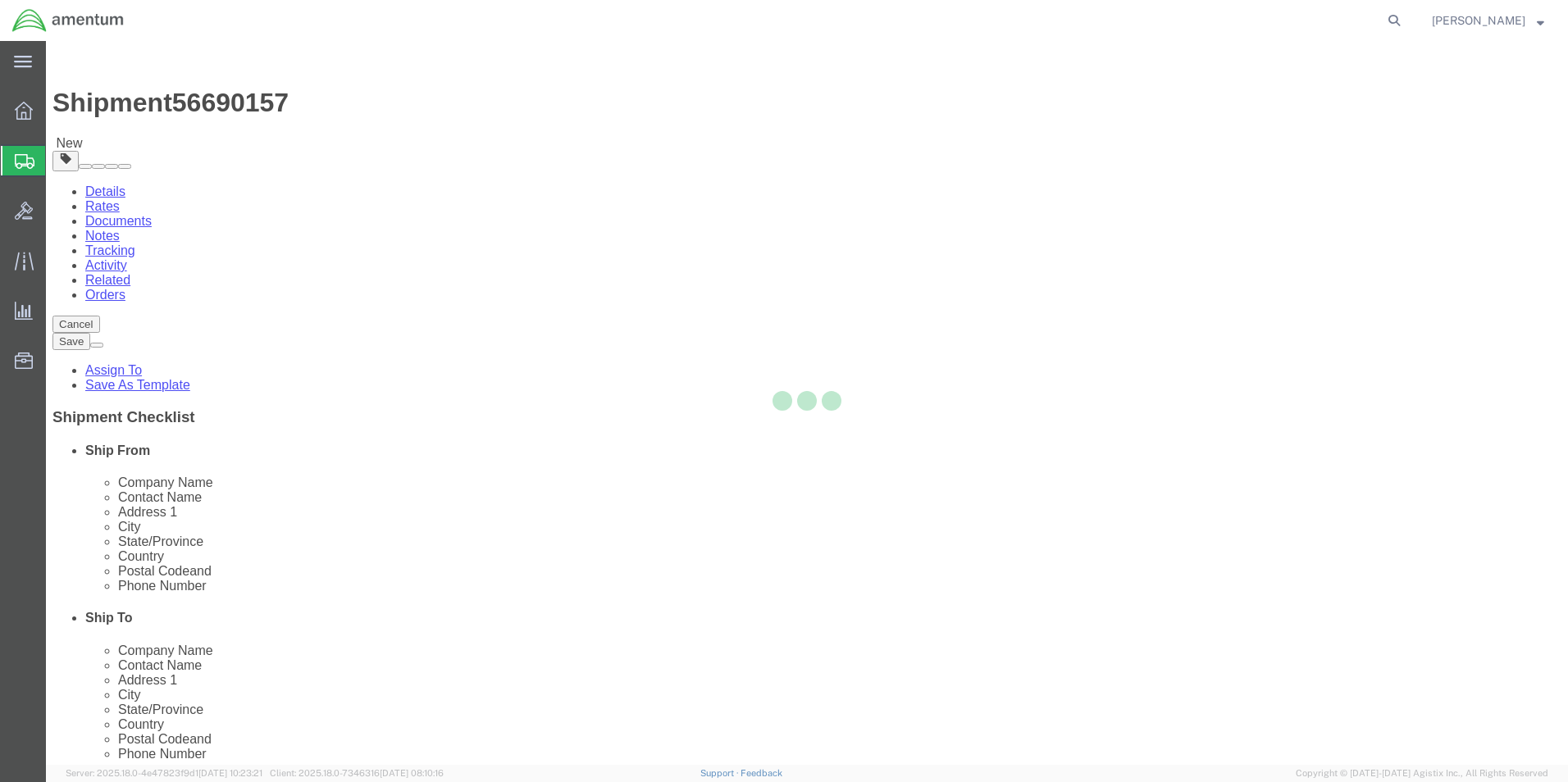
select select "CBOX"
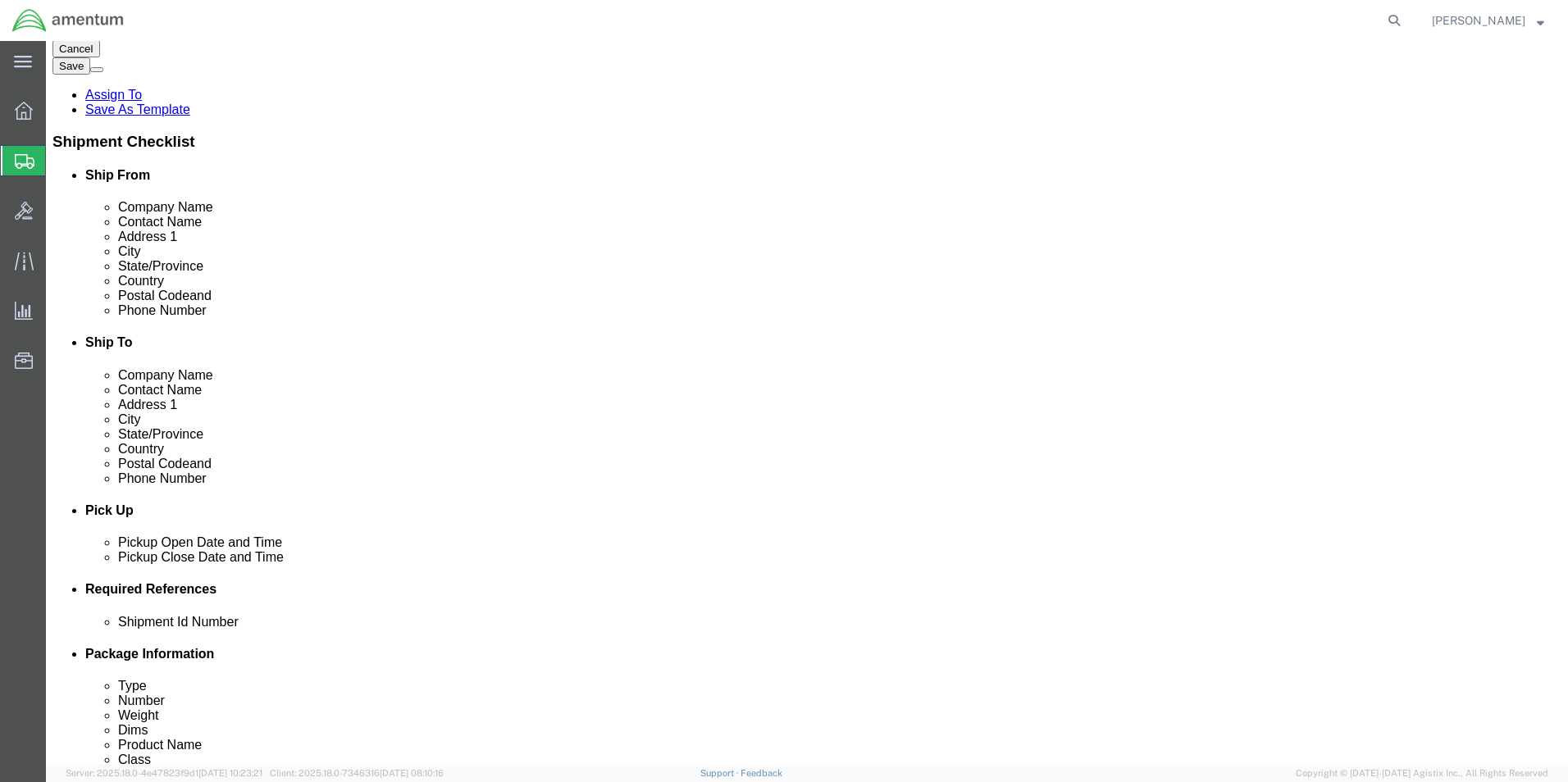
scroll to position [423, 0]
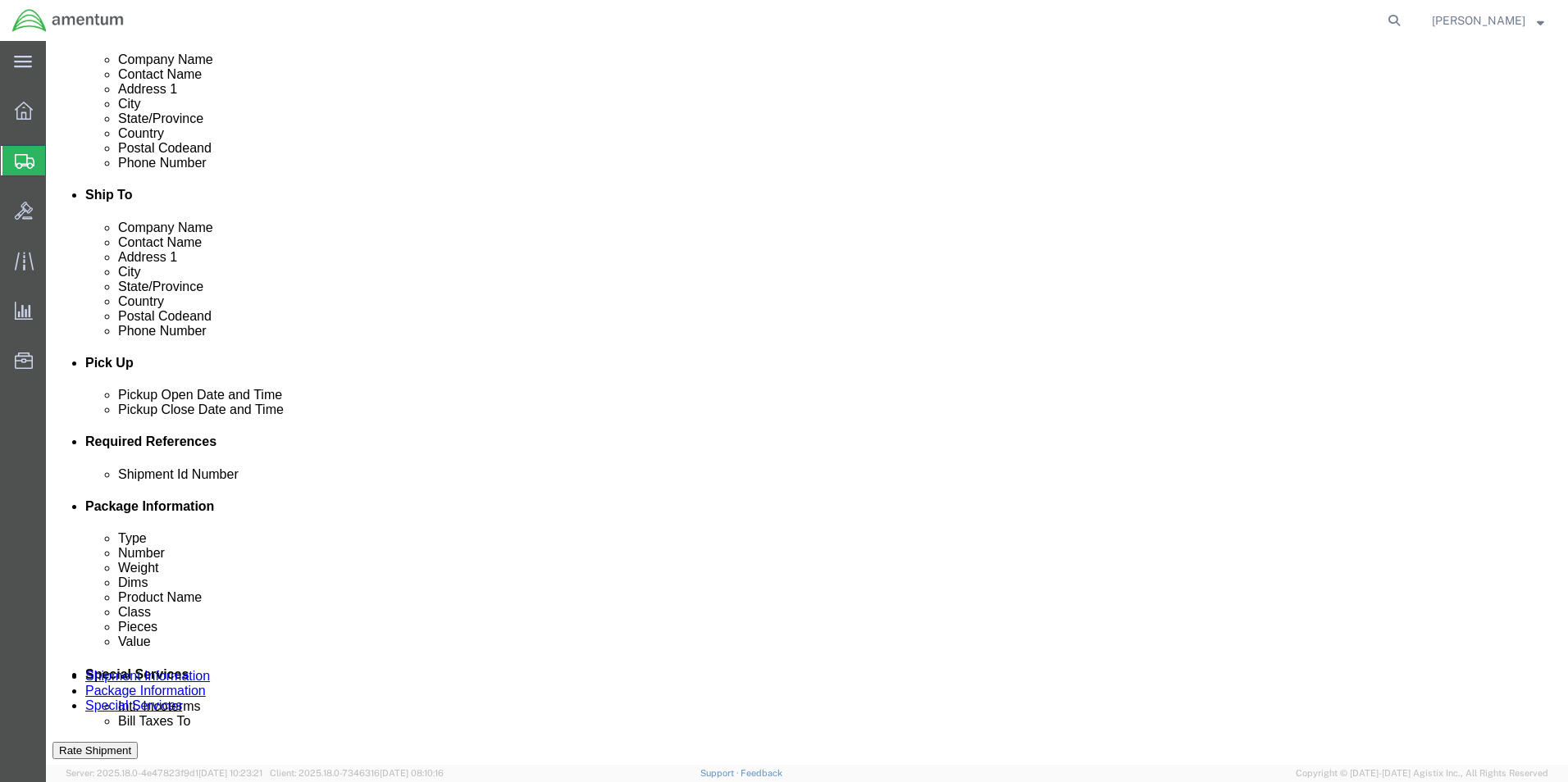
click select "Select BCK Boxes Bale(s) Basket(s) Bolt(s) Bottle(s) Buckets Bulk Bundle(s) Can…"
select select "YRPK"
click select "Select BCK Boxes Bale(s) Basket(s) Bolt(s) Bottle(s) Buckets Bulk Bundle(s) Can…"
select select "YRPK"
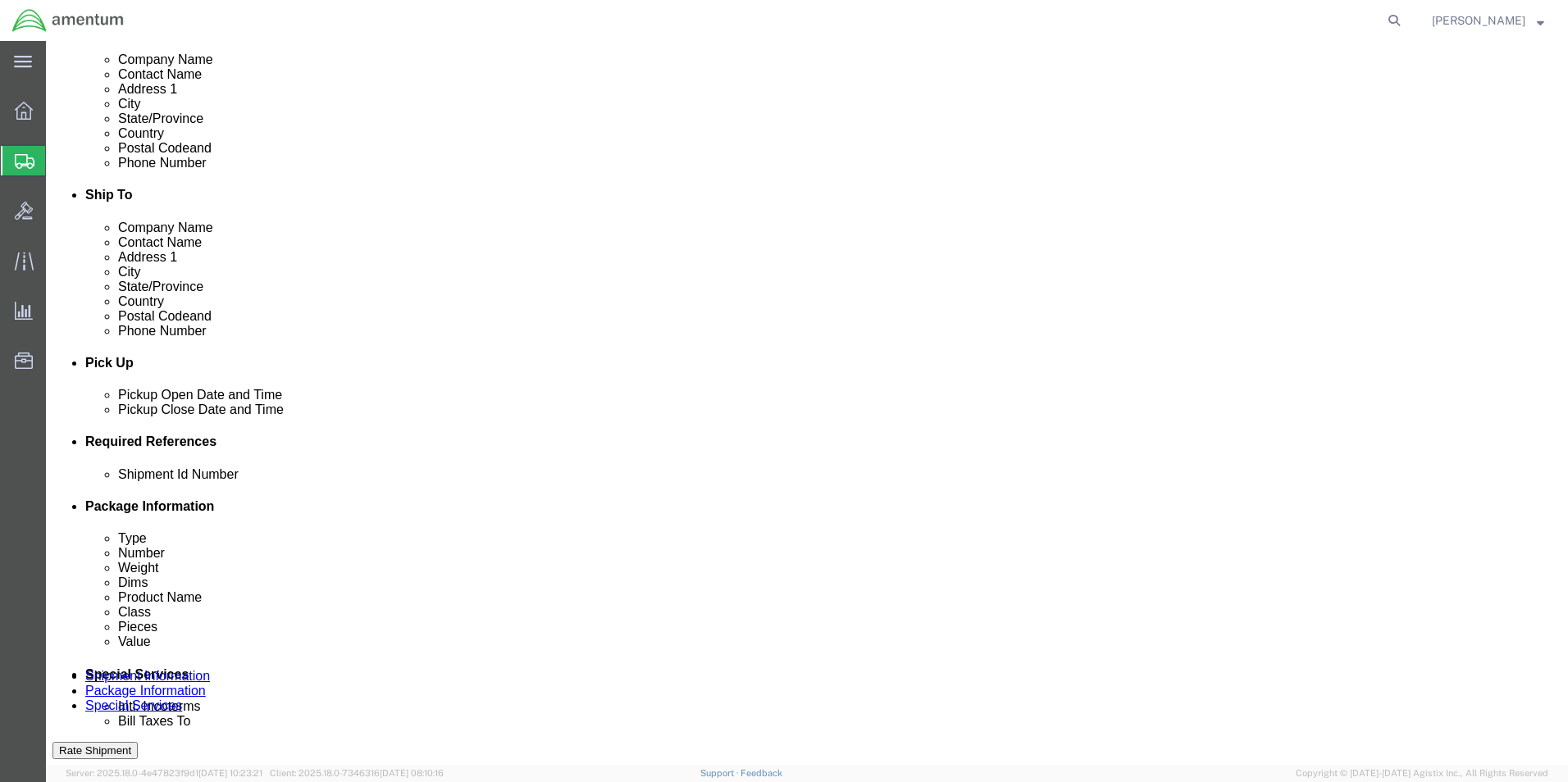
click select "Select BCK Boxes Bale(s) Basket(s) Bolt(s) Bottle(s) Buckets Bulk Bundle(s) Can…"
click input "text"
type input "50"
type input "39"
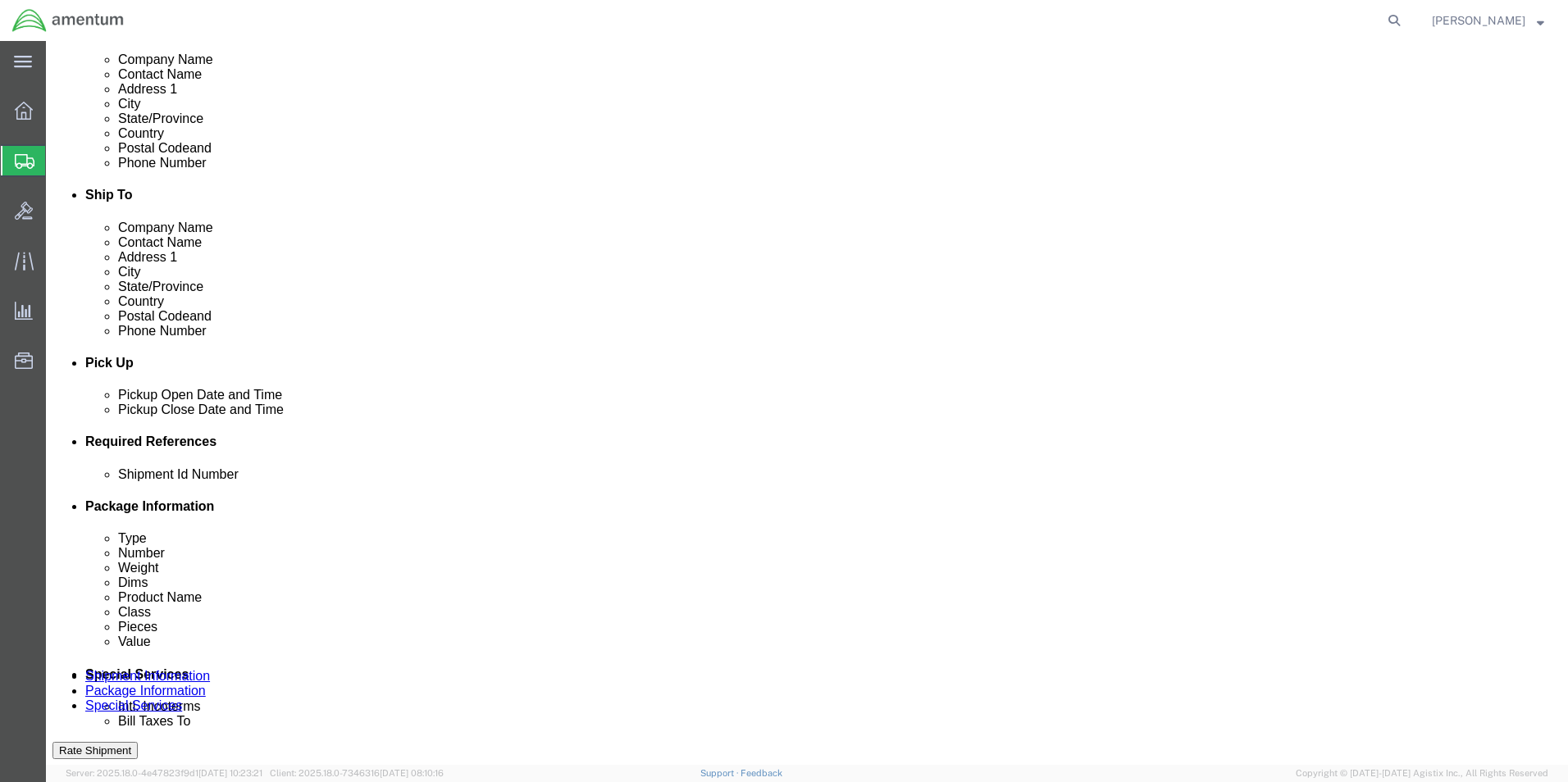
type input "278.0"
click div "Package Content # 1 1 x Your Packaging Package Type Select BCK Boxes Bale(s) Ba…"
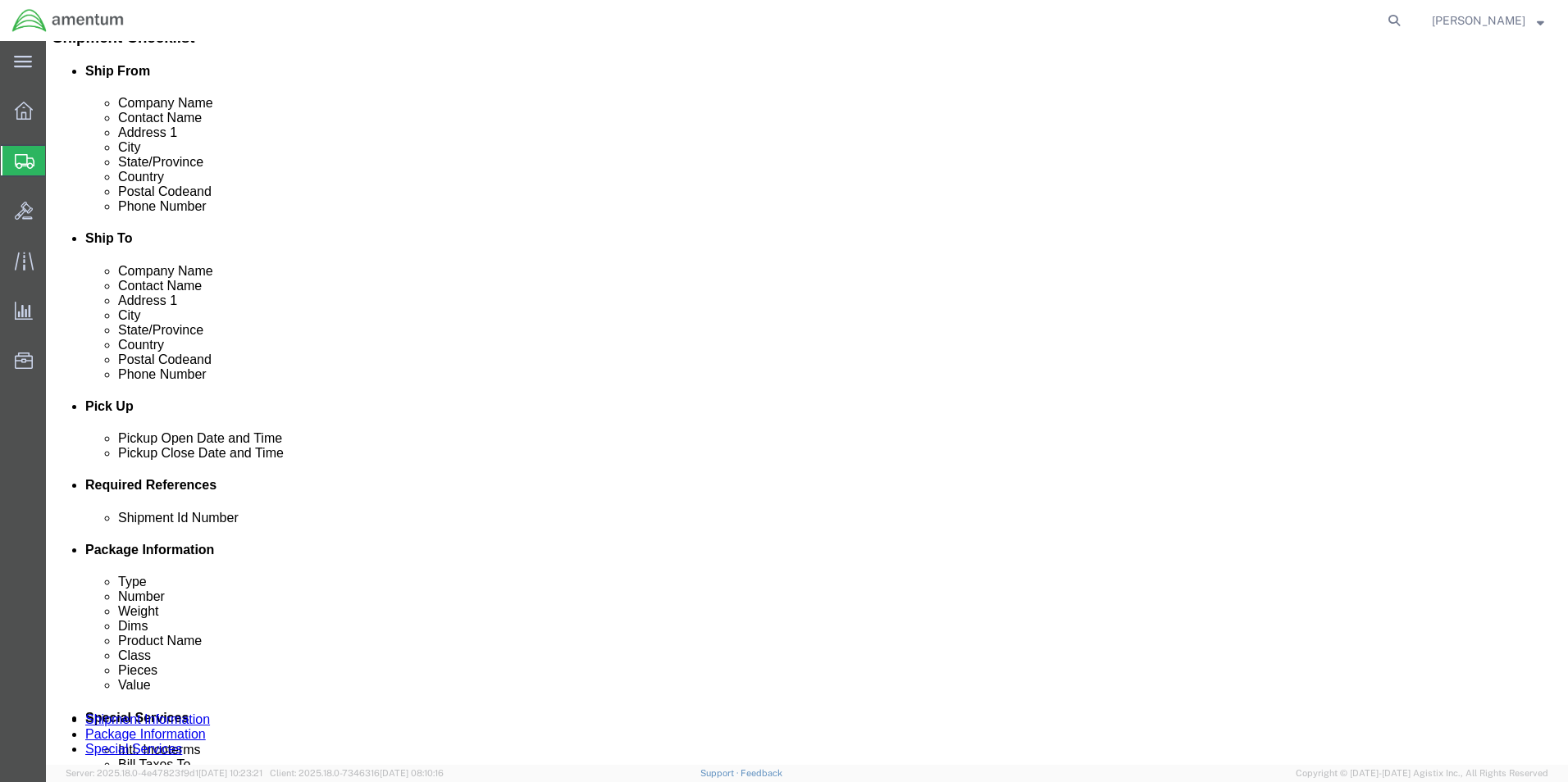
click link "Add Content"
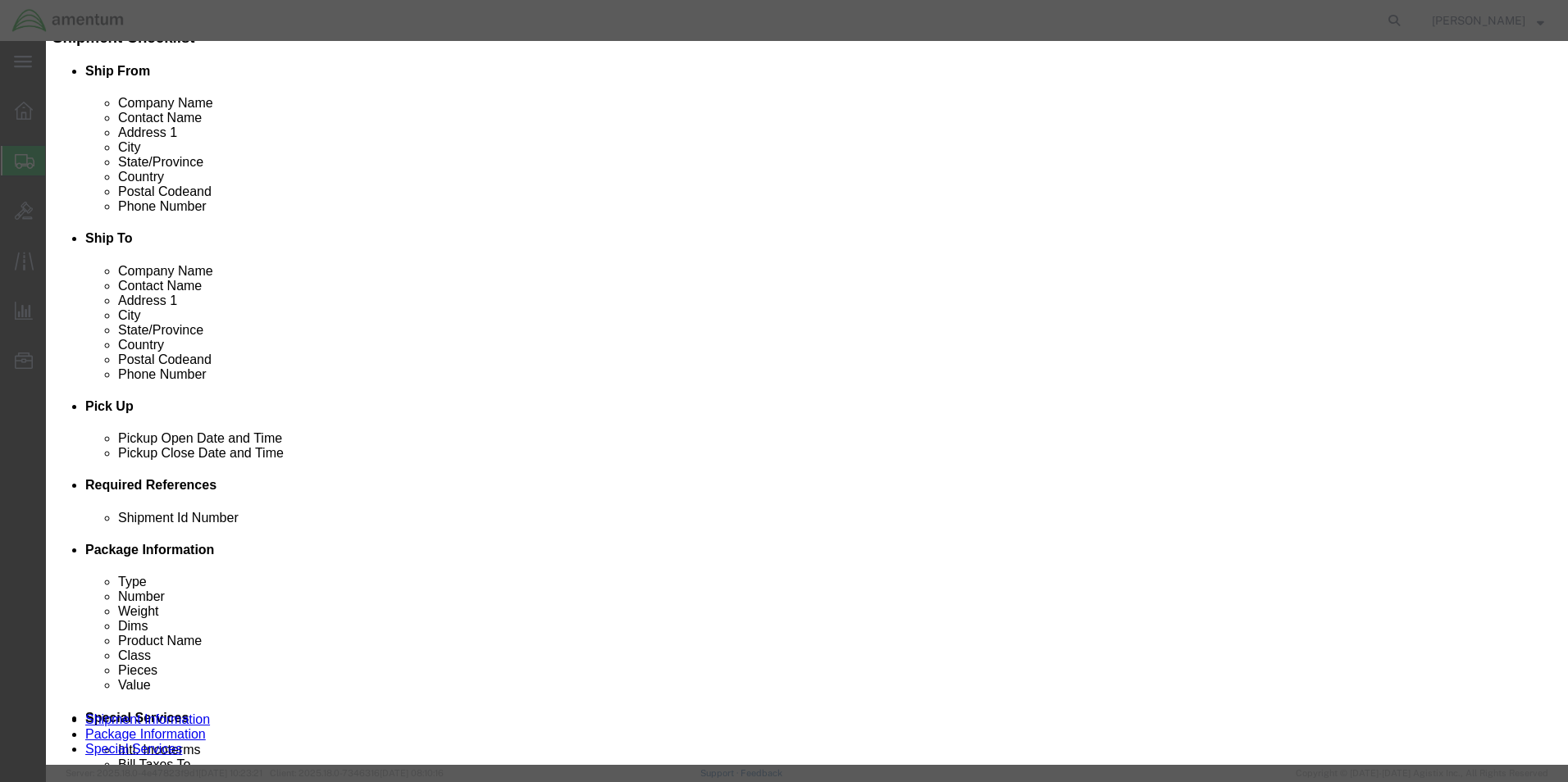
click input "text"
type input "MINOTAUR SN: 50024293-001"
type input "1"
type input "100000.00"
select select "USD"
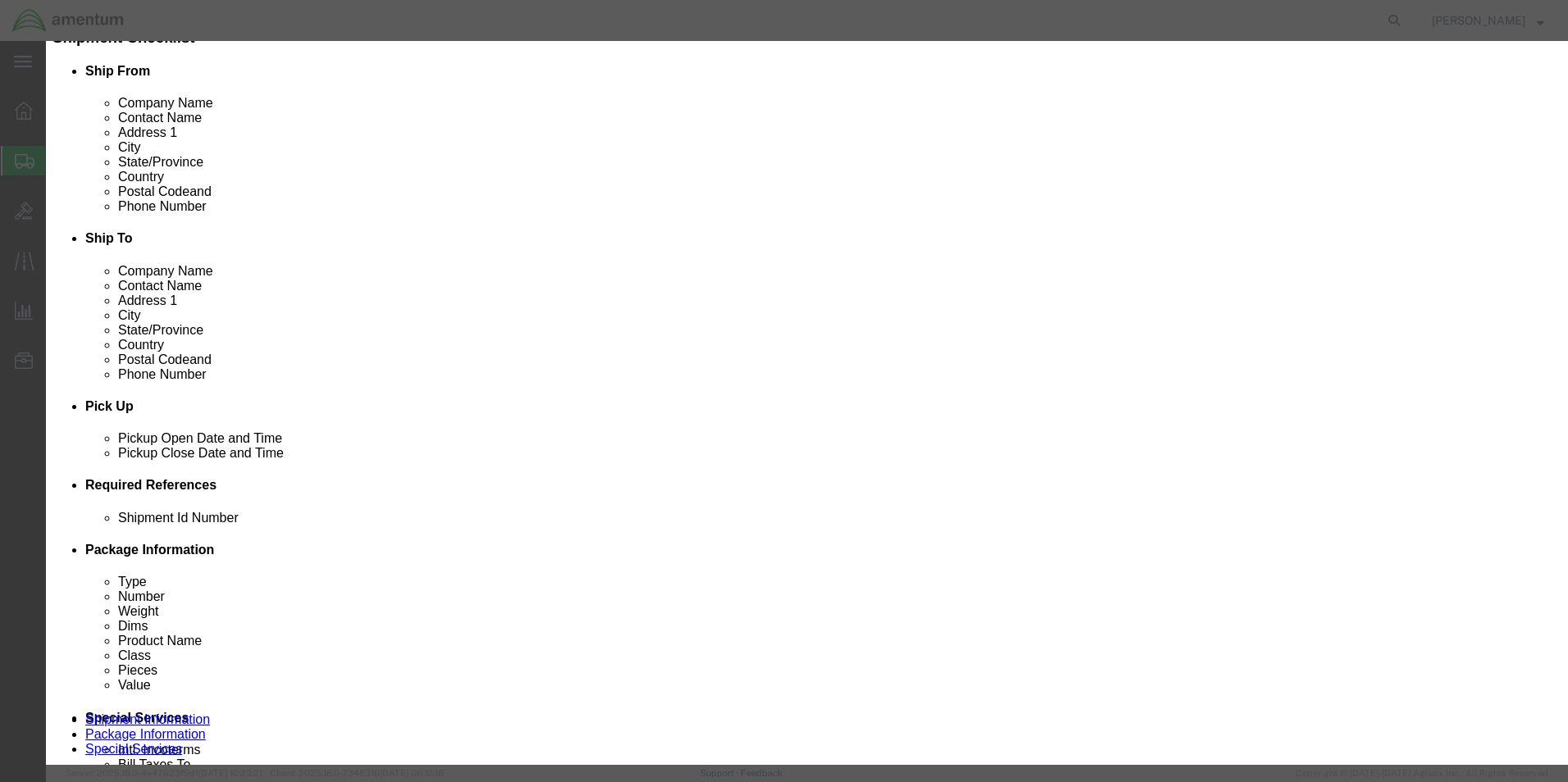
click select "Select 50 55 60 65 70 85 92.5 100 125 175 250 300 400"
select select "125"
click select "Select 50 55 60 65 70 85 92.5 100 125 175 250 300 400"
click button "Save & Close"
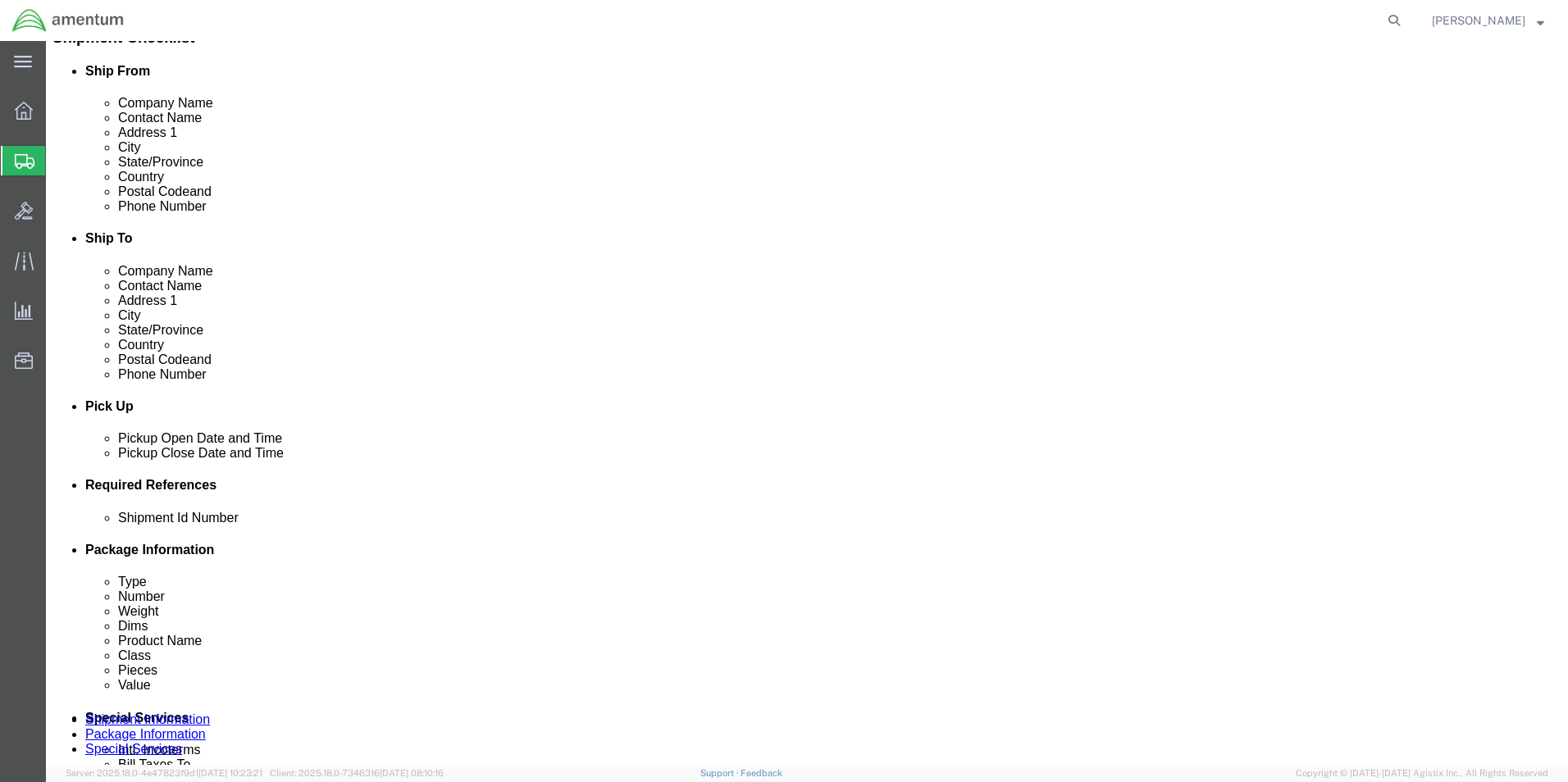
click button "Rate Shipment"
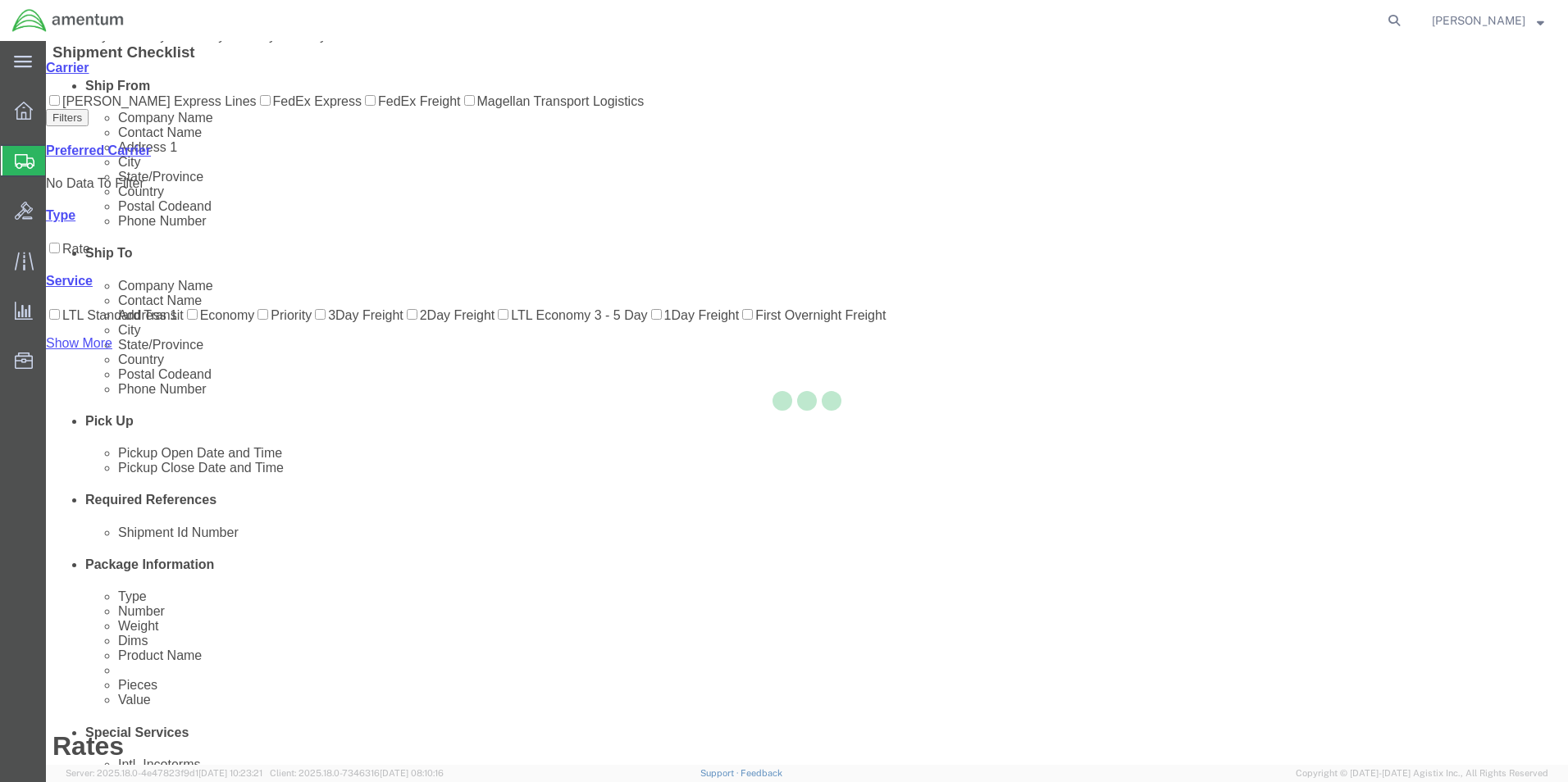
scroll to position [0, 0]
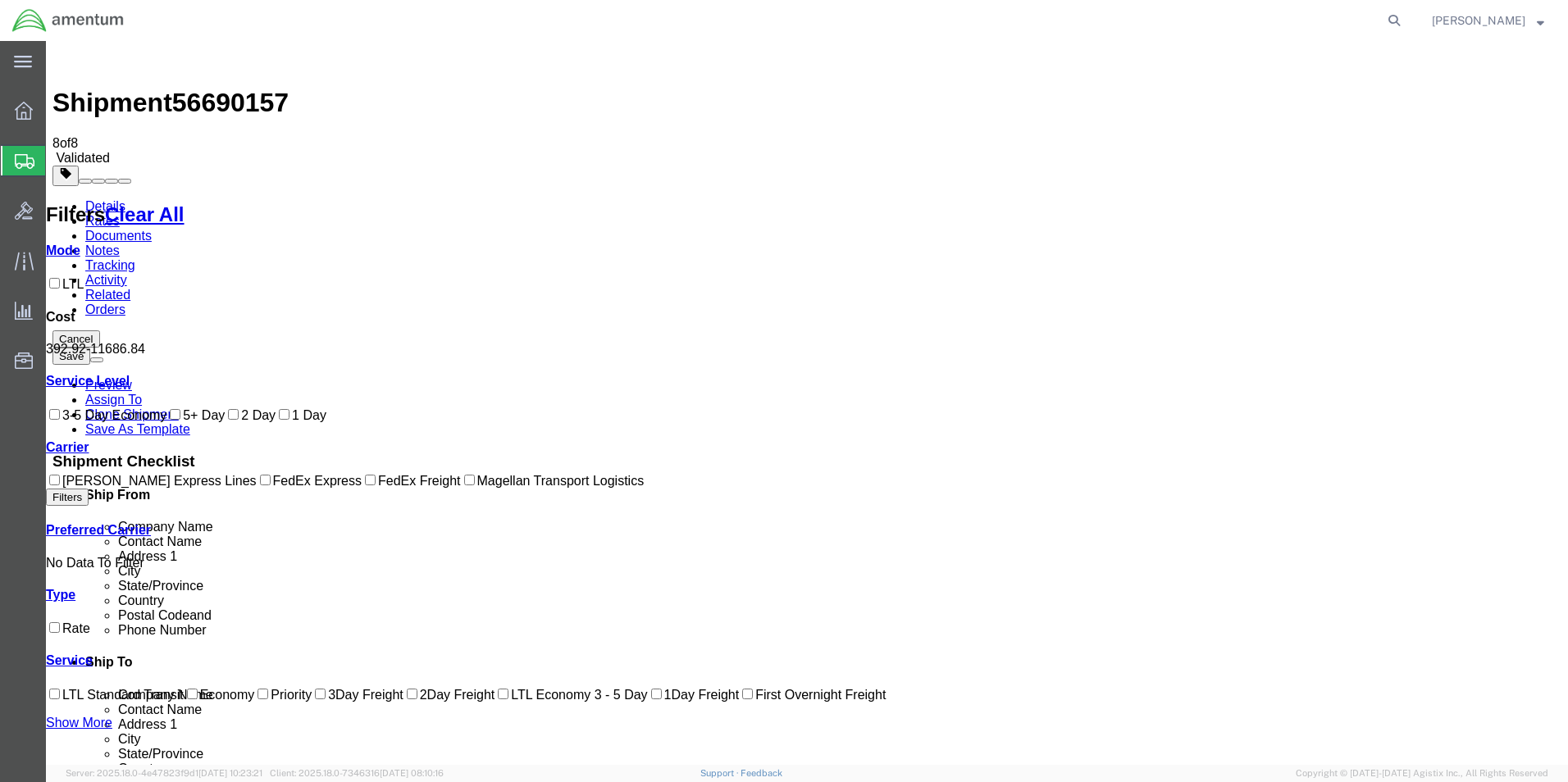
click at [96, 199] on link "Details" at bounding box center [105, 206] width 40 height 14
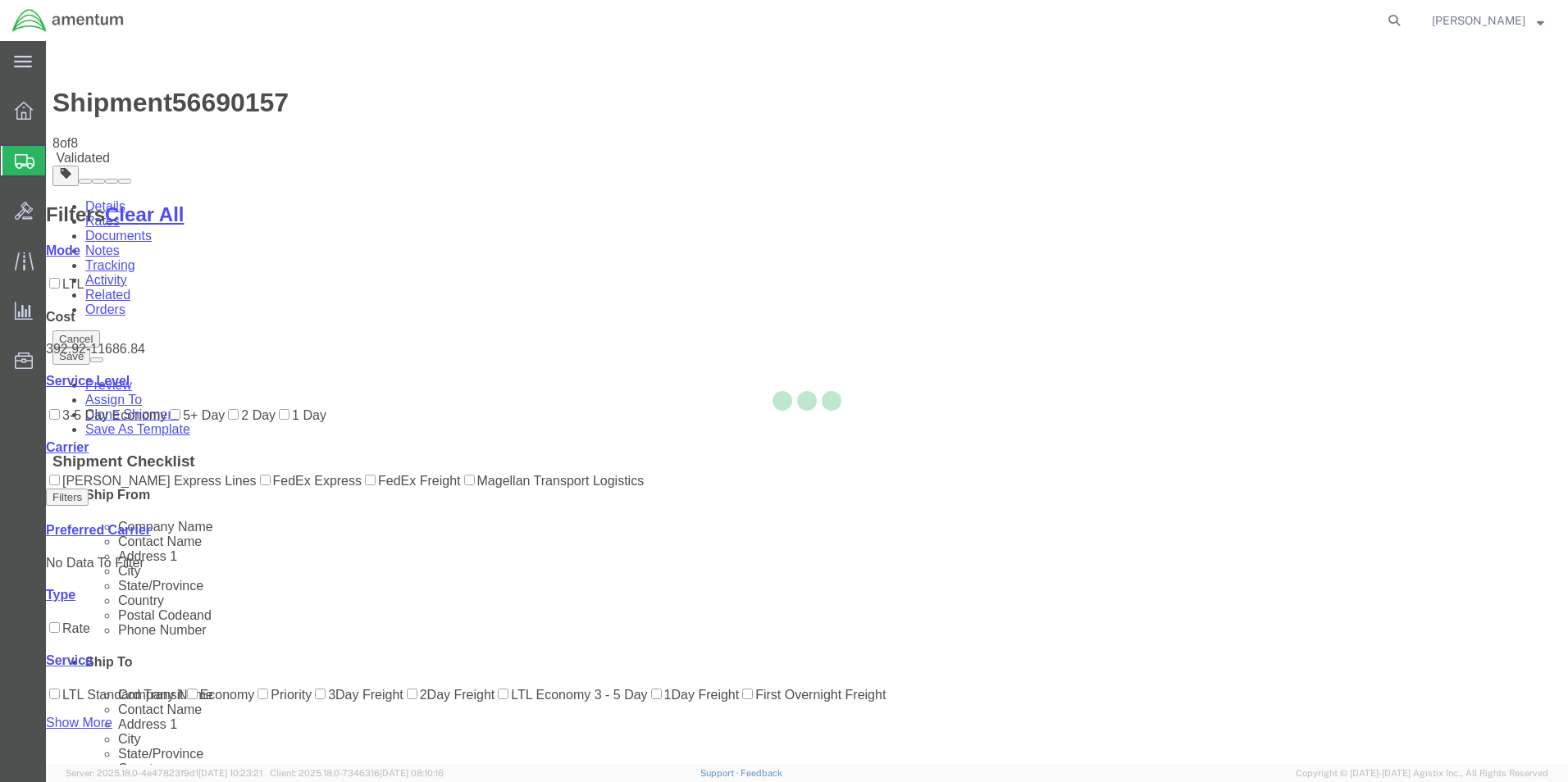
select select "49929"
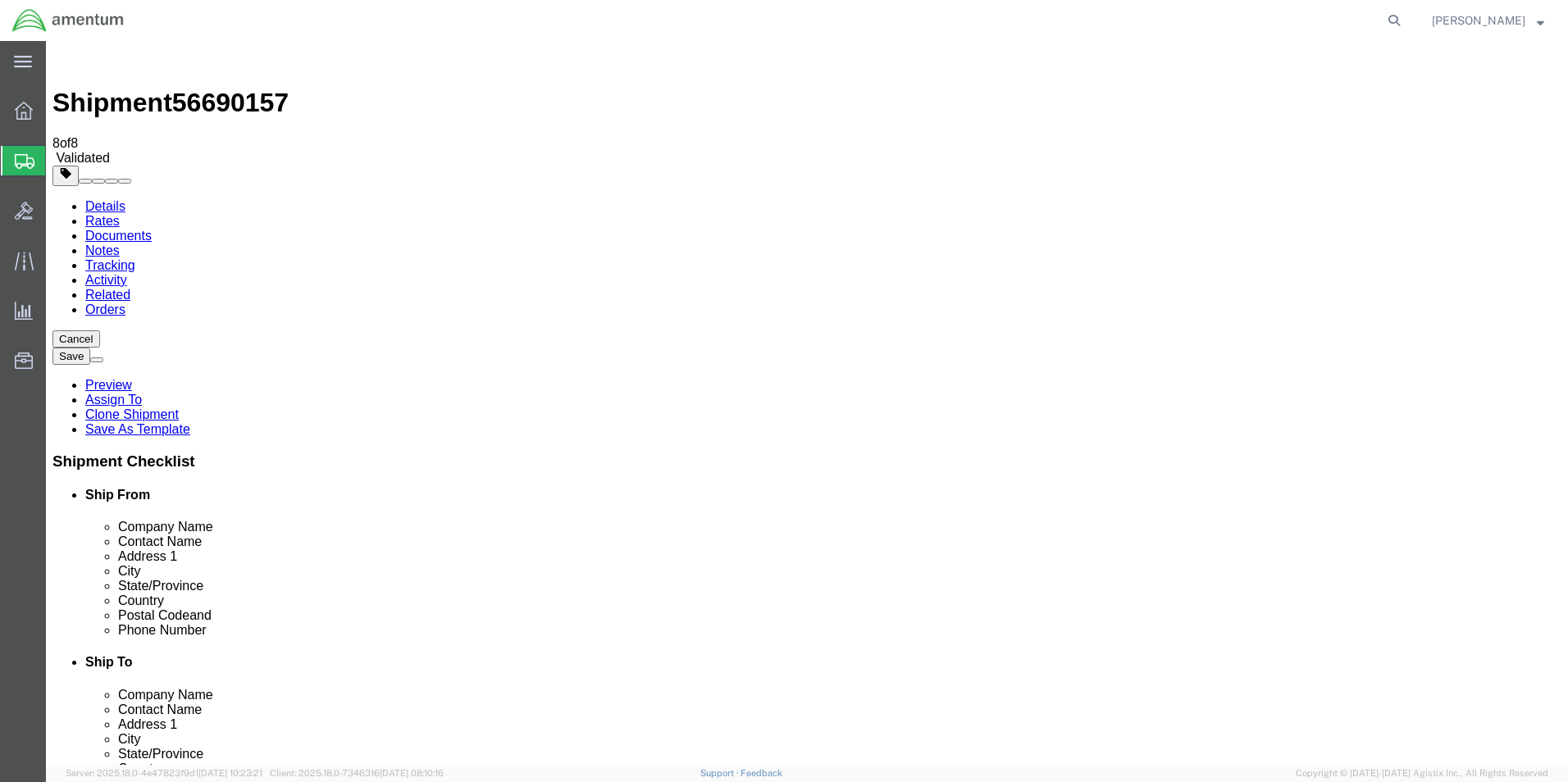
click link "Package Information"
click link "Special Services"
click link "Rates"
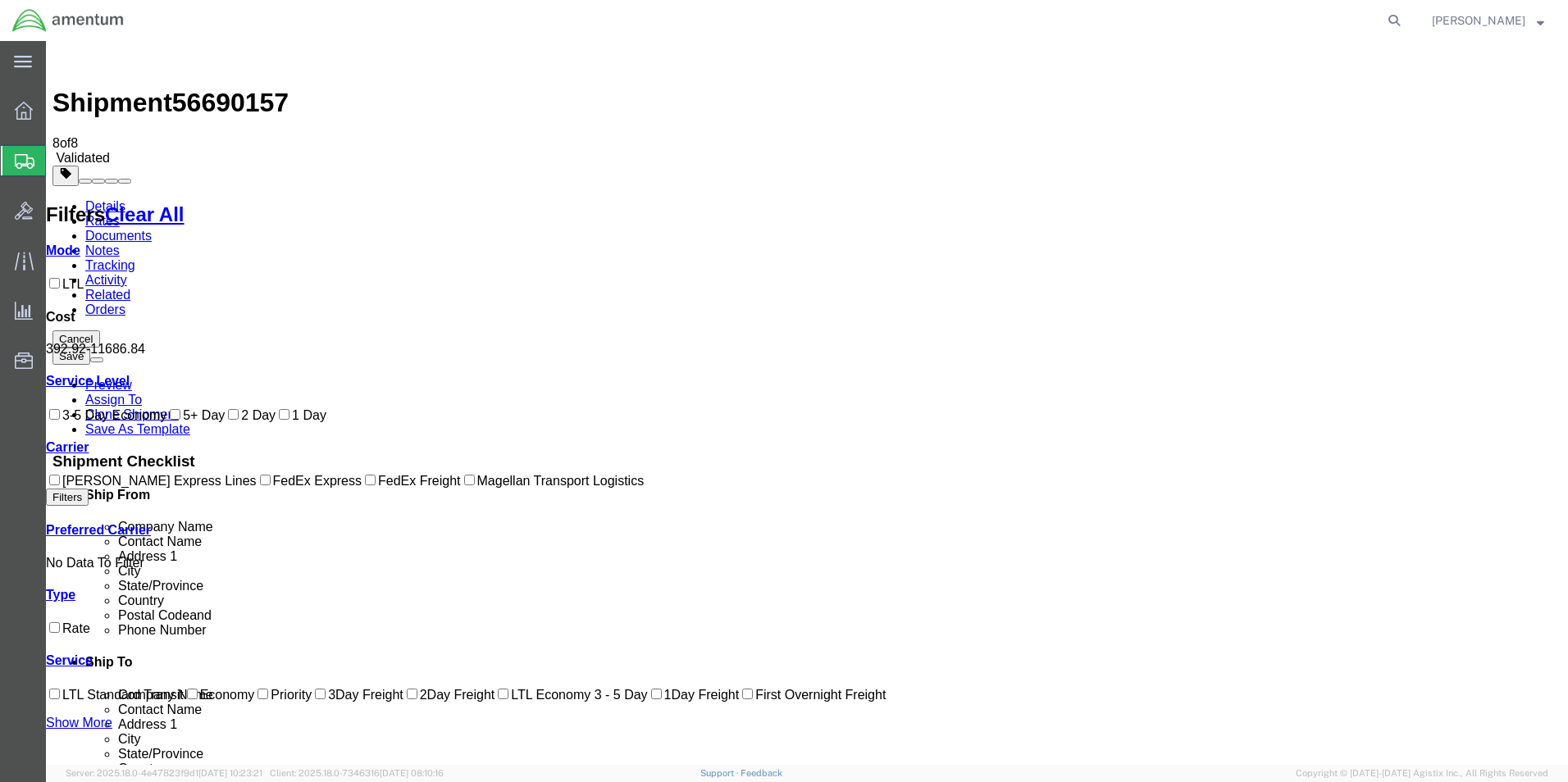
click at [260, 486] on input "FedEx Express" at bounding box center [265, 480] width 11 height 11
checkbox input "false"
click at [127, 273] on link "Activity" at bounding box center [106, 280] width 42 height 14
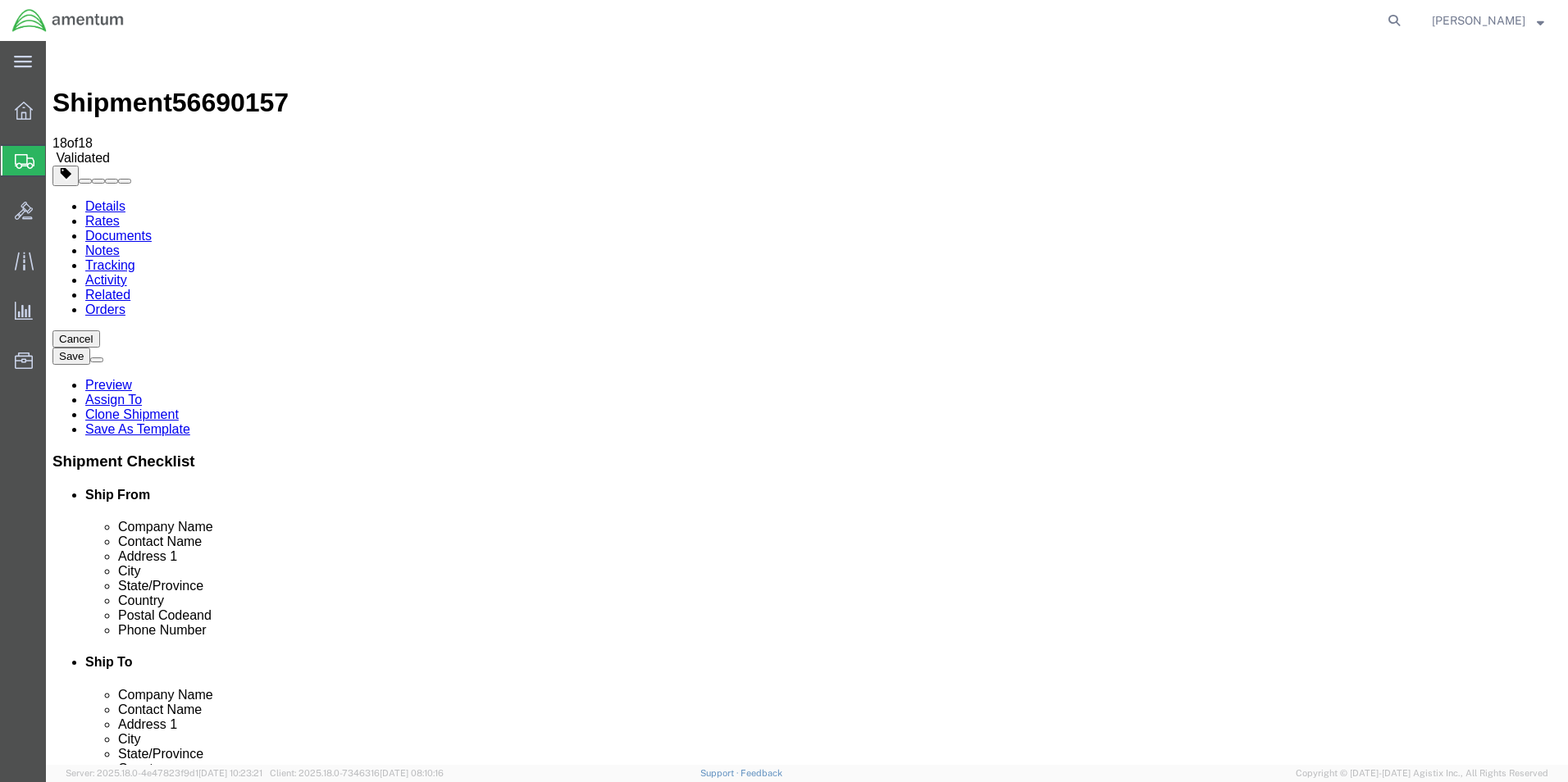
click at [135, 259] on link "Tracking" at bounding box center [110, 266] width 50 height 14
click at [119, 244] on link "Notes" at bounding box center [102, 251] width 35 height 14
click at [151, 229] on link "Documents" at bounding box center [118, 236] width 67 height 14
click at [119, 214] on link "Rates" at bounding box center [102, 221] width 35 height 14
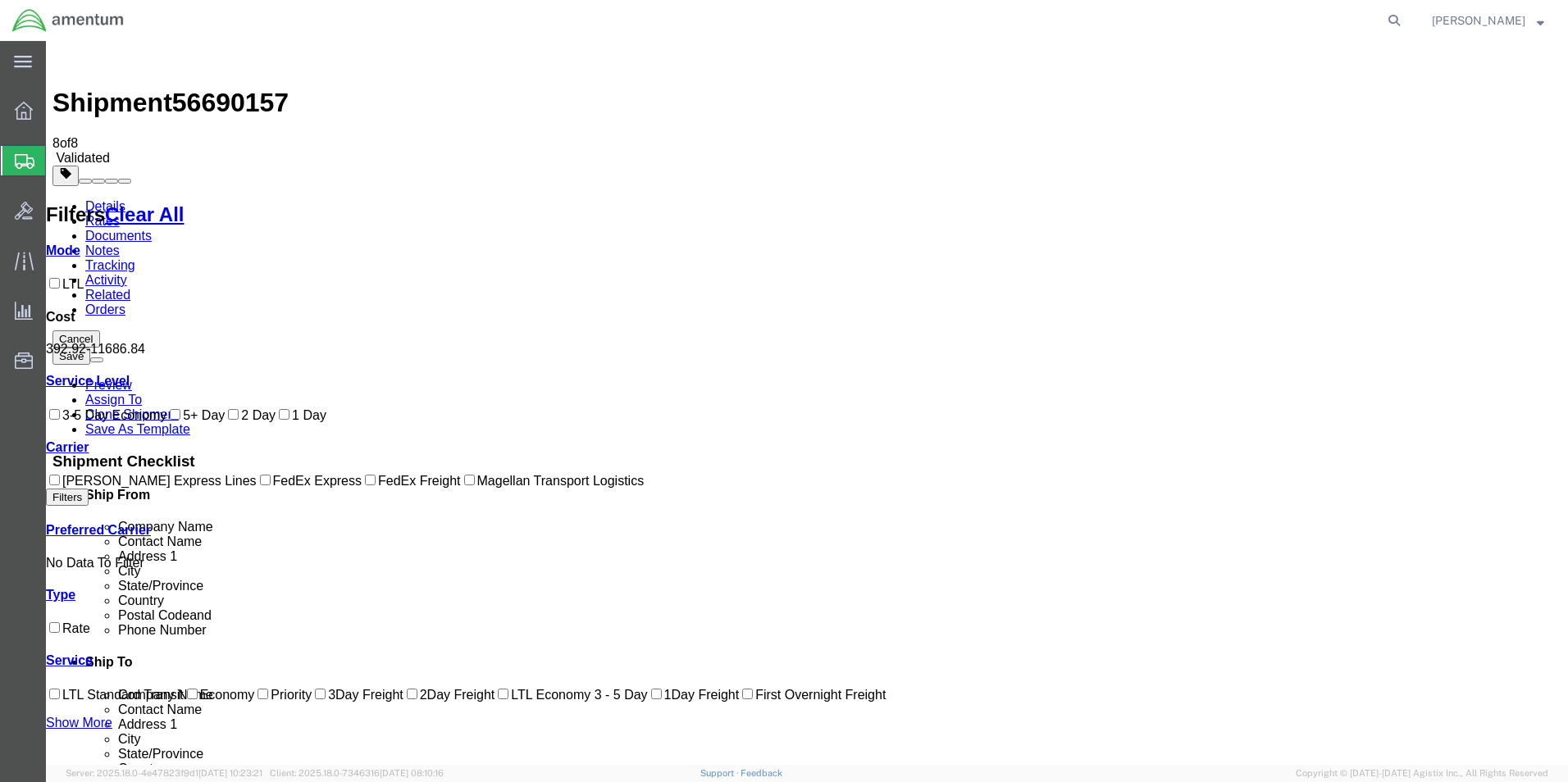
click at [125, 302] on link "Orders" at bounding box center [105, 309] width 40 height 14
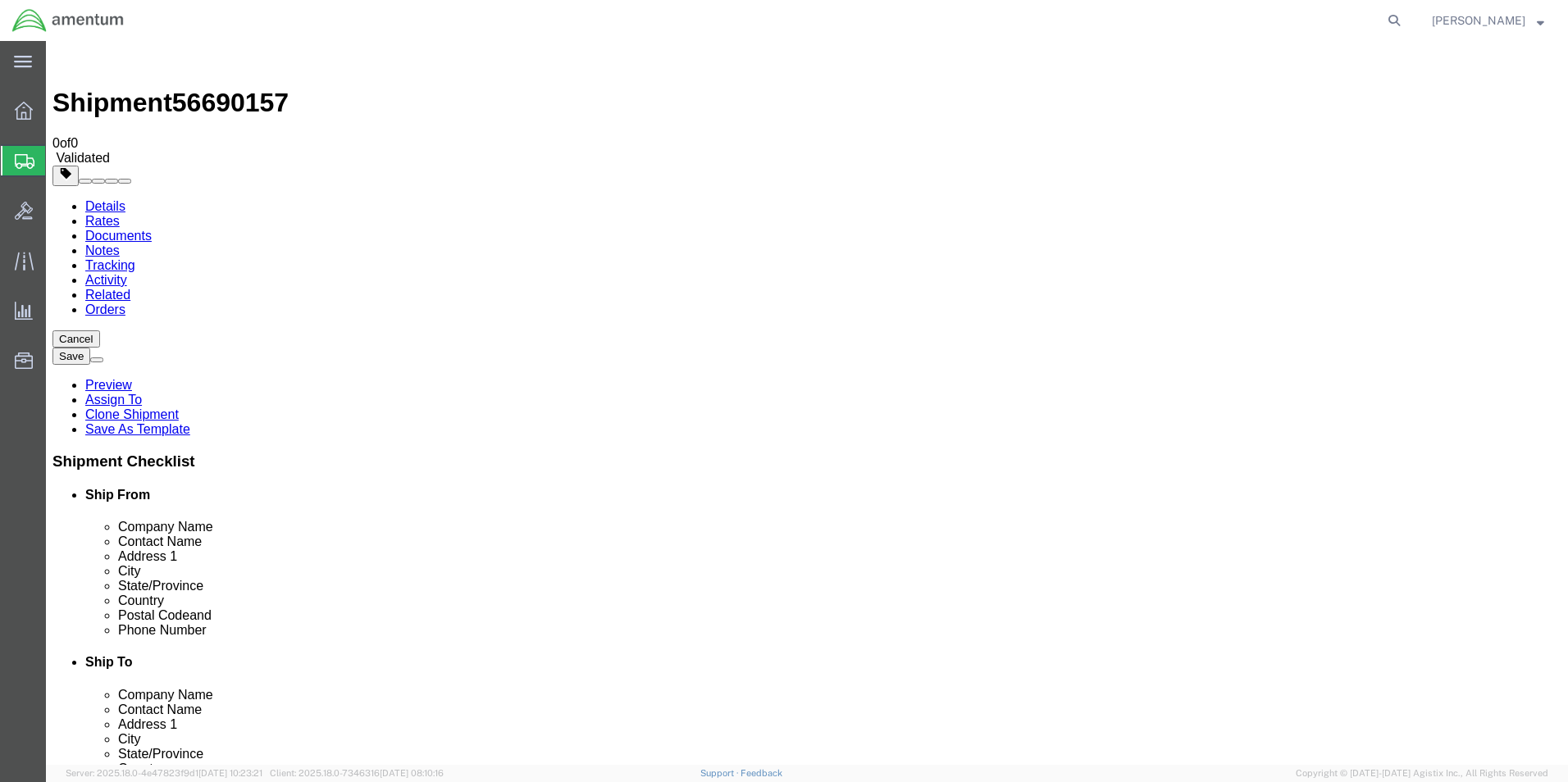
click at [130, 288] on link "Related" at bounding box center [107, 294] width 45 height 14
click at [127, 273] on link "Activity" at bounding box center [106, 280] width 42 height 14
click at [96, 199] on link "Details" at bounding box center [105, 206] width 40 height 14
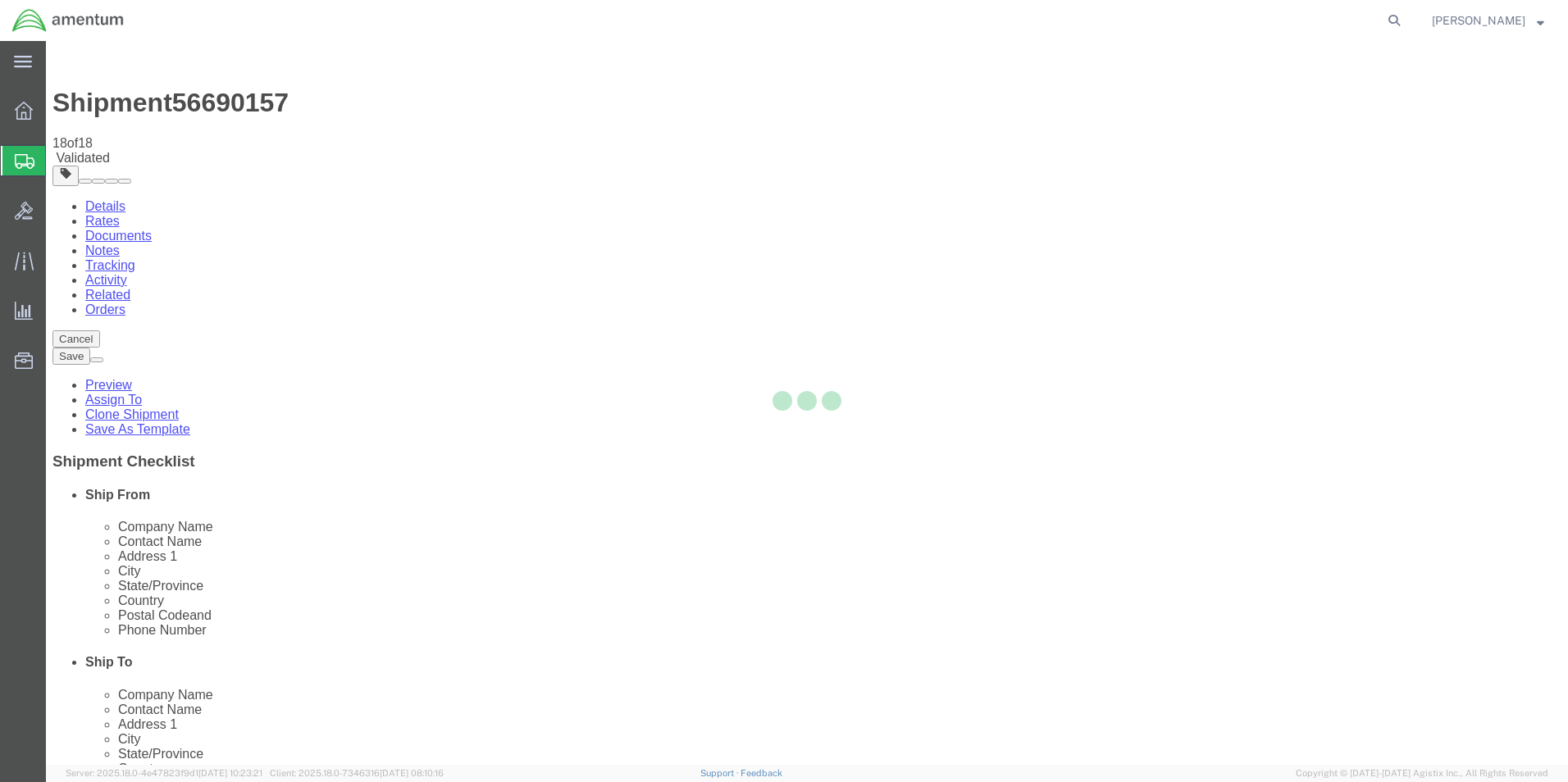
select select "49929"
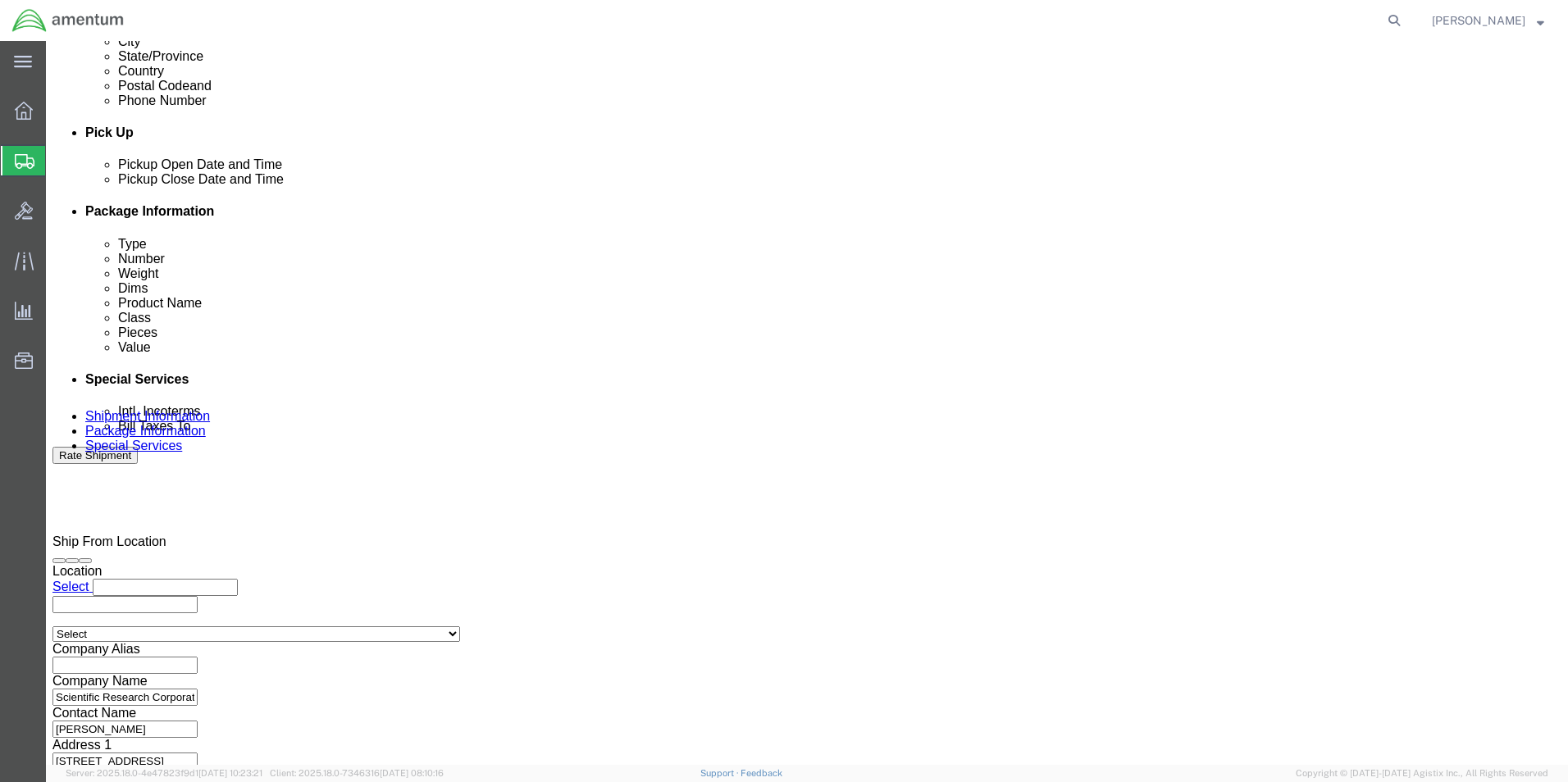
scroll to position [715, 0]
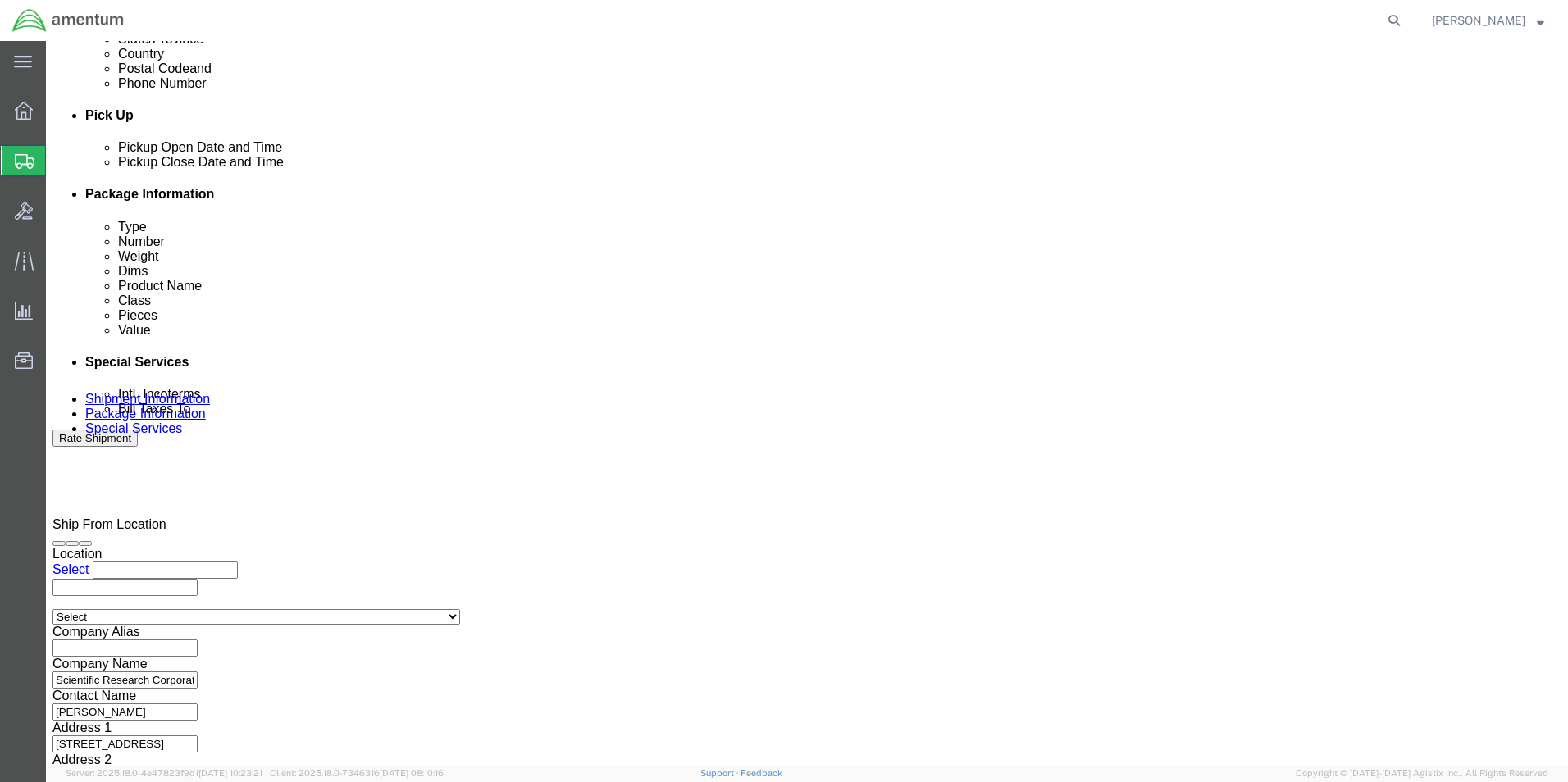
click select "Select Air Less than Truckload Multi-Leg Ocean Freight Rail Small Parcel Truckl…"
click select "Select"
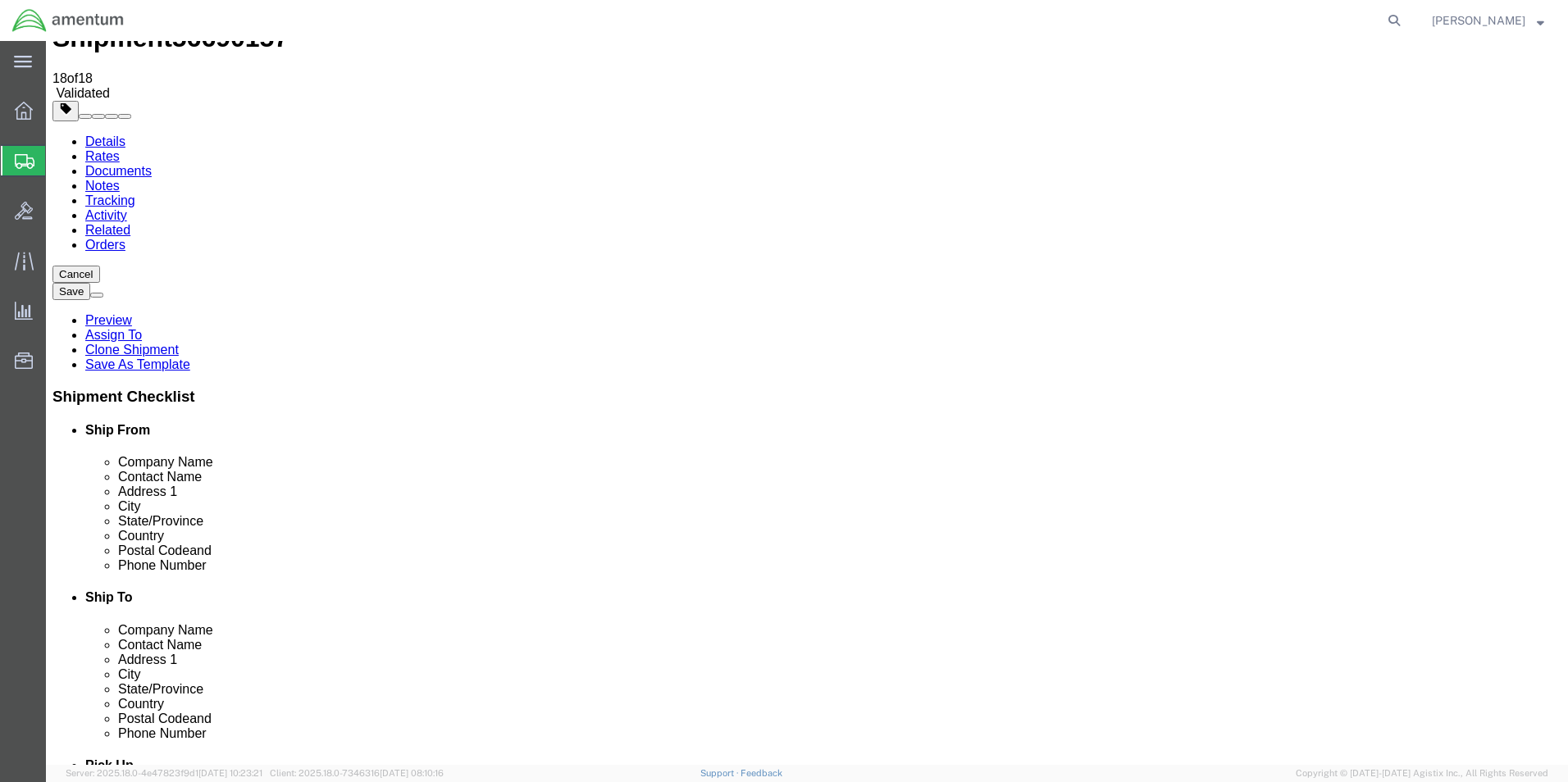
scroll to position [0, 0]
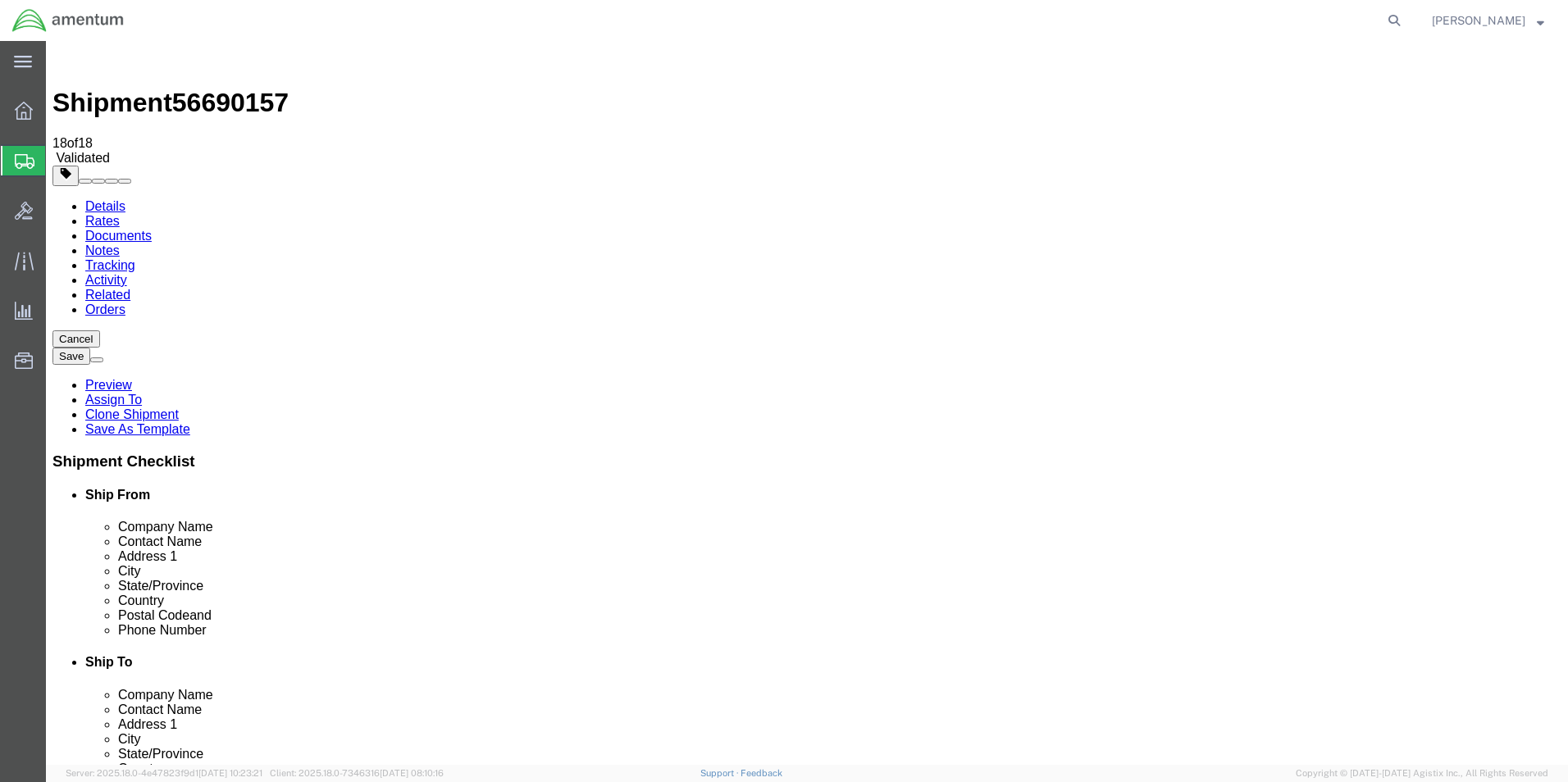
click link "Package Information"
click dd "100000.00 USD"
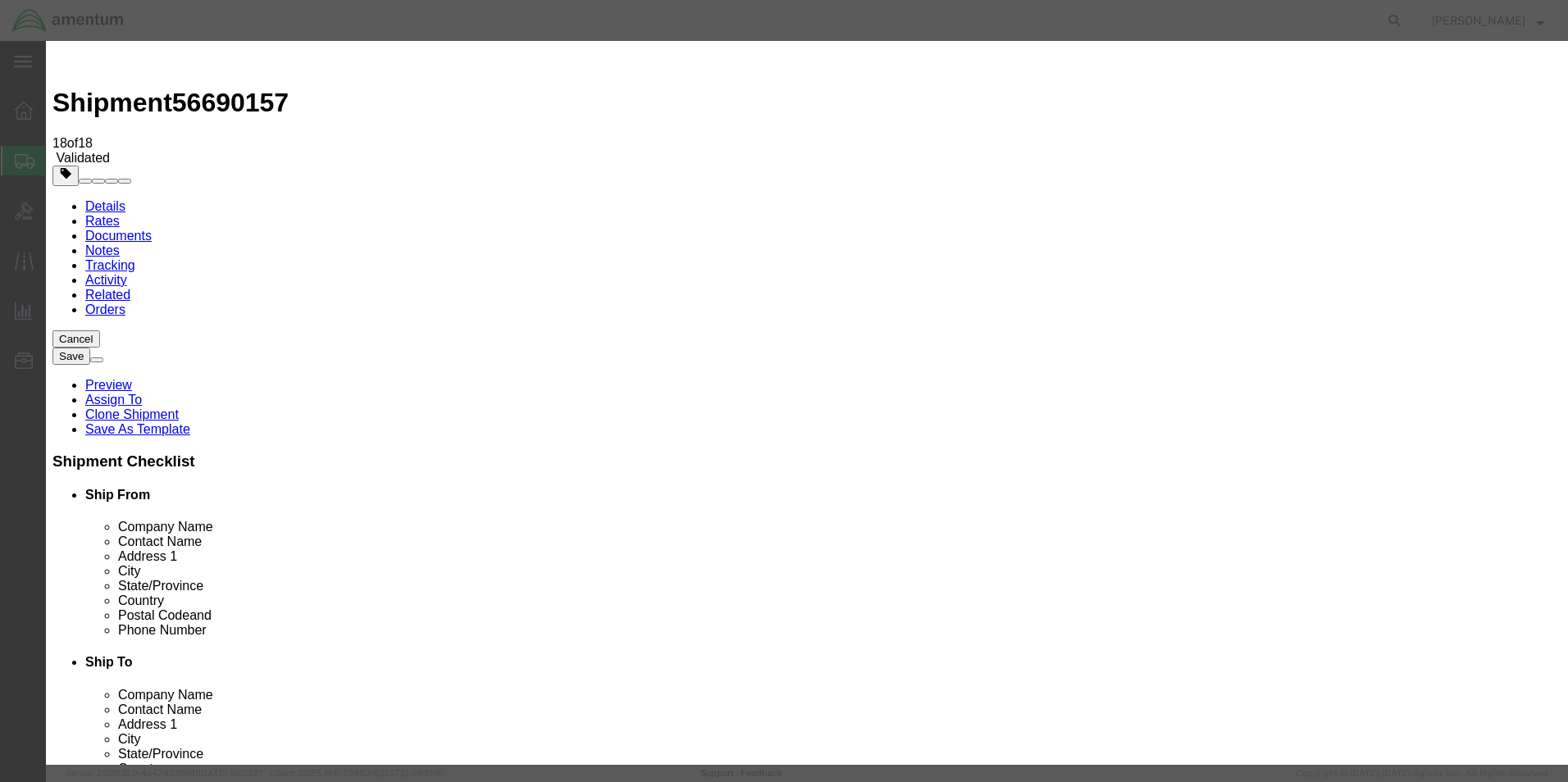
click button "Close"
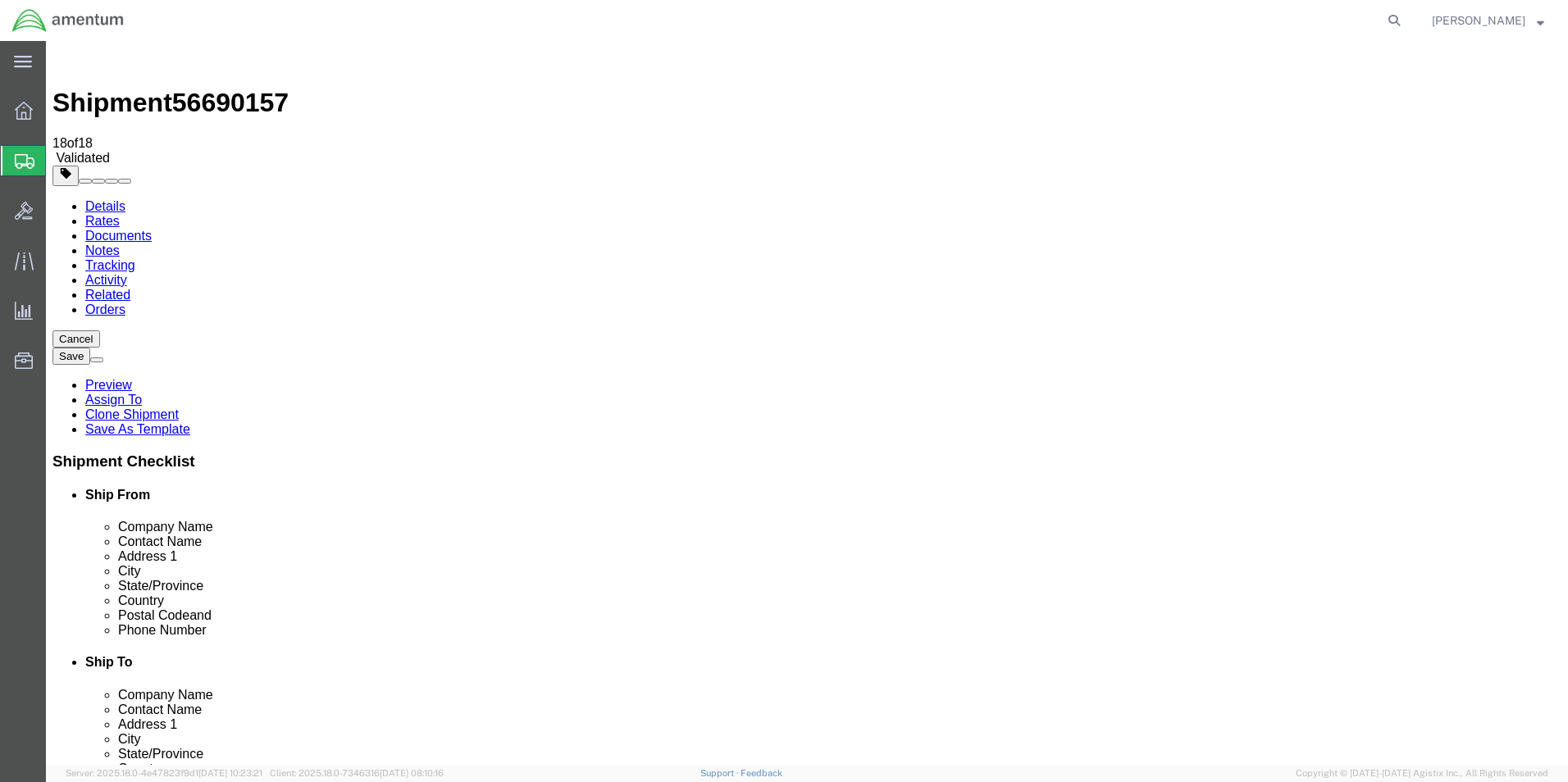
click dd "100000.00 USD"
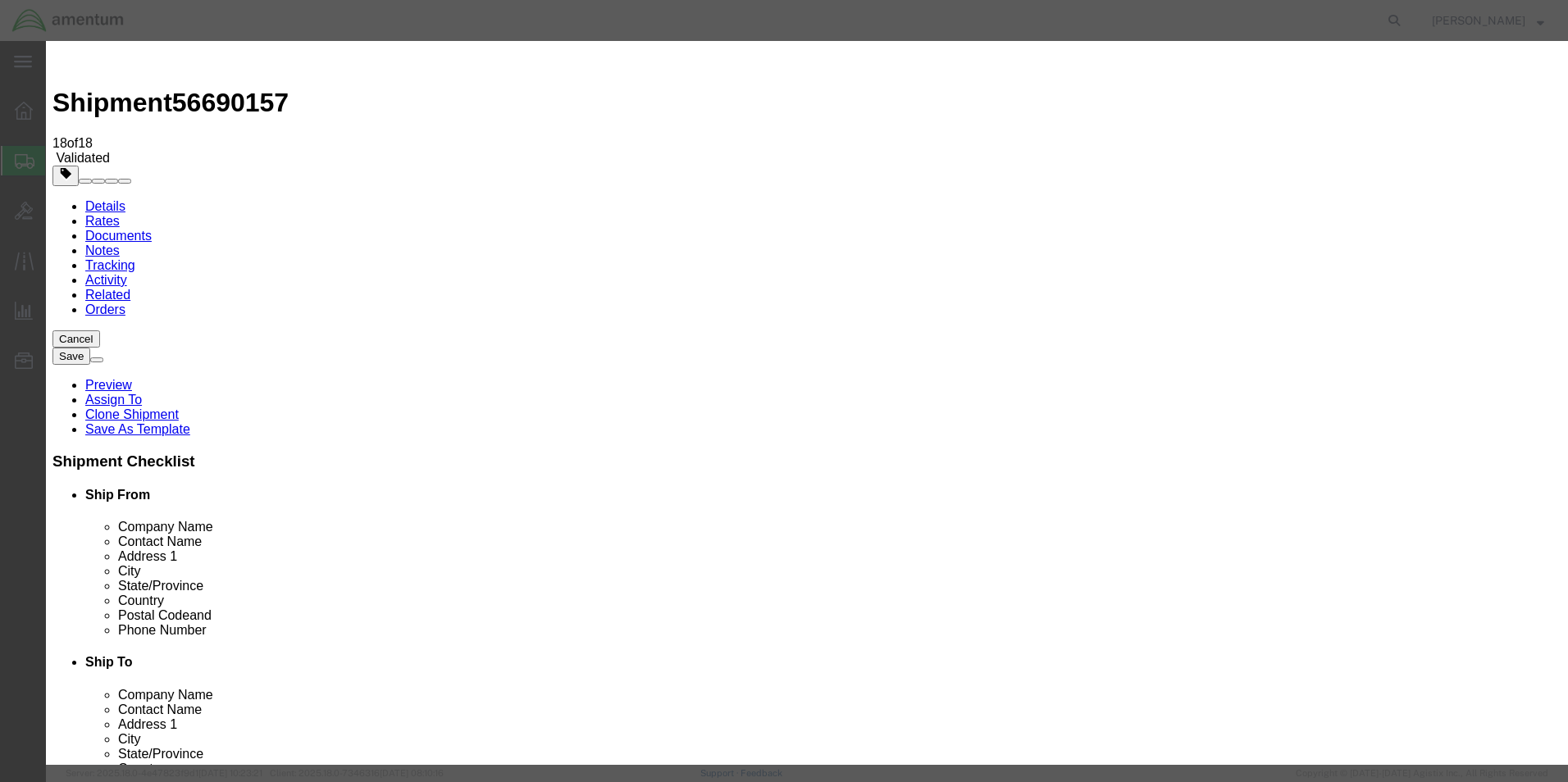
click button "Close"
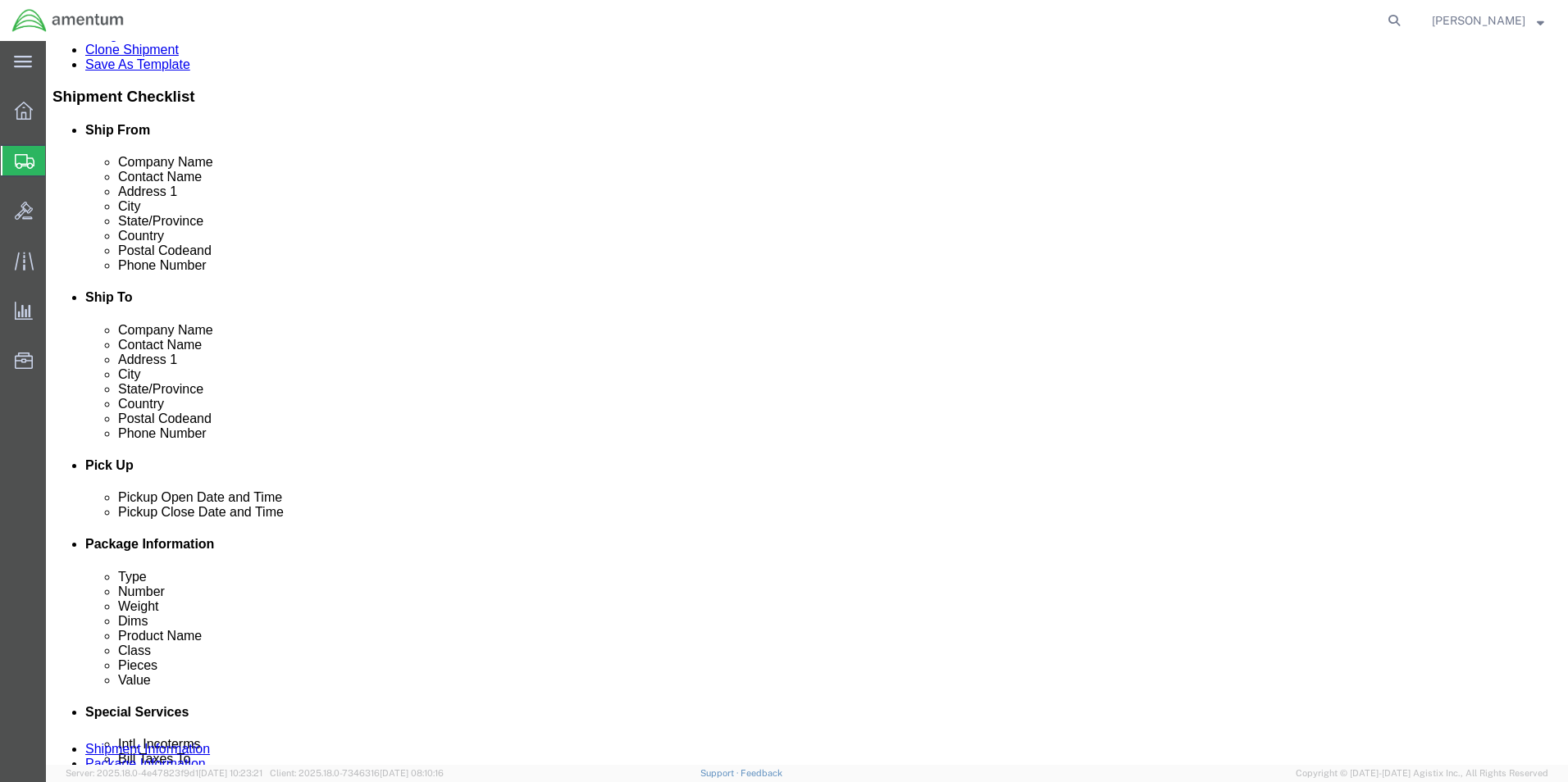
scroll to position [410, 0]
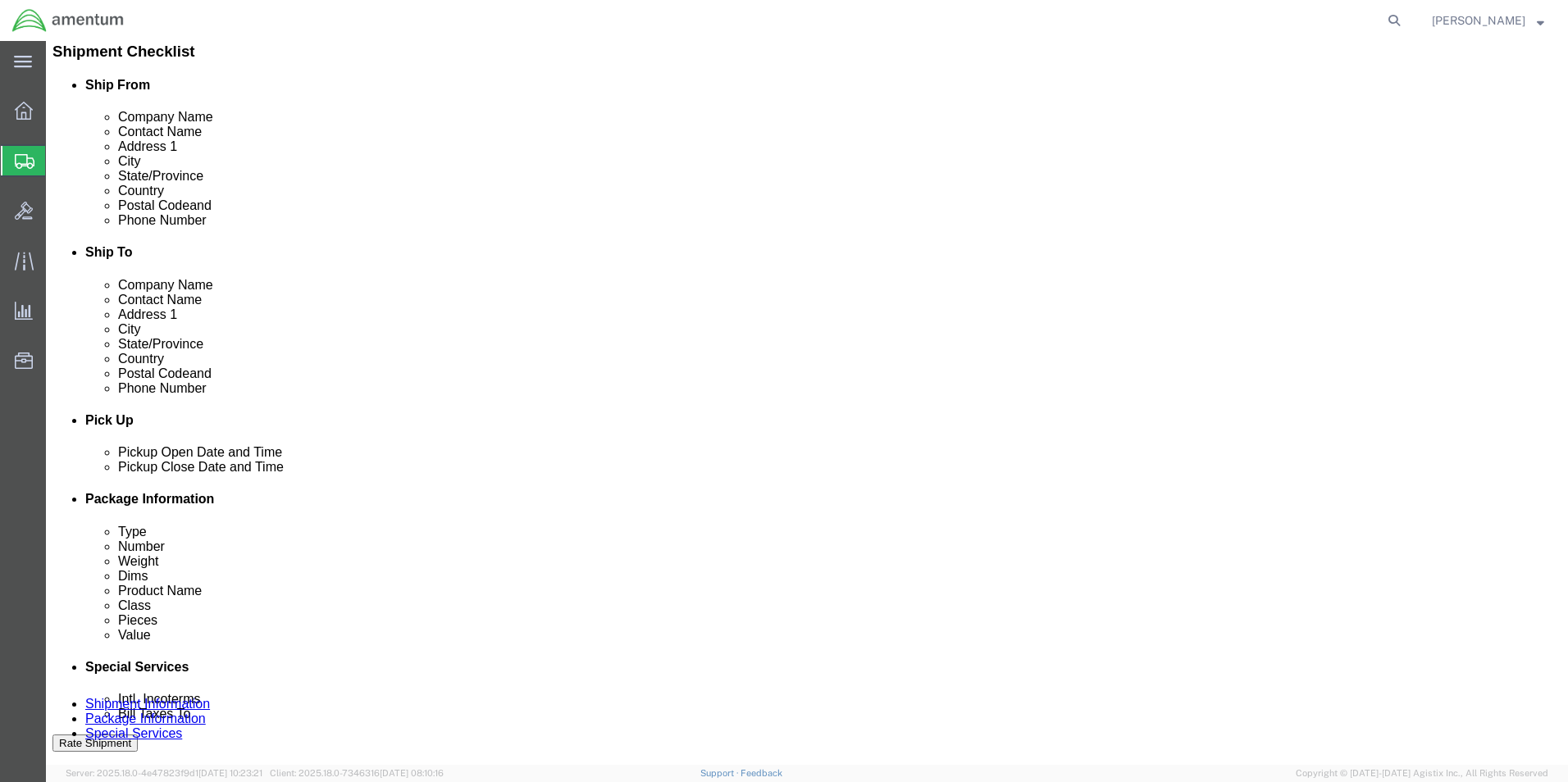
click dd "1.00 Each"
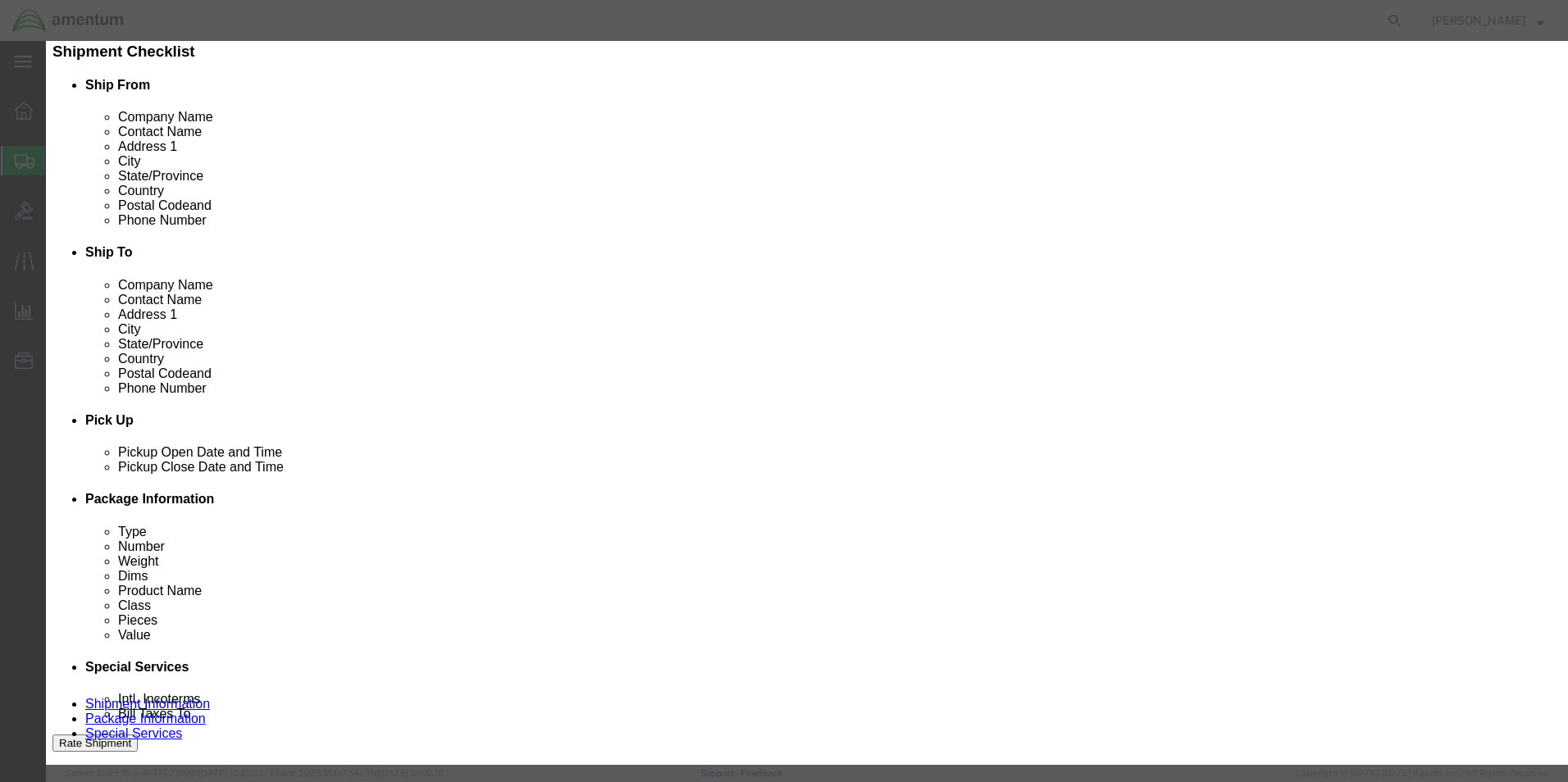
click button "Close"
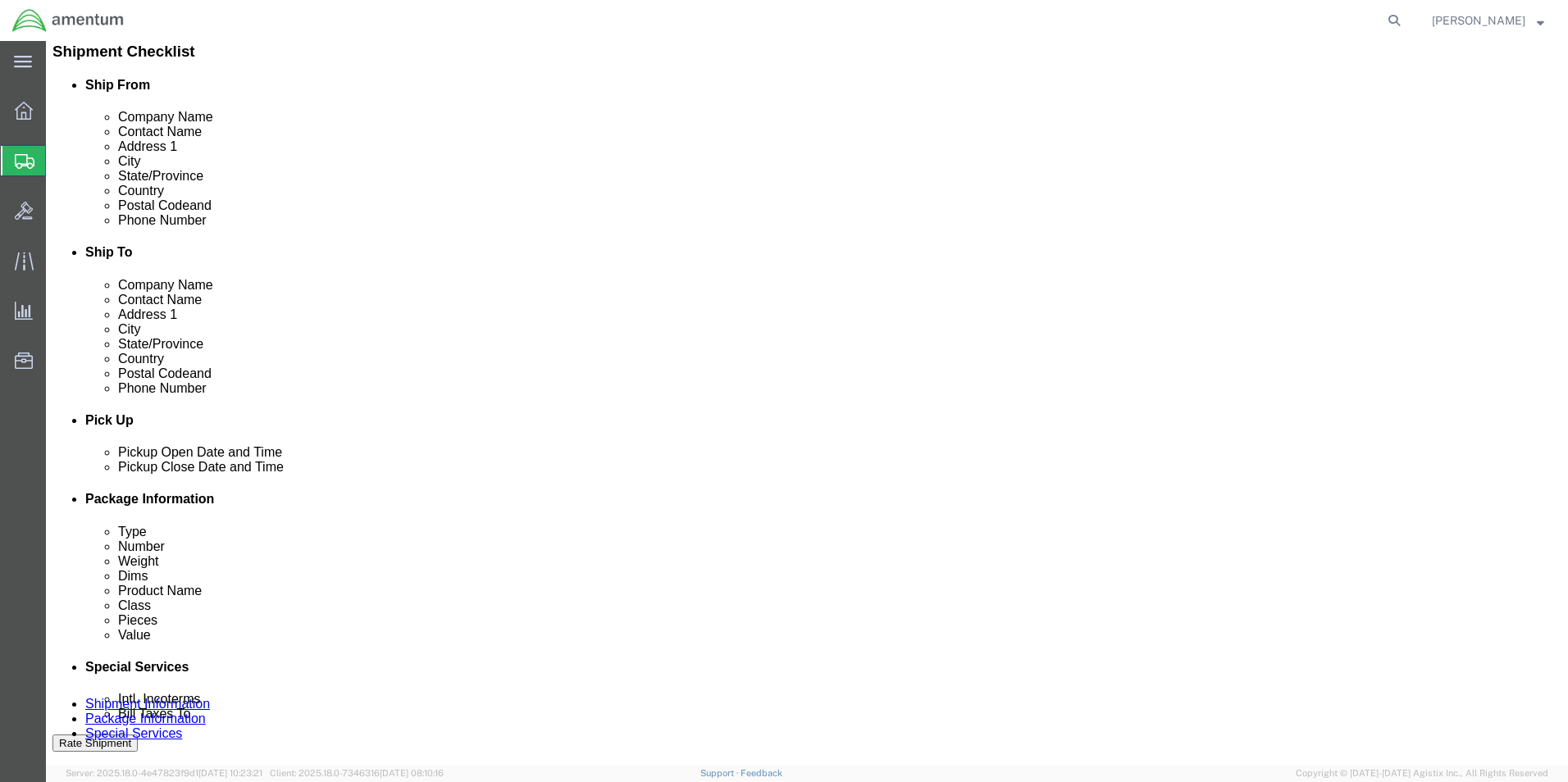
click dd "100000.00 USD"
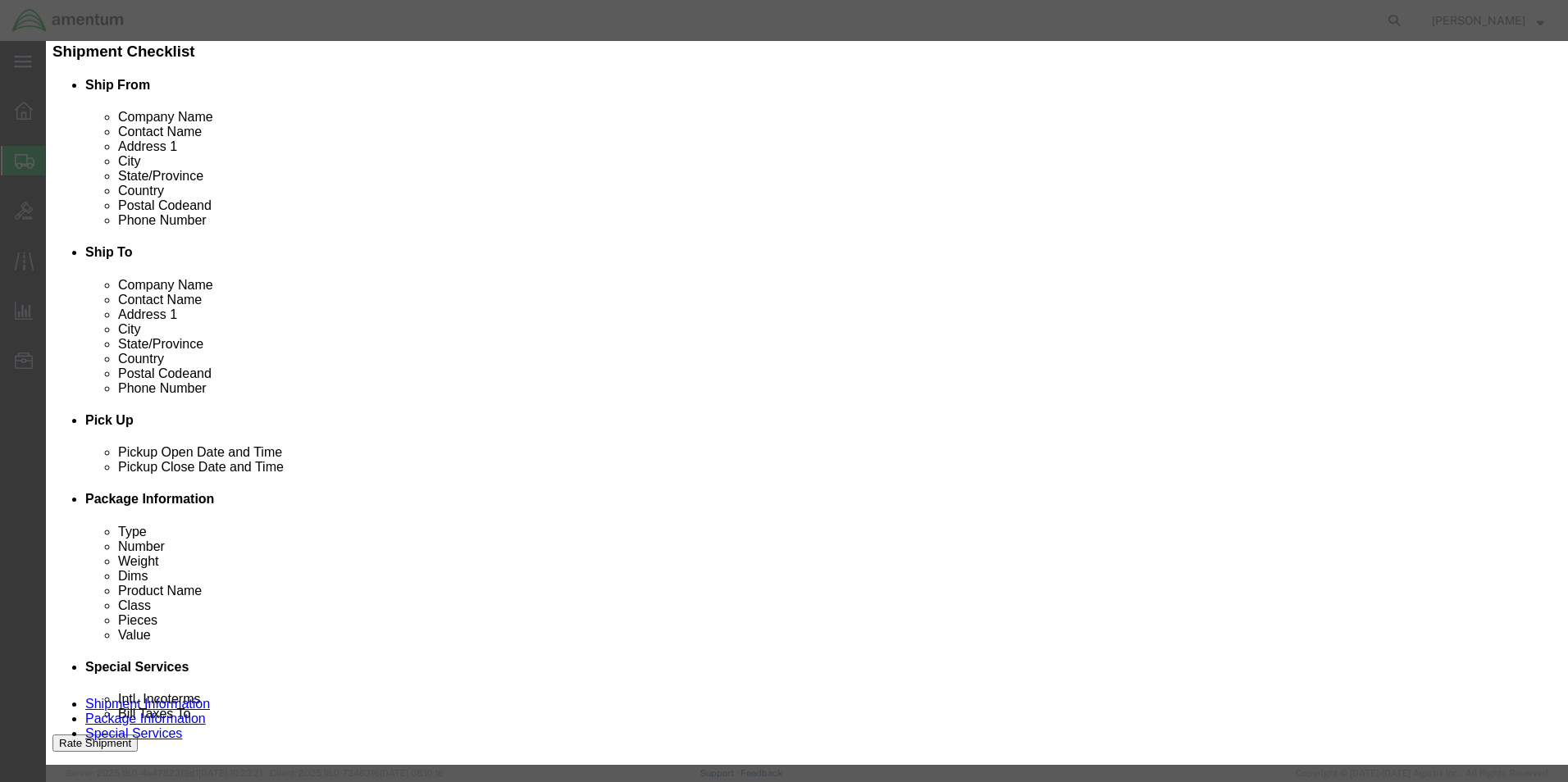
click button "Close"
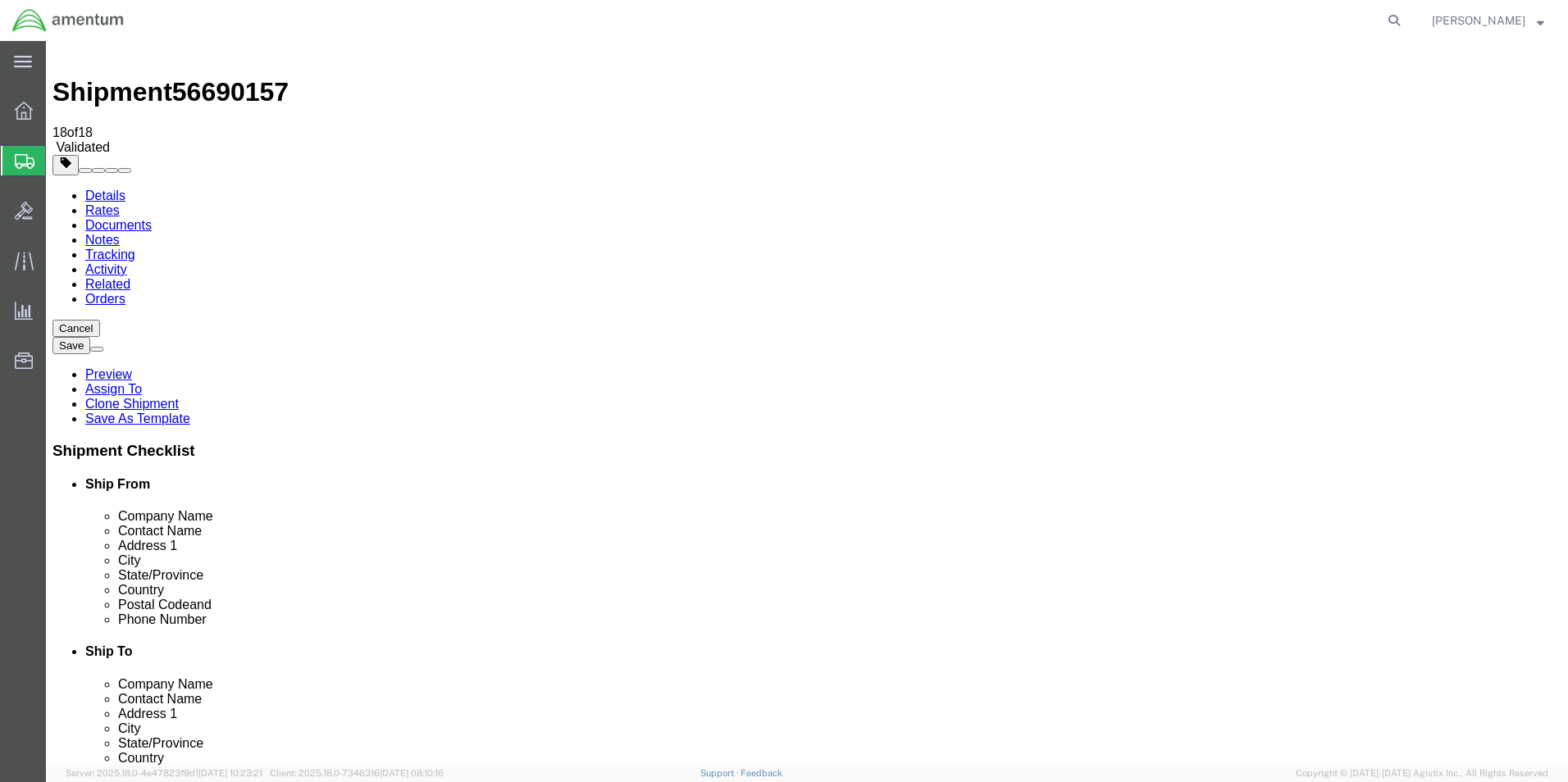
scroll to position [0, 0]
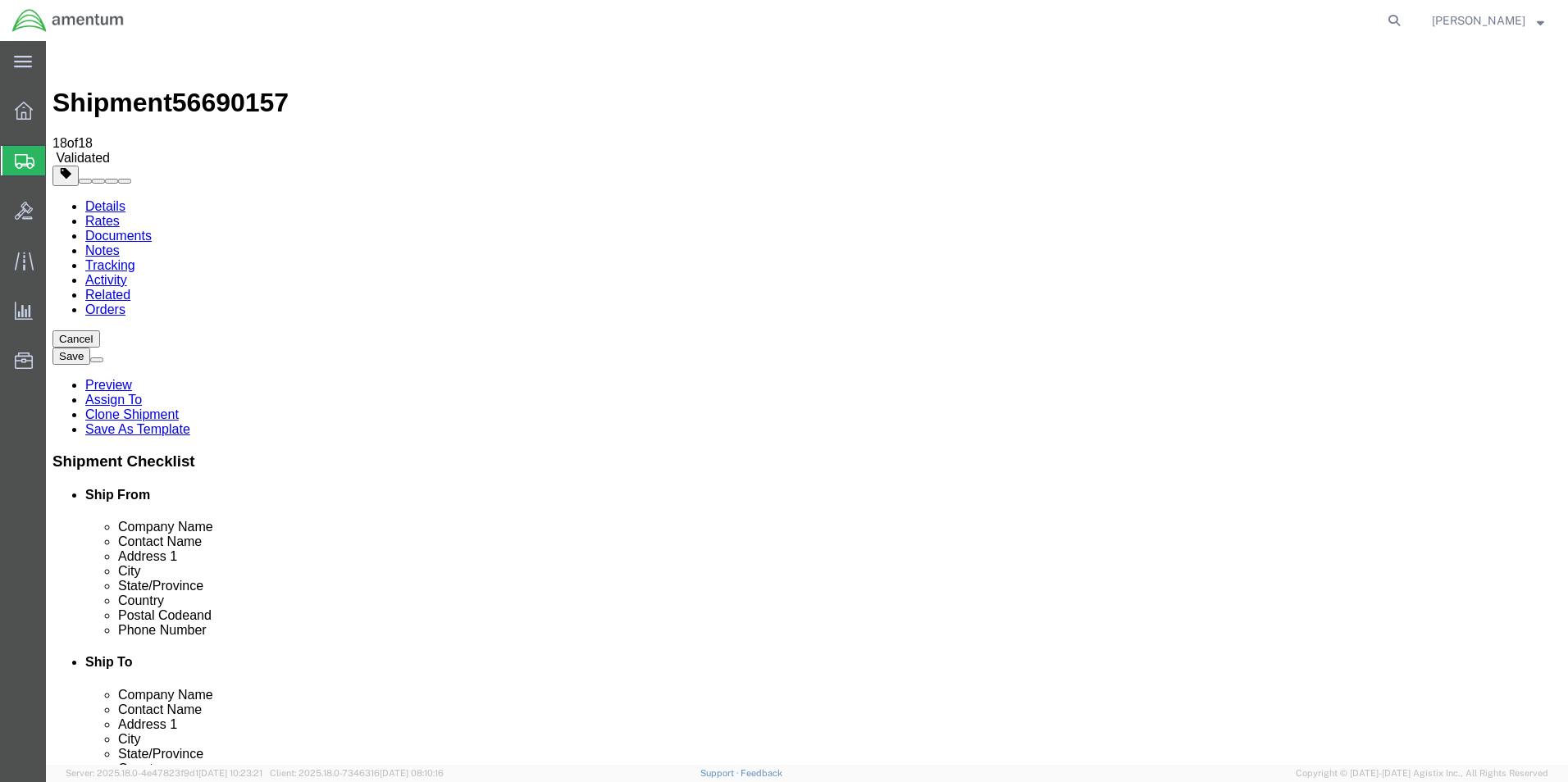
click link "Special Services"
click link "Rates"
